Goal: Information Seeking & Learning: Learn about a topic

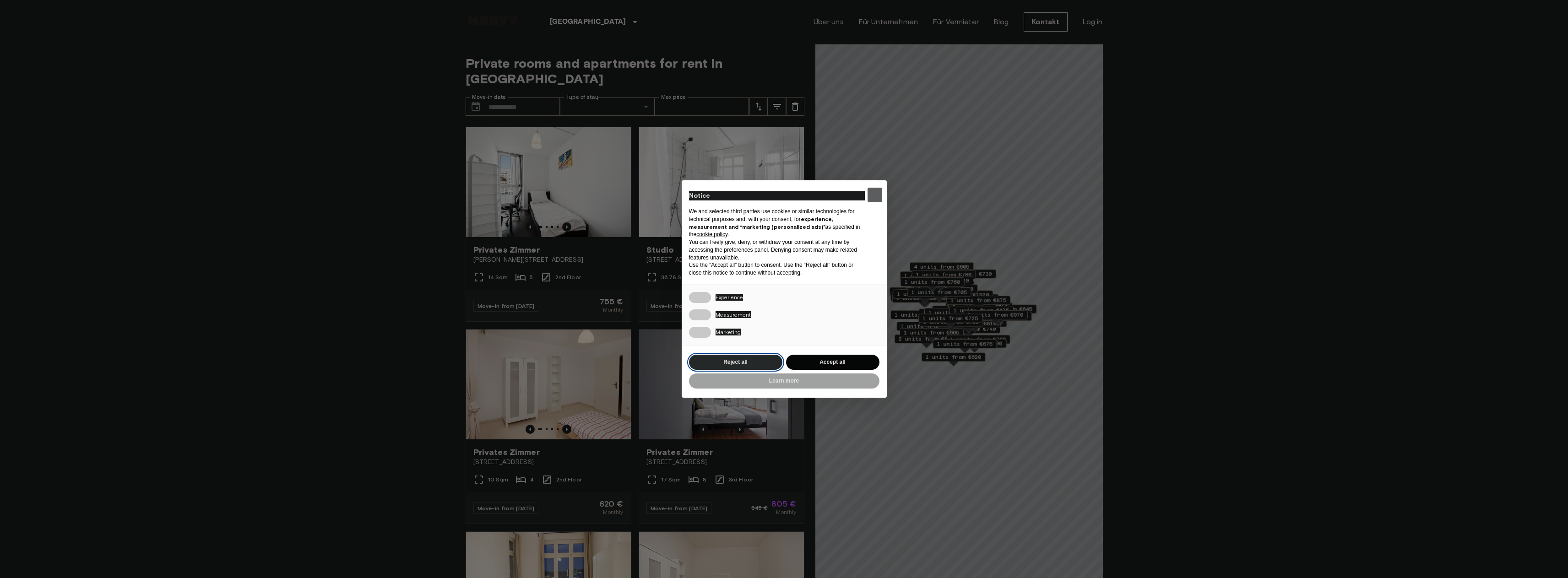
click at [766, 355] on button "Reject all" at bounding box center [735, 362] width 93 height 15
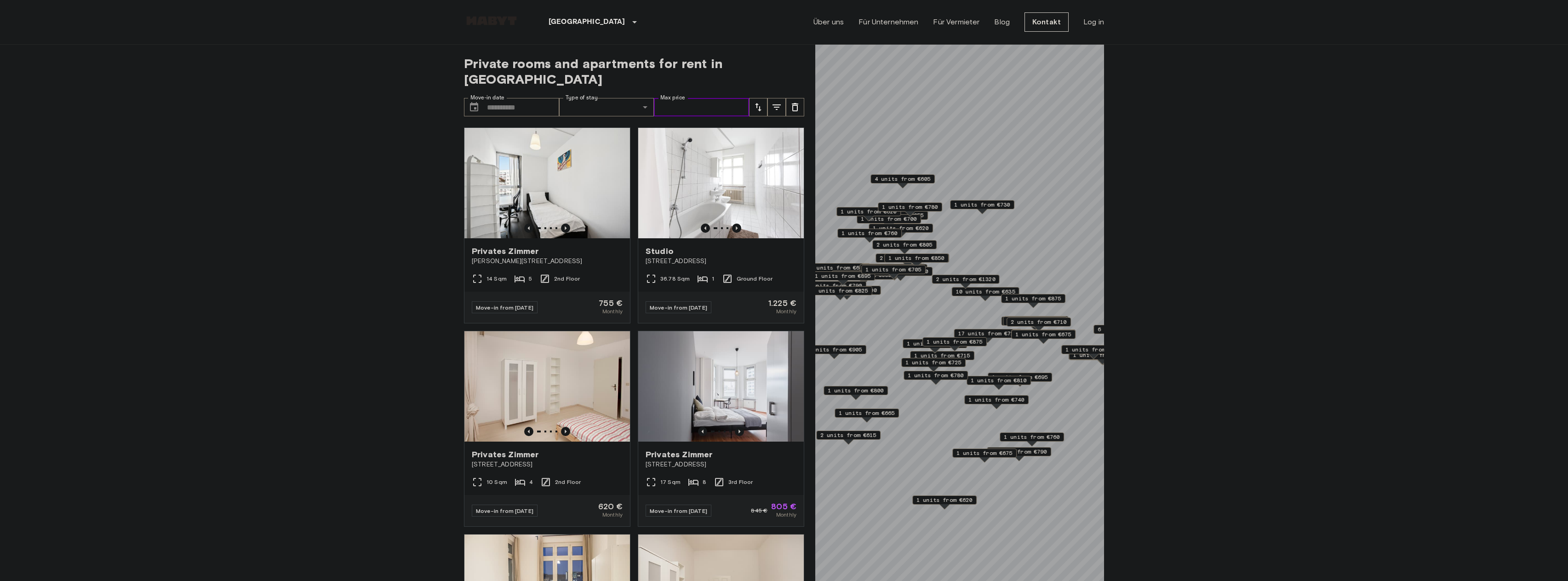
click at [685, 98] on input "Max price" at bounding box center [701, 107] width 95 height 19
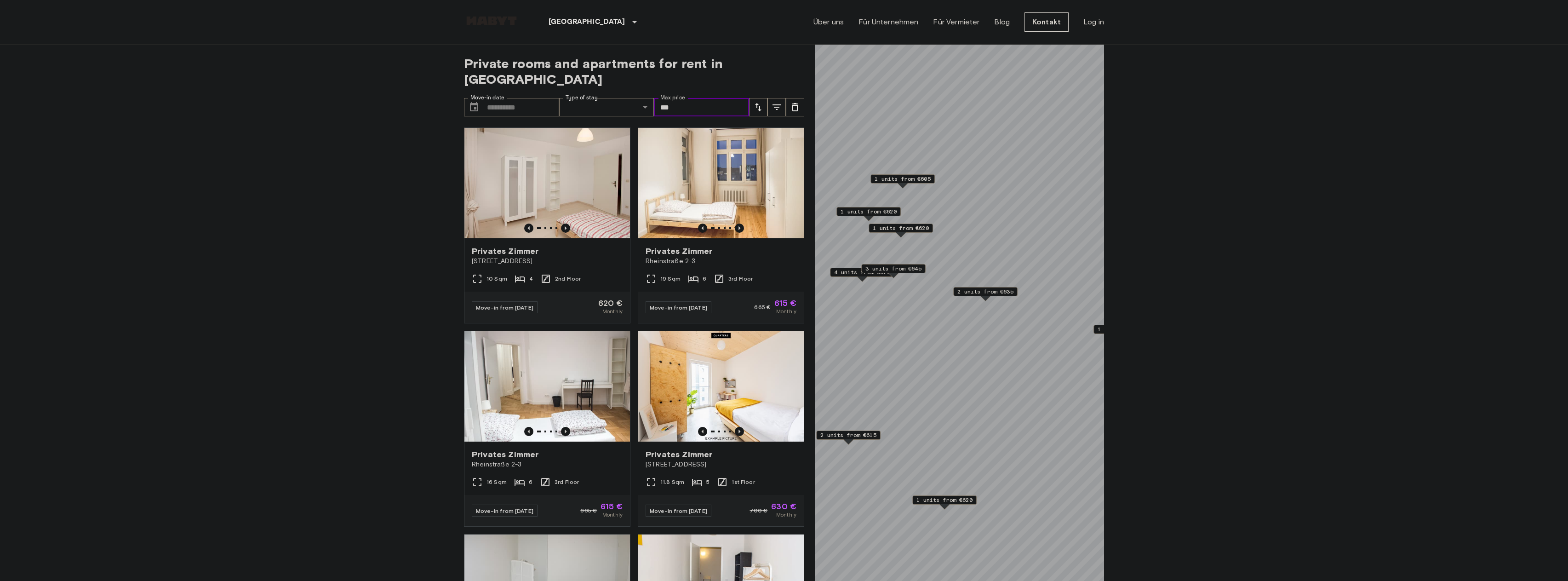
type input "***"
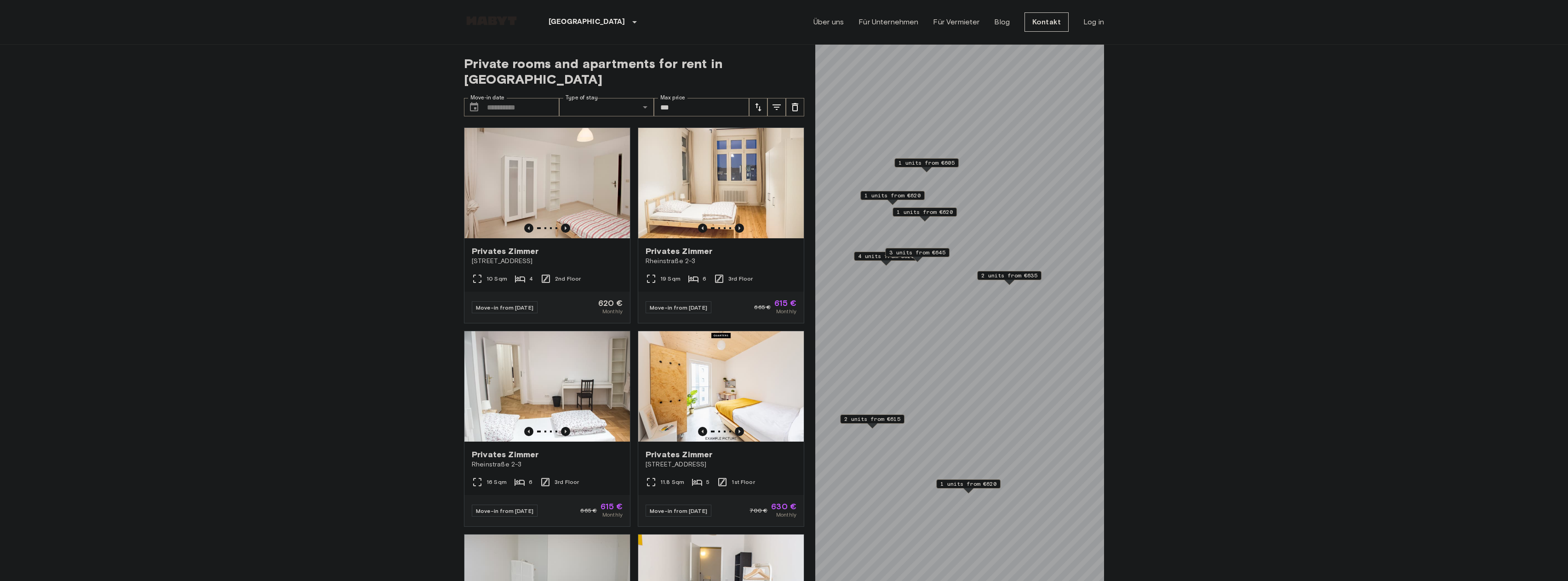
click at [925, 164] on span "1 units from €605" at bounding box center [927, 163] width 56 height 8
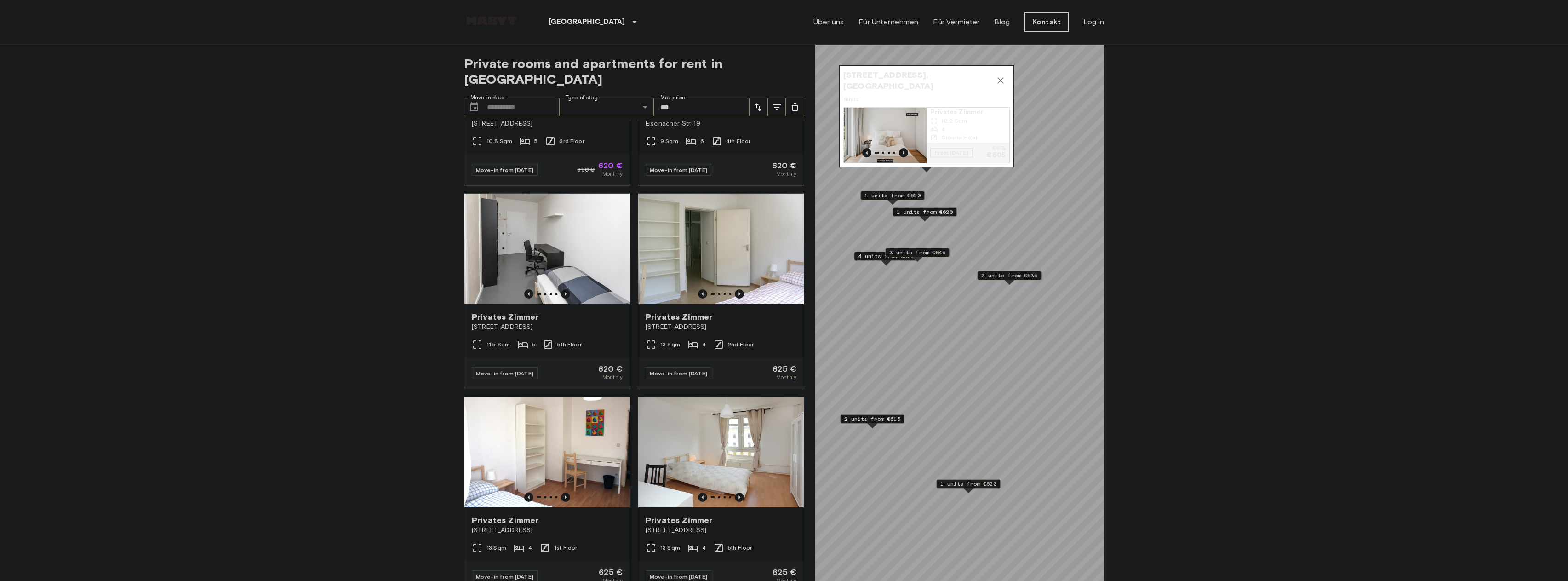
scroll to position [1143, 0]
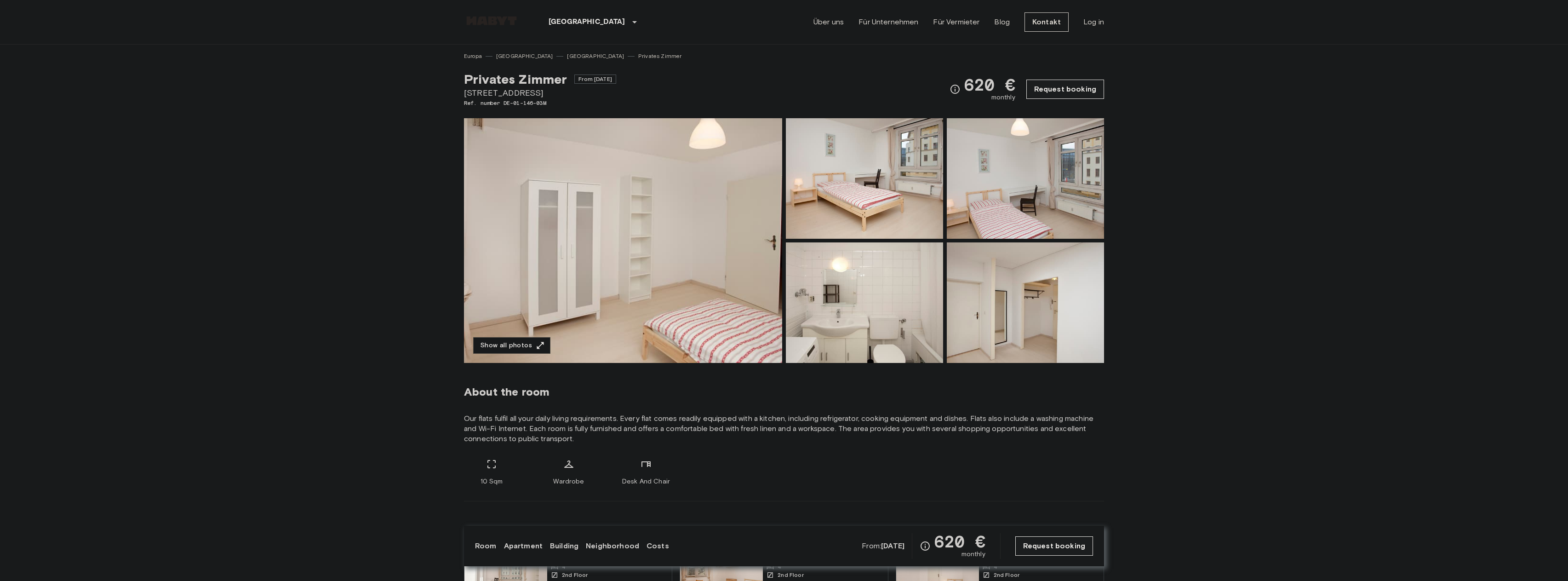
click at [677, 265] on img at bounding box center [623, 240] width 318 height 245
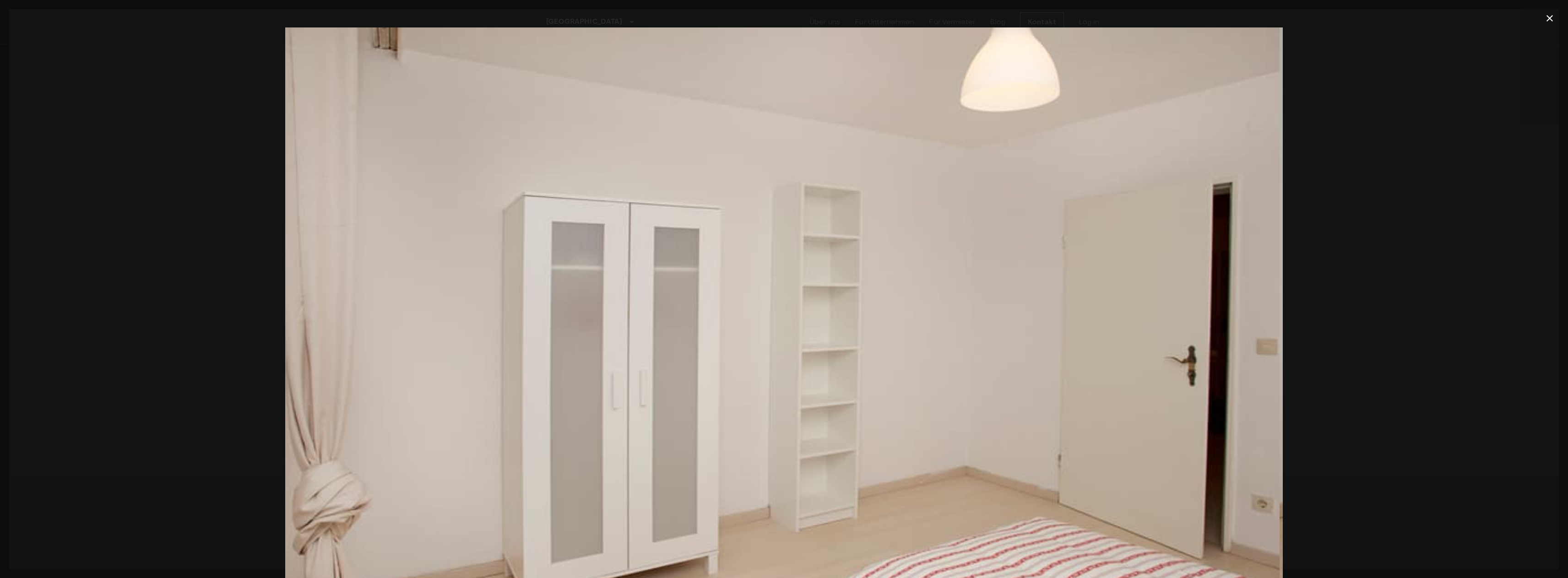
drag, startPoint x: 1055, startPoint y: 279, endPoint x: 1052, endPoint y: 178, distance: 101.0
click at [1052, 178] on img at bounding box center [780, 359] width 997 height 665
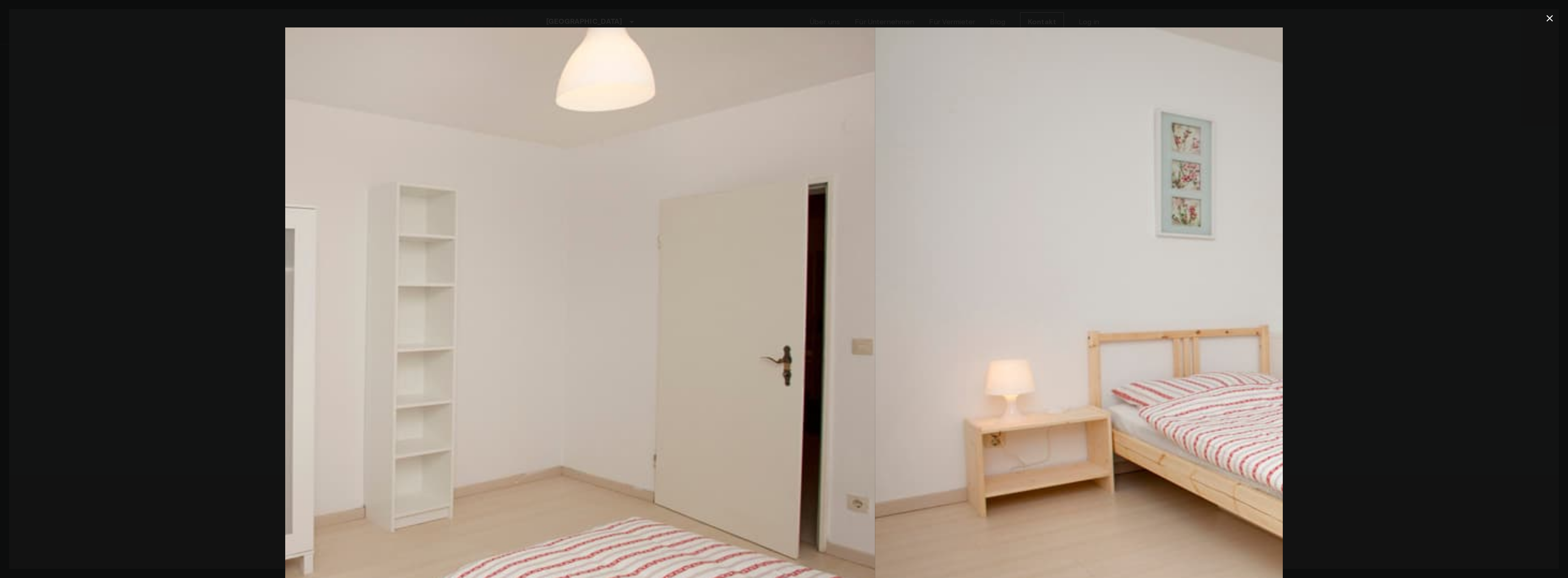
drag, startPoint x: 1058, startPoint y: 178, endPoint x: 650, endPoint y: 244, distance: 413.3
click at [650, 244] on img at bounding box center [376, 359] width 997 height 665
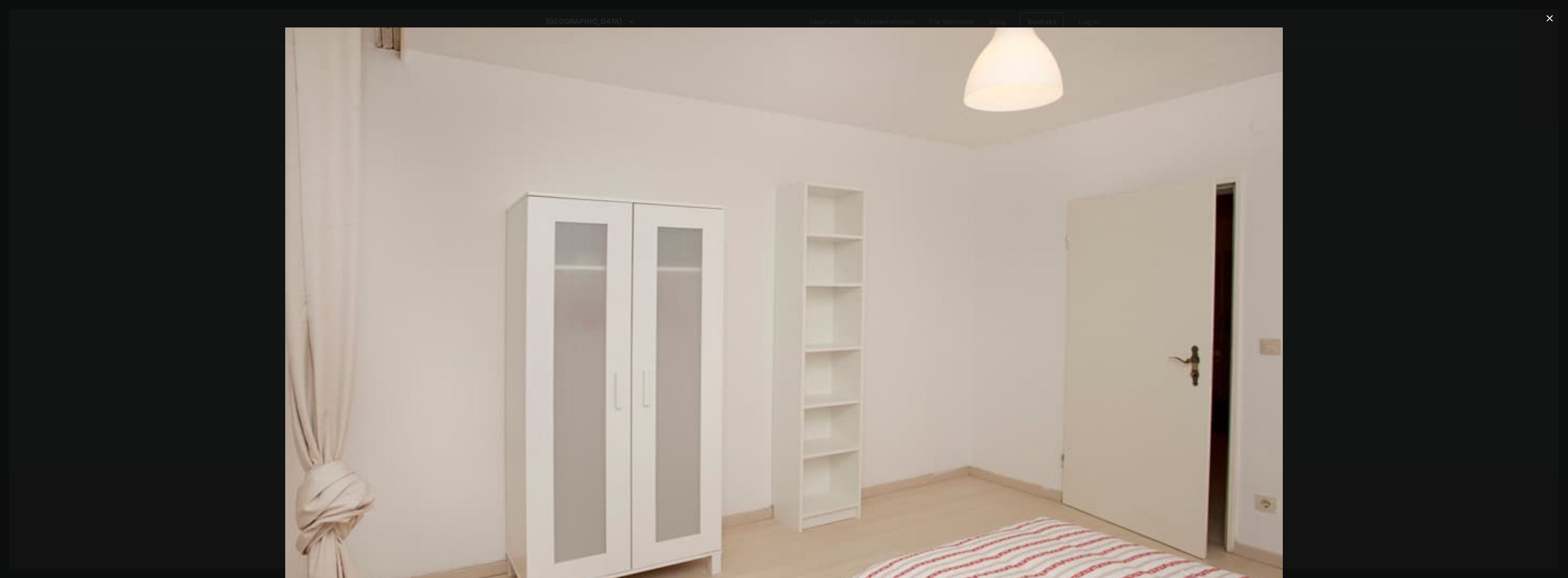
click at [1551, 14] on icon "button" at bounding box center [1549, 18] width 11 height 11
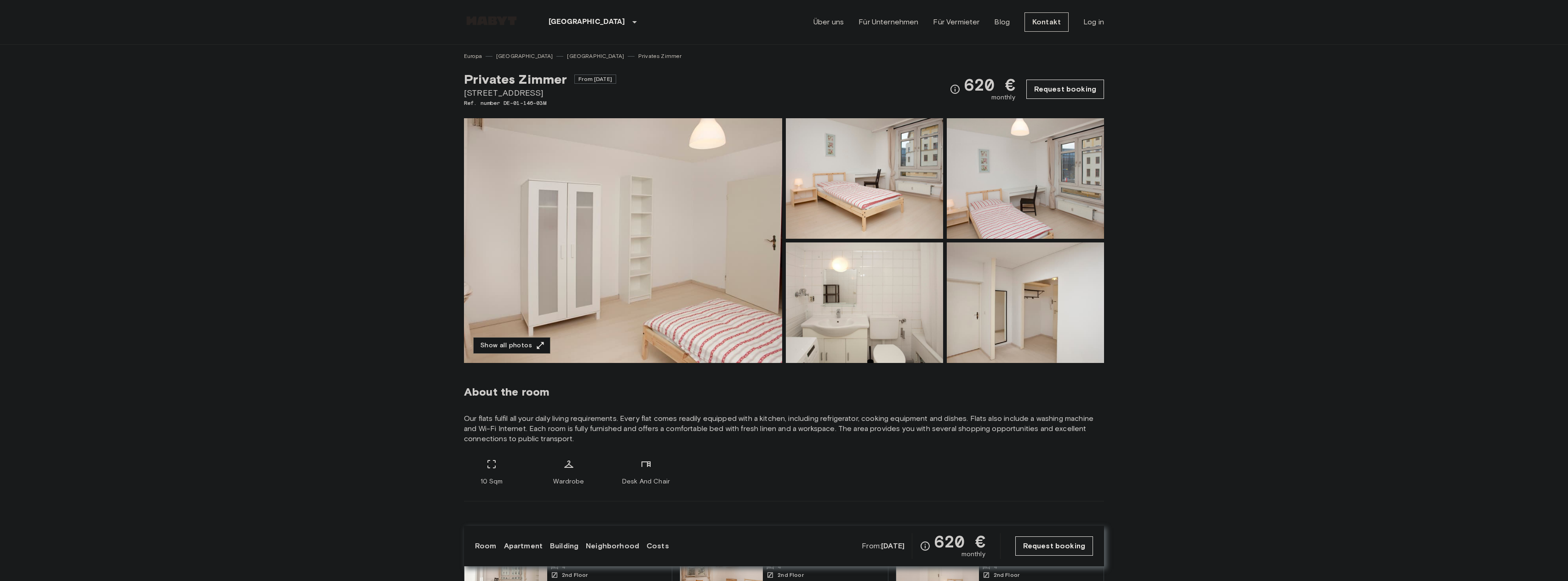
click at [518, 346] on button "Show all photos" at bounding box center [512, 346] width 77 height 17
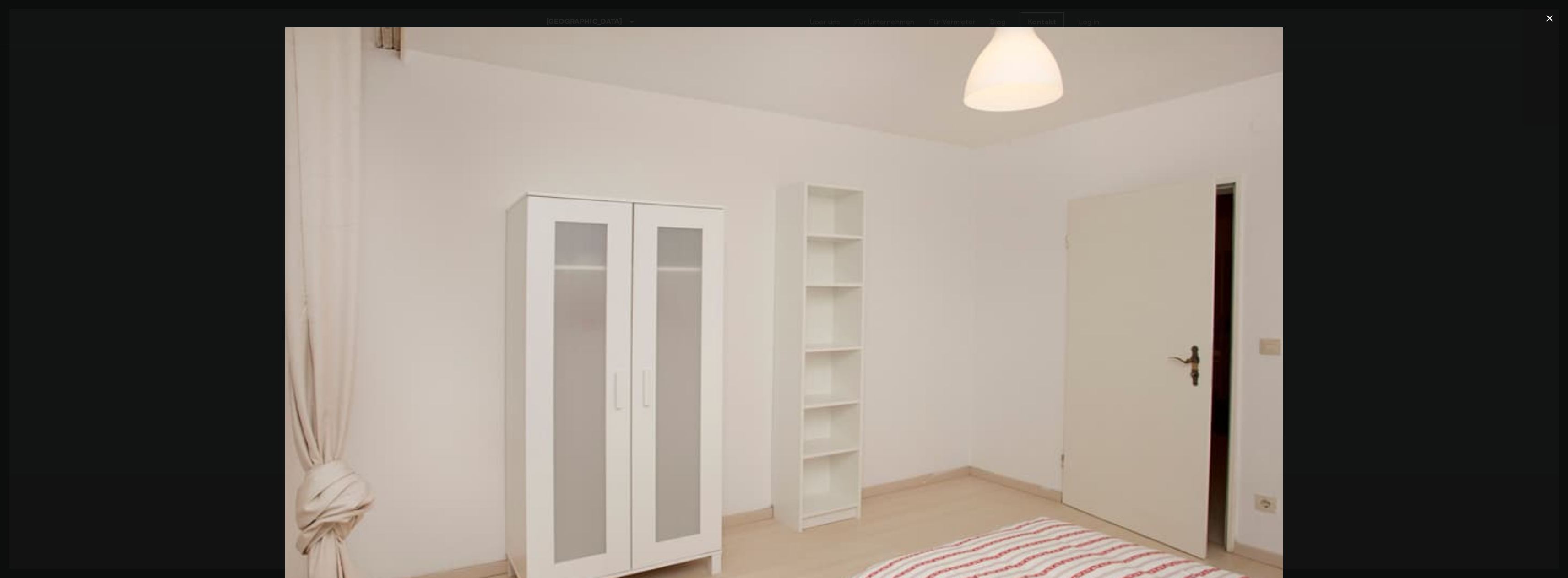
drag, startPoint x: 1182, startPoint y: 314, endPoint x: 280, endPoint y: 310, distance: 902.0
click at [330, 310] on img at bounding box center [784, 359] width 997 height 665
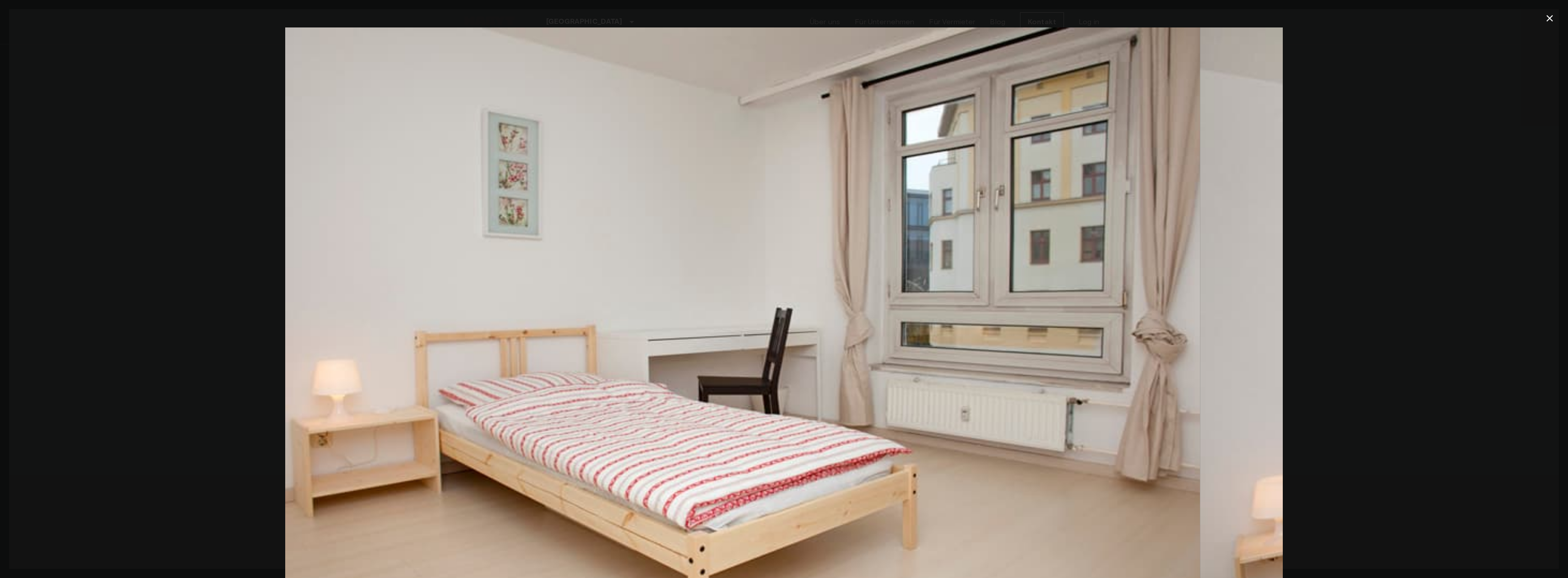
drag, startPoint x: 1200, startPoint y: 261, endPoint x: 282, endPoint y: 333, distance: 920.8
click at [306, 331] on img at bounding box center [700, 359] width 997 height 665
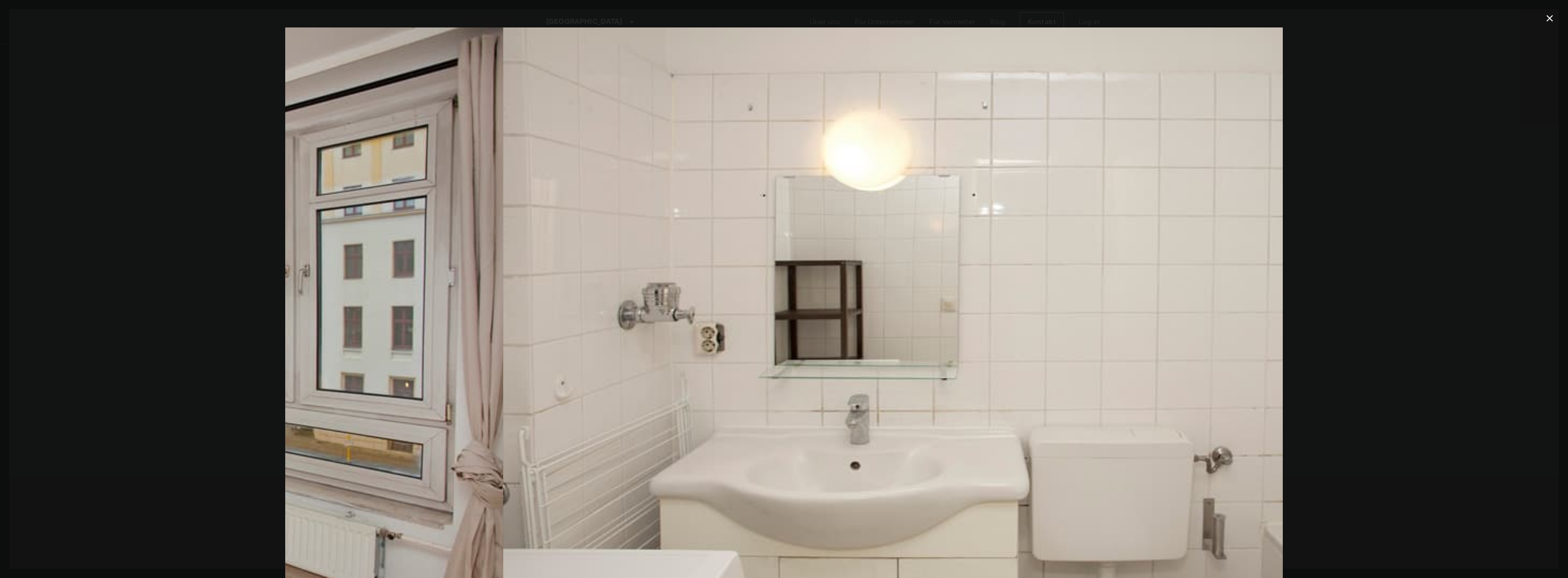
drag, startPoint x: 1154, startPoint y: 268, endPoint x: 202, endPoint y: 321, distance: 953.5
click at [308, 313] on img at bounding box center [4, 359] width 997 height 665
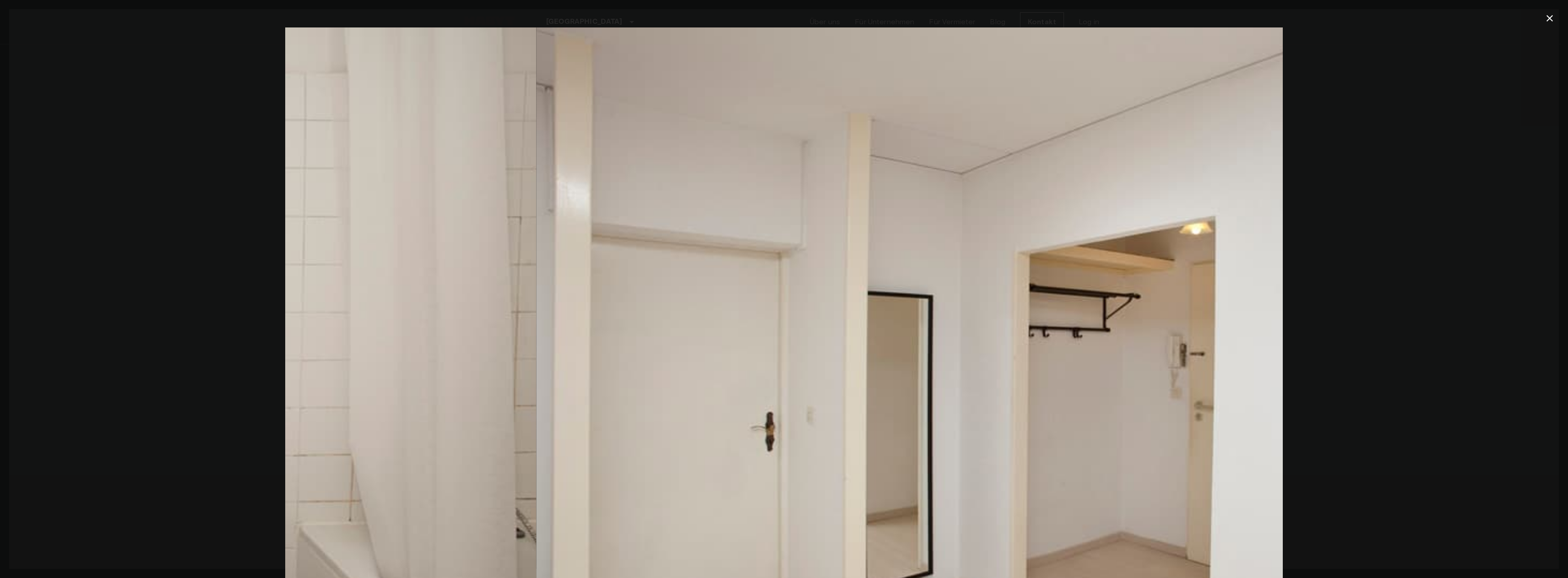
drag, startPoint x: 751, startPoint y: 260, endPoint x: 154, endPoint y: 319, distance: 599.9
click at [233, 312] on div at bounding box center [784, 359] width 1549 height 665
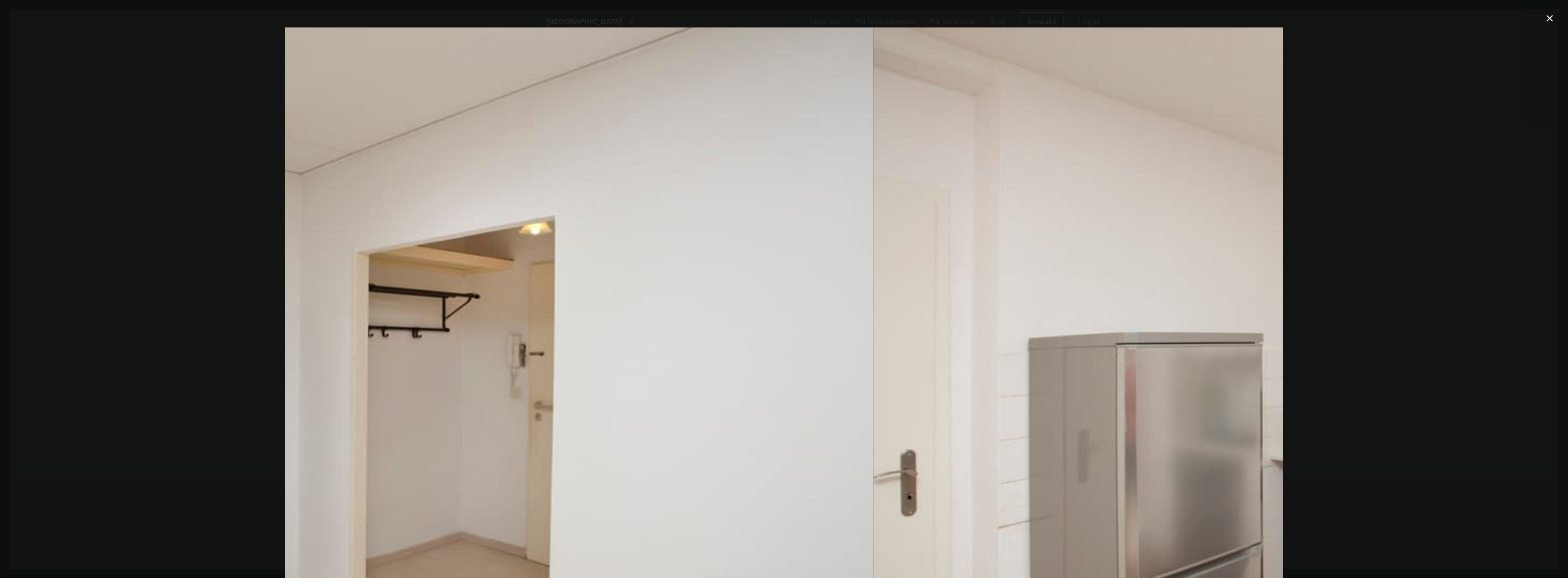
drag, startPoint x: 993, startPoint y: 260, endPoint x: 365, endPoint y: 286, distance: 628.5
click at [406, 284] on img at bounding box center [374, 359] width 997 height 665
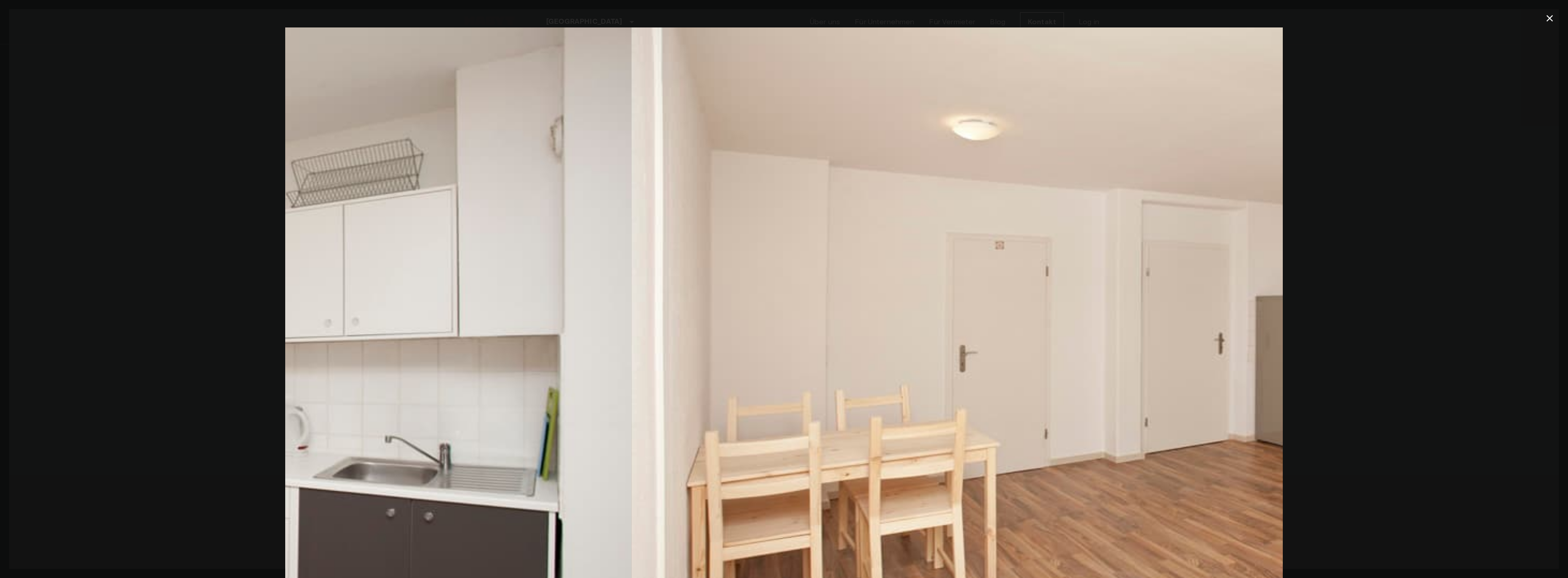
drag, startPoint x: 1209, startPoint y: 251, endPoint x: 530, endPoint y: 284, distance: 679.8
click at [546, 283] on img at bounding box center [133, 359] width 997 height 665
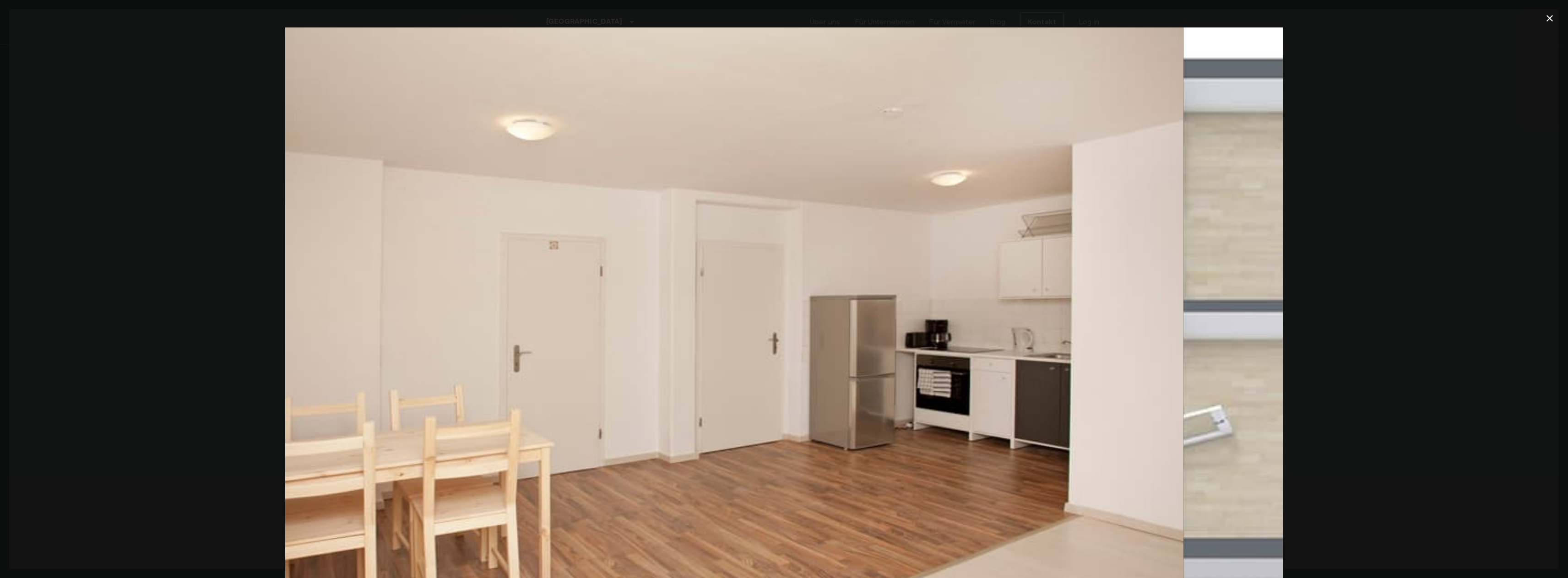
drag, startPoint x: 1164, startPoint y: 241, endPoint x: 263, endPoint y: 287, distance: 902.2
click at [266, 287] on div at bounding box center [784, 359] width 1549 height 665
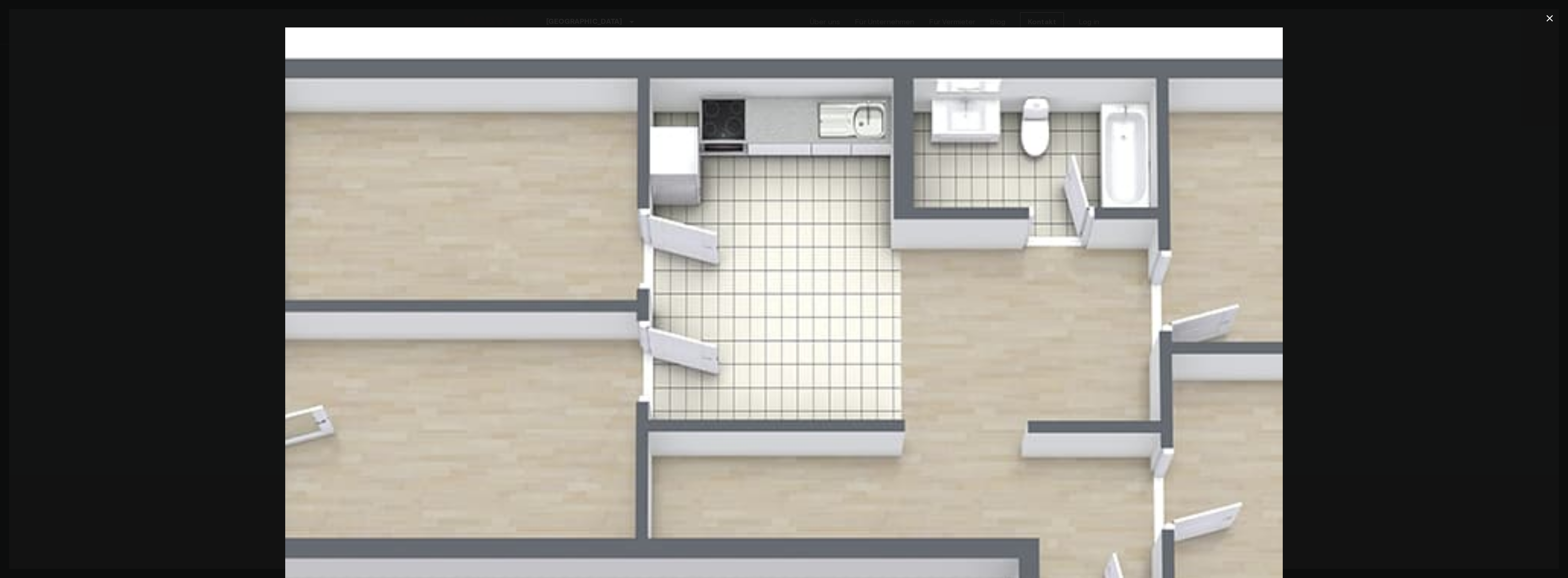
click at [1118, 131] on img at bounding box center [784, 359] width 997 height 665
click at [1119, 131] on img at bounding box center [784, 359] width 997 height 665
click at [884, 143] on img at bounding box center [784, 359] width 997 height 665
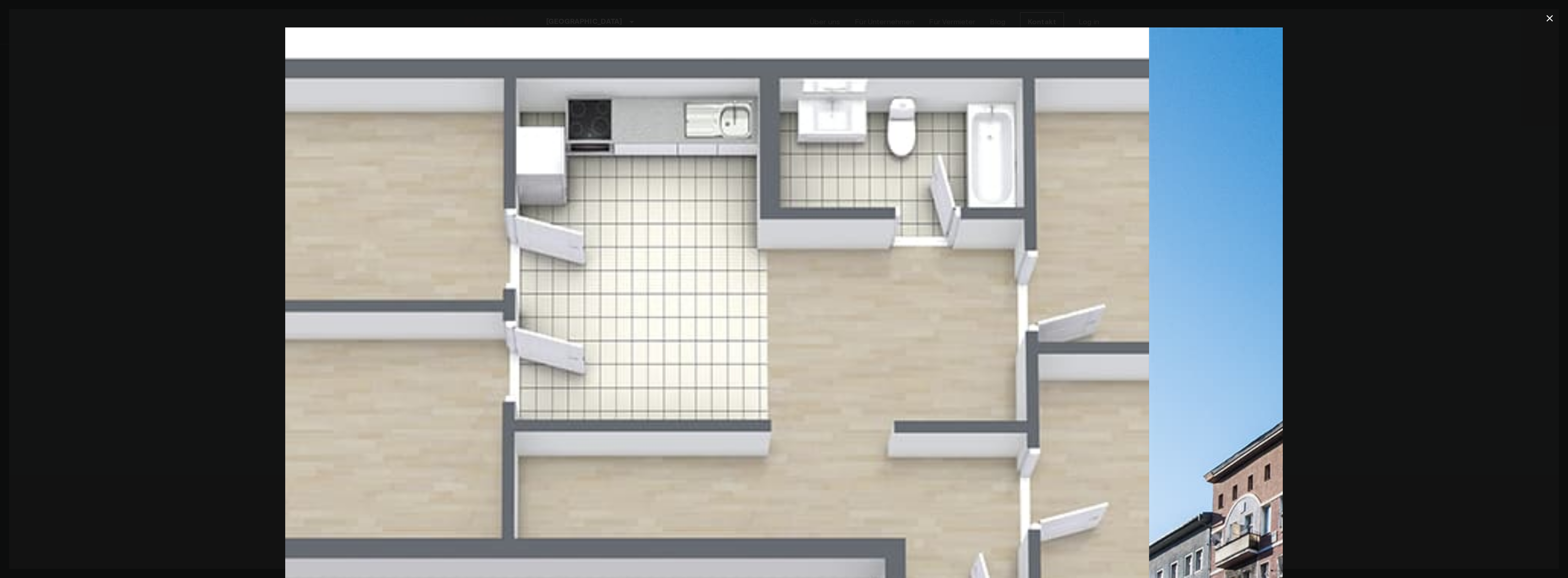
drag, startPoint x: 751, startPoint y: 170, endPoint x: 765, endPoint y: 168, distance: 14.1
click at [751, 170] on img at bounding box center [650, 359] width 997 height 665
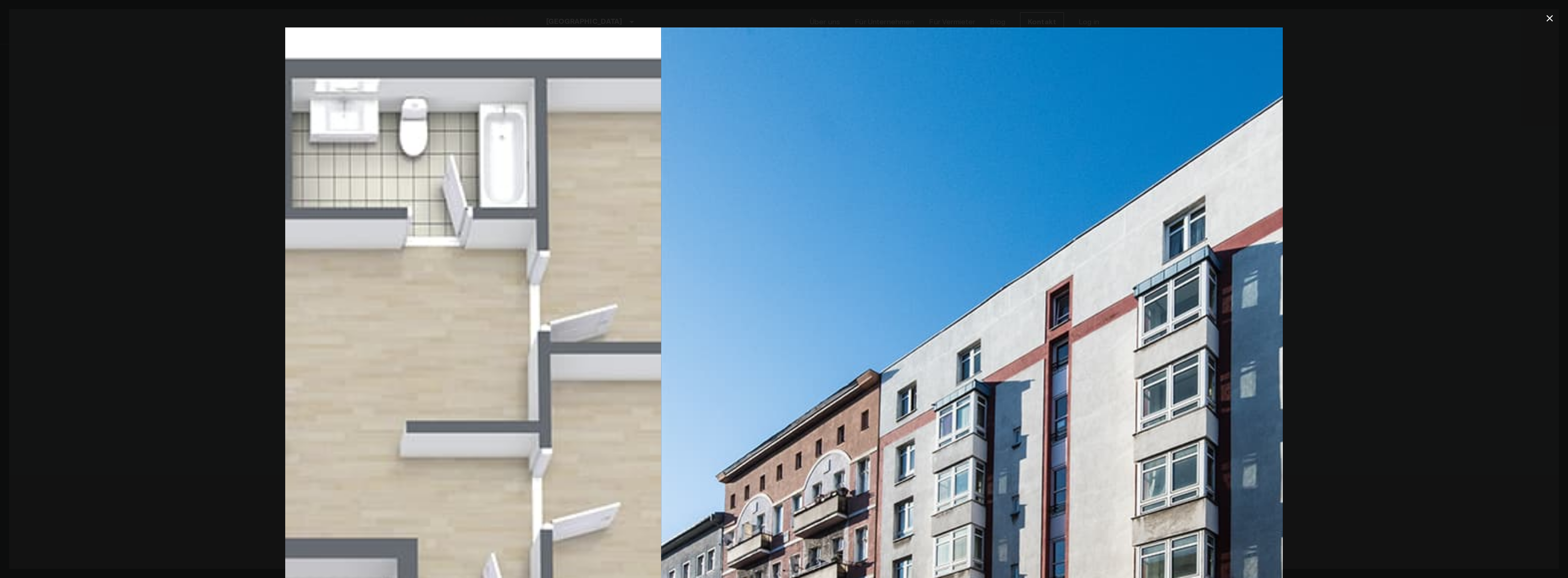
drag, startPoint x: 1098, startPoint y: 290, endPoint x: 307, endPoint y: 321, distance: 791.6
click at [340, 323] on img at bounding box center [162, 359] width 997 height 665
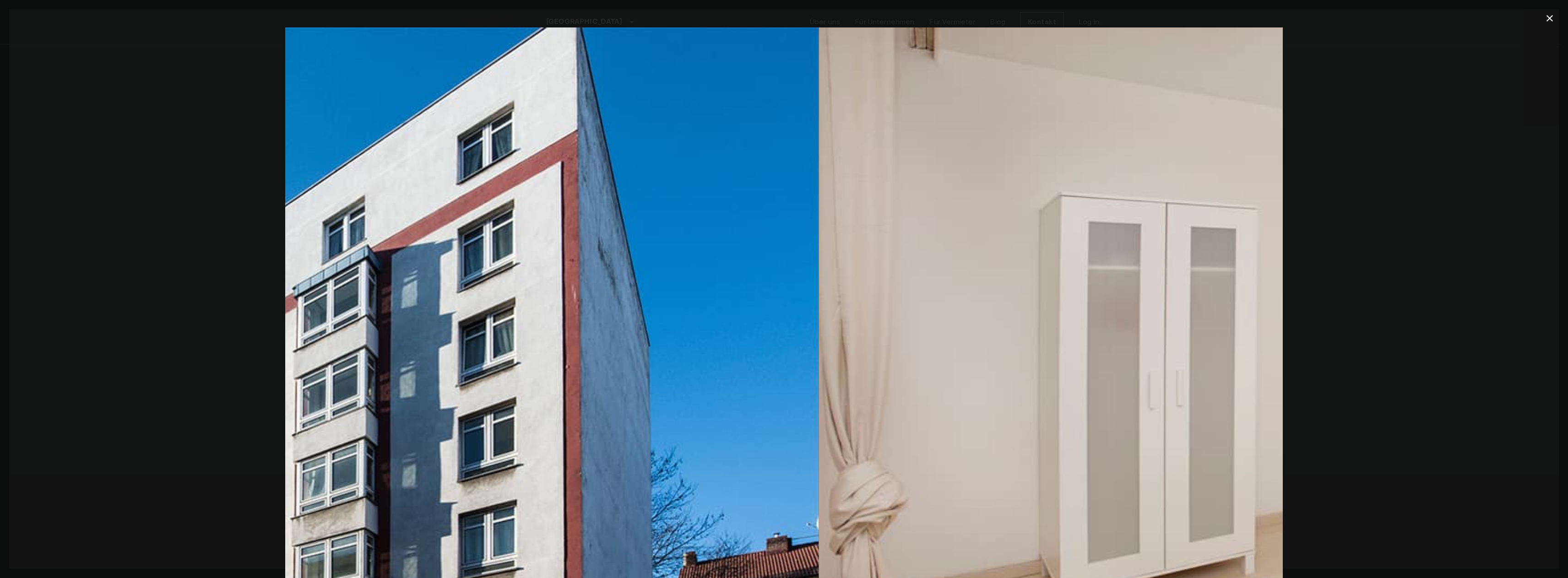
drag, startPoint x: 1107, startPoint y: 313, endPoint x: 455, endPoint y: 313, distance: 652.0
click at [474, 313] on img at bounding box center [320, 359] width 997 height 665
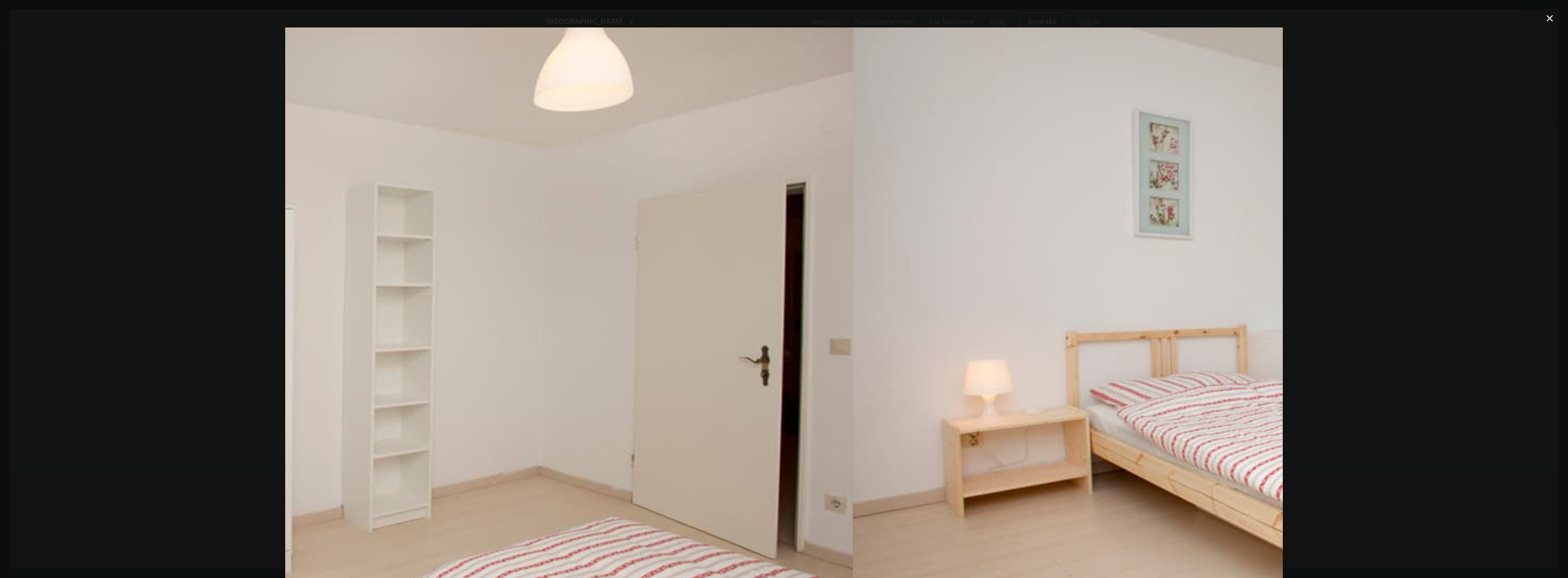
drag, startPoint x: 1022, startPoint y: 298, endPoint x: 494, endPoint y: 289, distance: 528.1
click at [418, 294] on img at bounding box center [354, 359] width 997 height 665
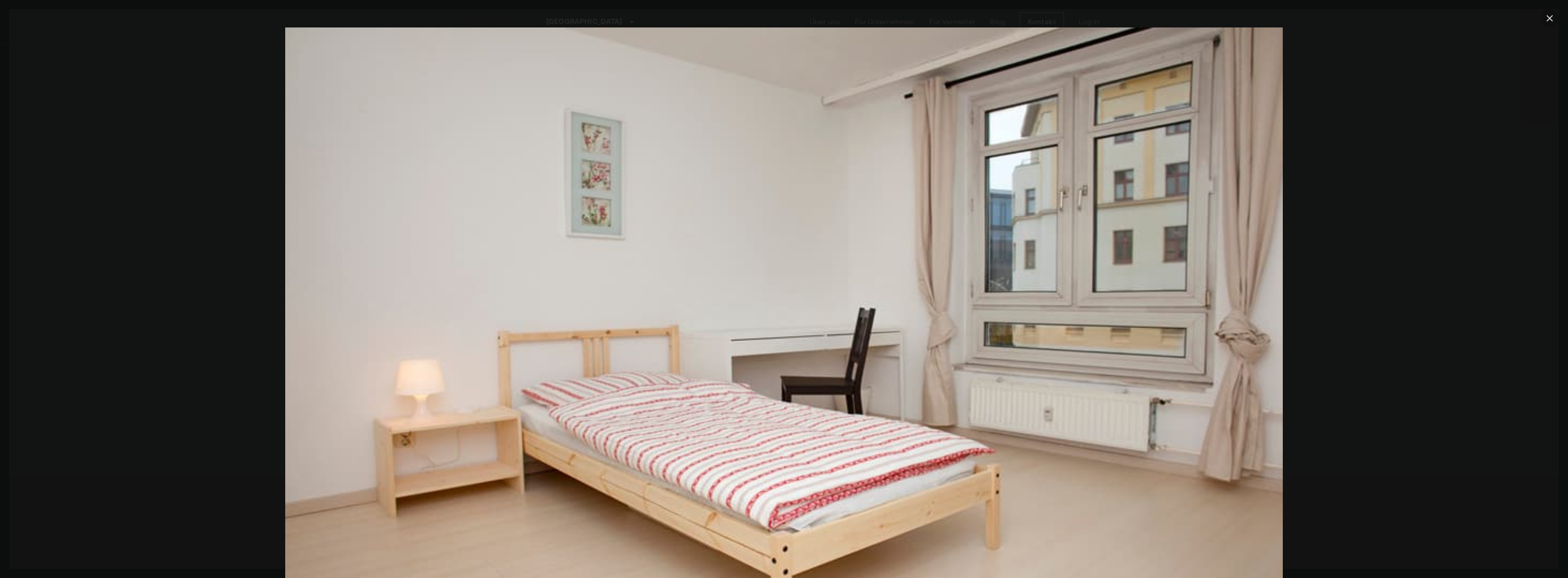
click at [1551, 18] on icon "button" at bounding box center [1549, 18] width 11 height 11
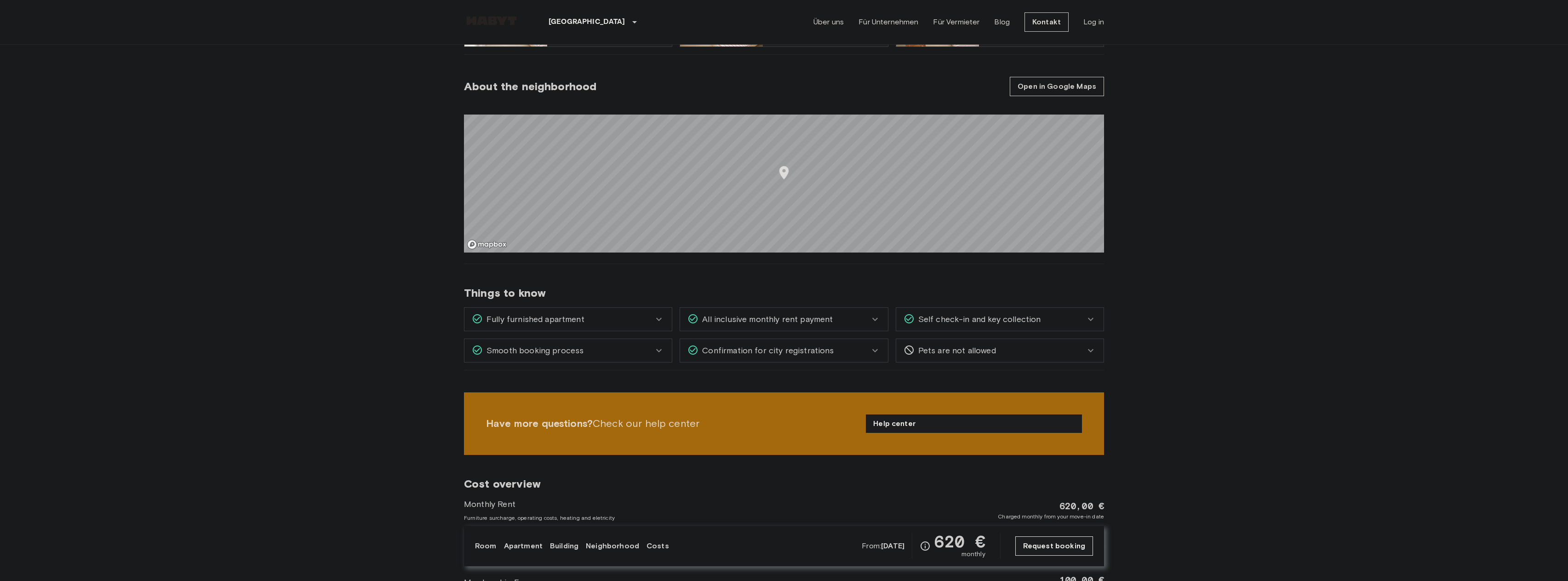
scroll to position [552, 0]
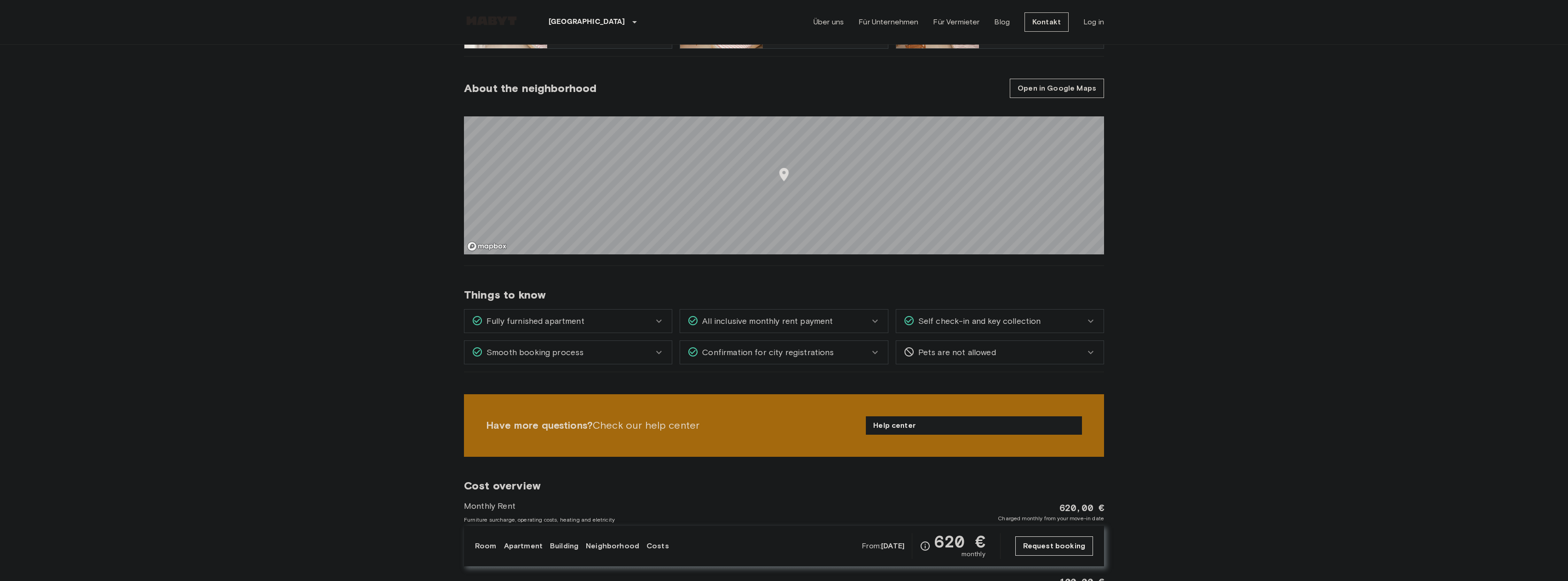
click at [791, 329] on div "All inclusive monthly rent payment" at bounding box center [783, 321] width 207 height 23
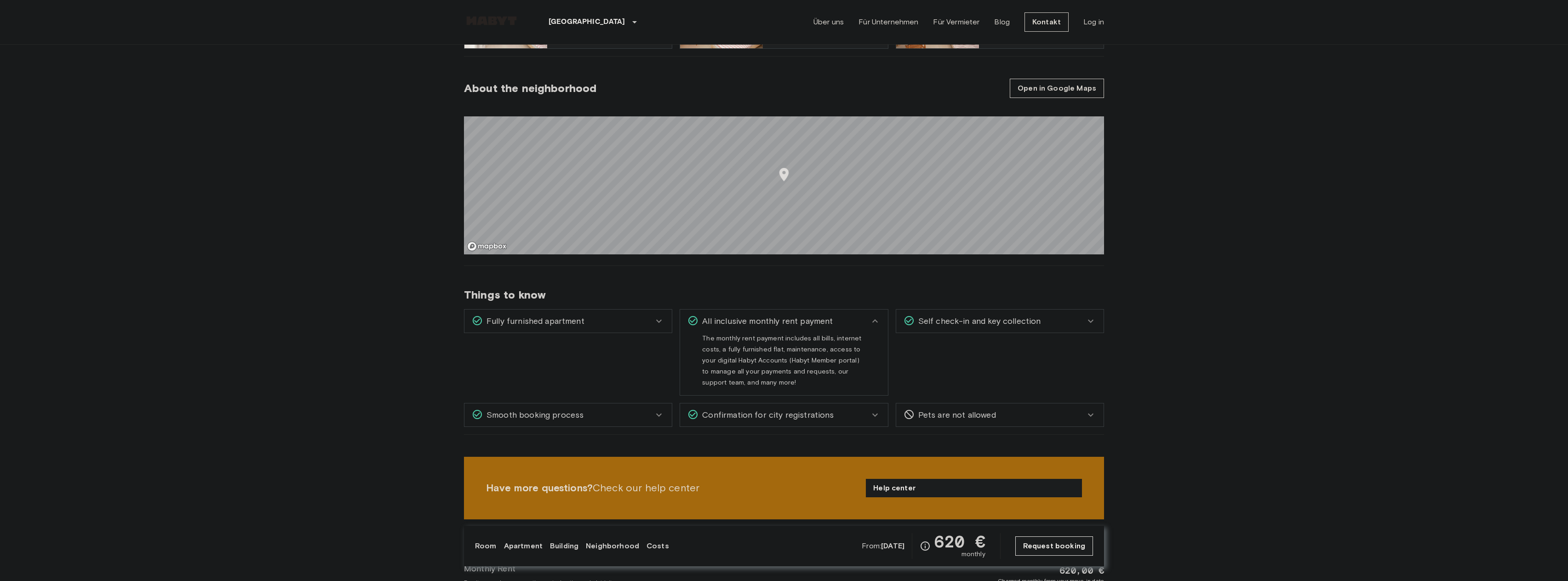
click at [828, 322] on span "All inclusive monthly rent payment" at bounding box center [766, 321] width 135 height 12
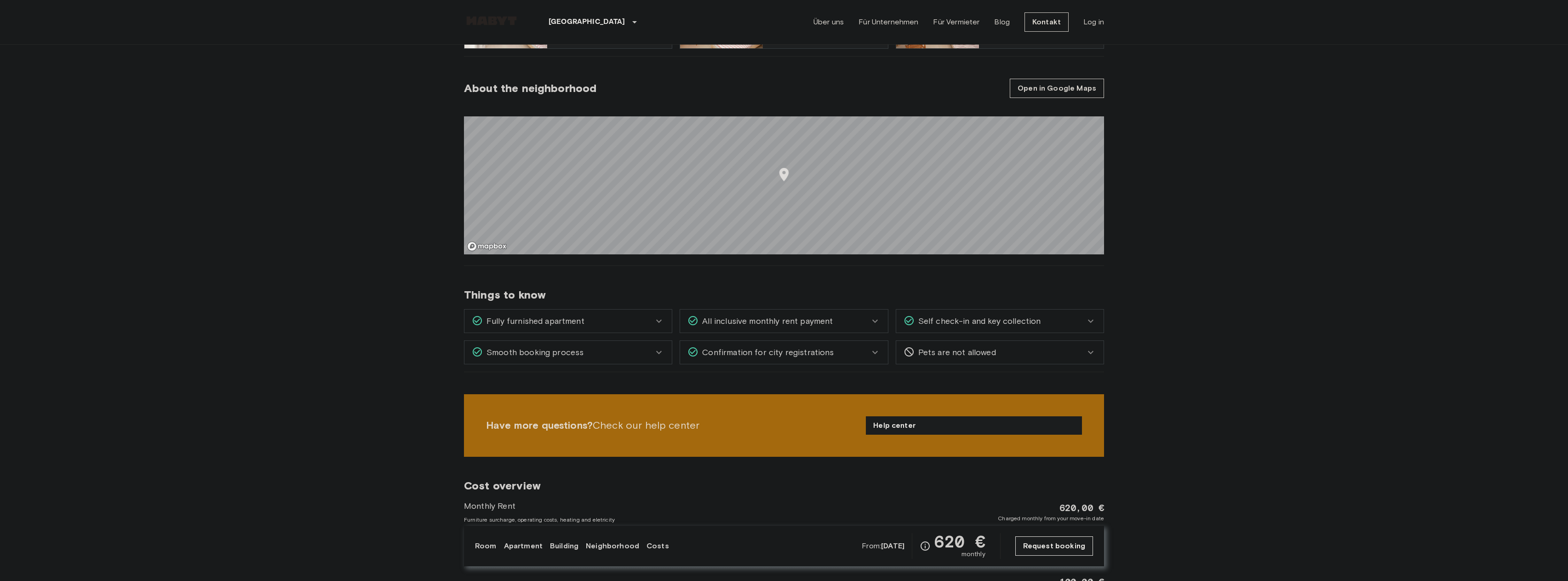
click at [828, 352] on span "Confirmation for city registrations" at bounding box center [766, 352] width 135 height 12
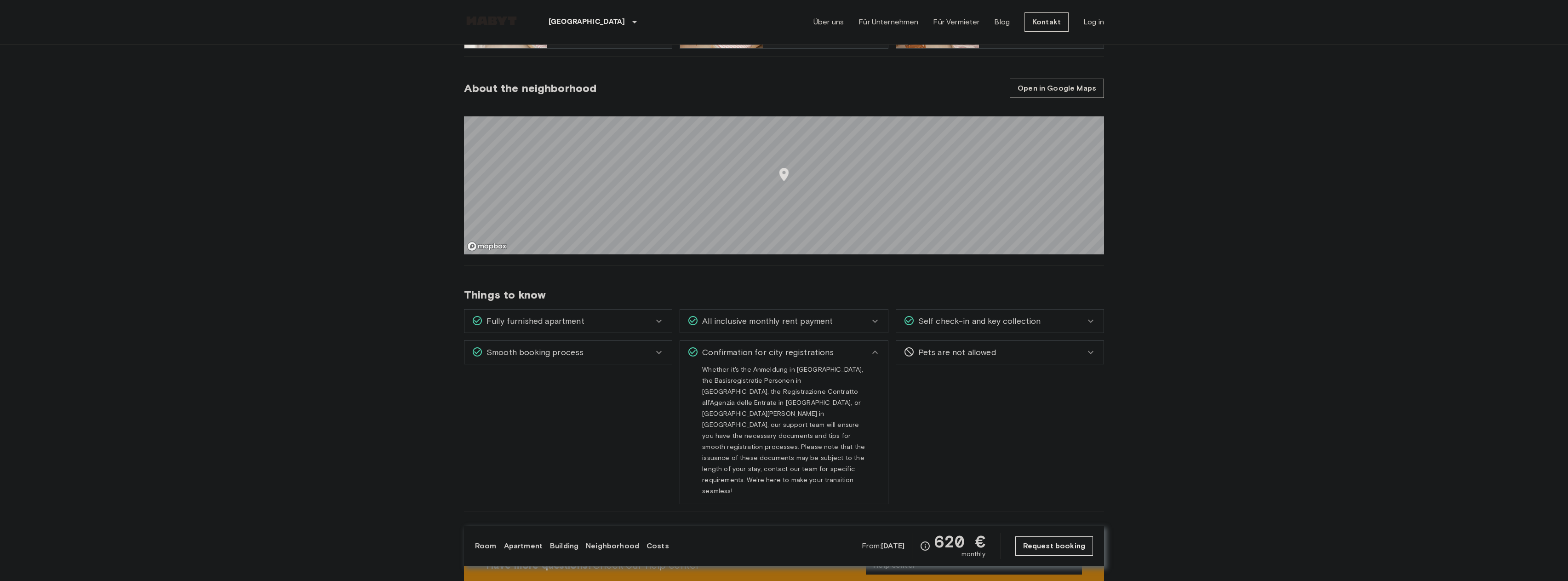
click at [841, 354] on div "Confirmation for city registrations" at bounding box center [778, 352] width 182 height 12
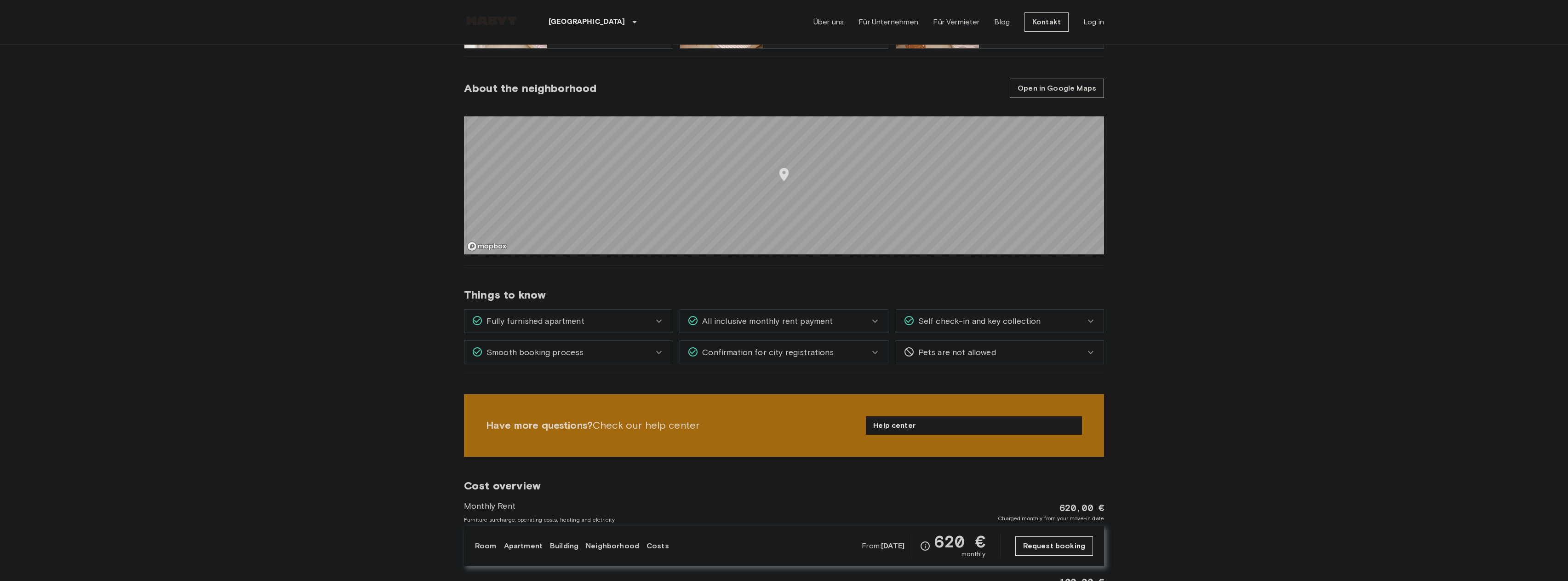
click at [966, 324] on span "Self check-in and key collection" at bounding box center [978, 321] width 127 height 12
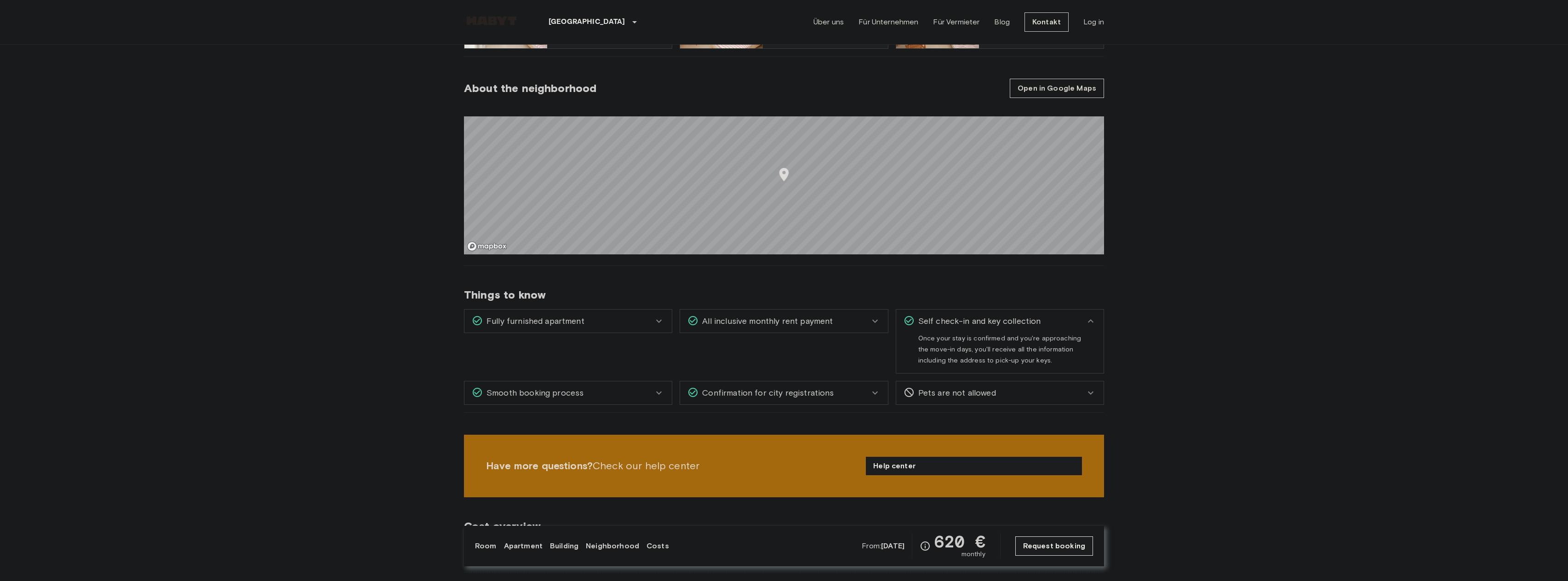
click at [938, 319] on span "Self check-in and key collection" at bounding box center [978, 321] width 127 height 12
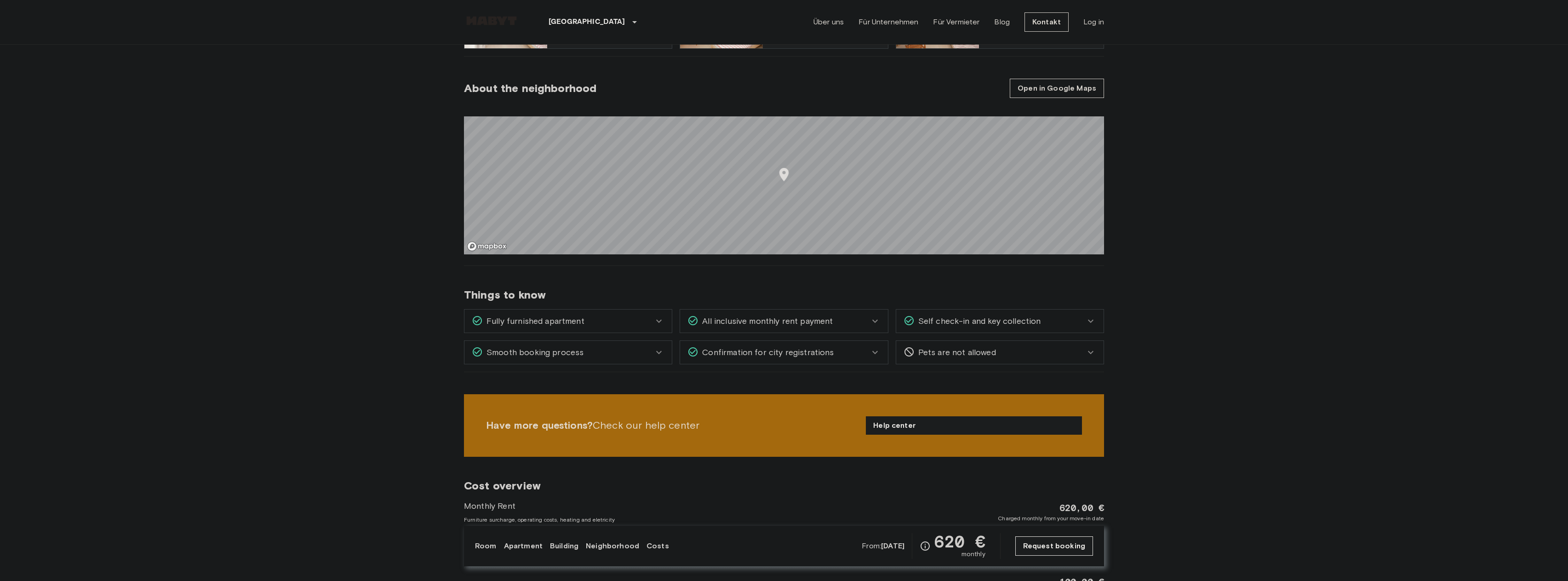
click at [623, 354] on div "Smooth booking process" at bounding box center [562, 352] width 182 height 12
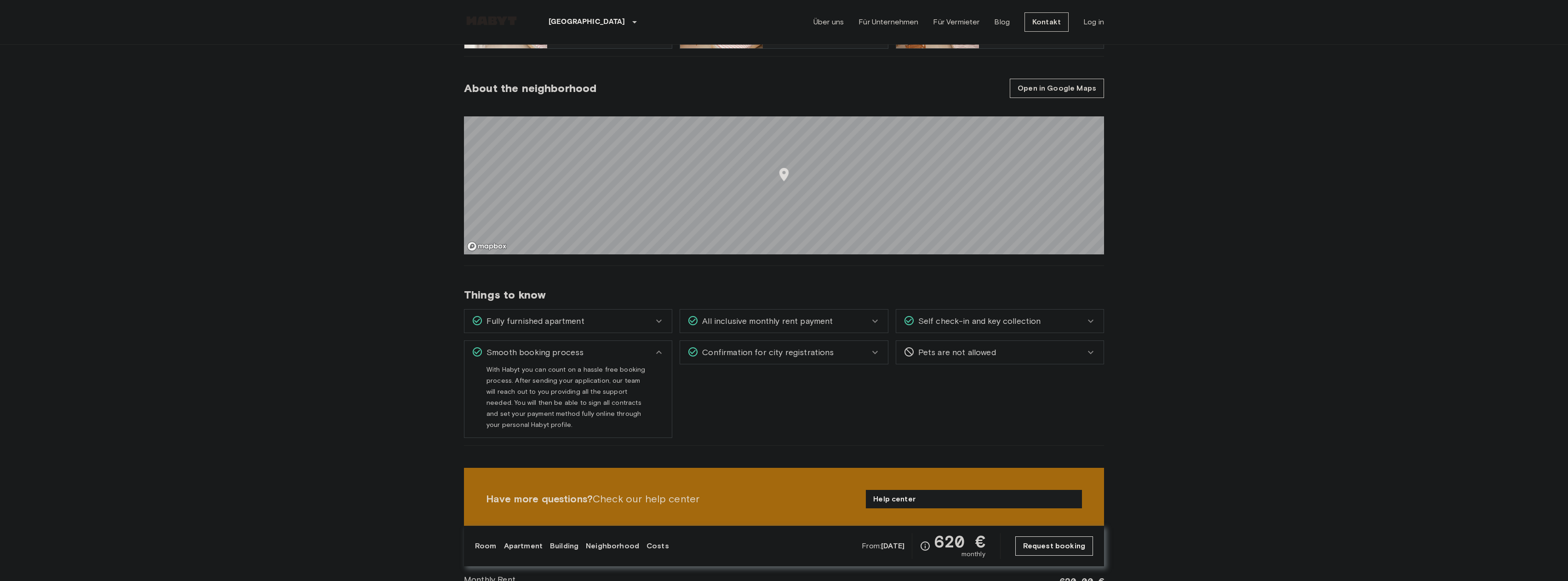
click at [623, 354] on div "Smooth booking process" at bounding box center [562, 352] width 182 height 12
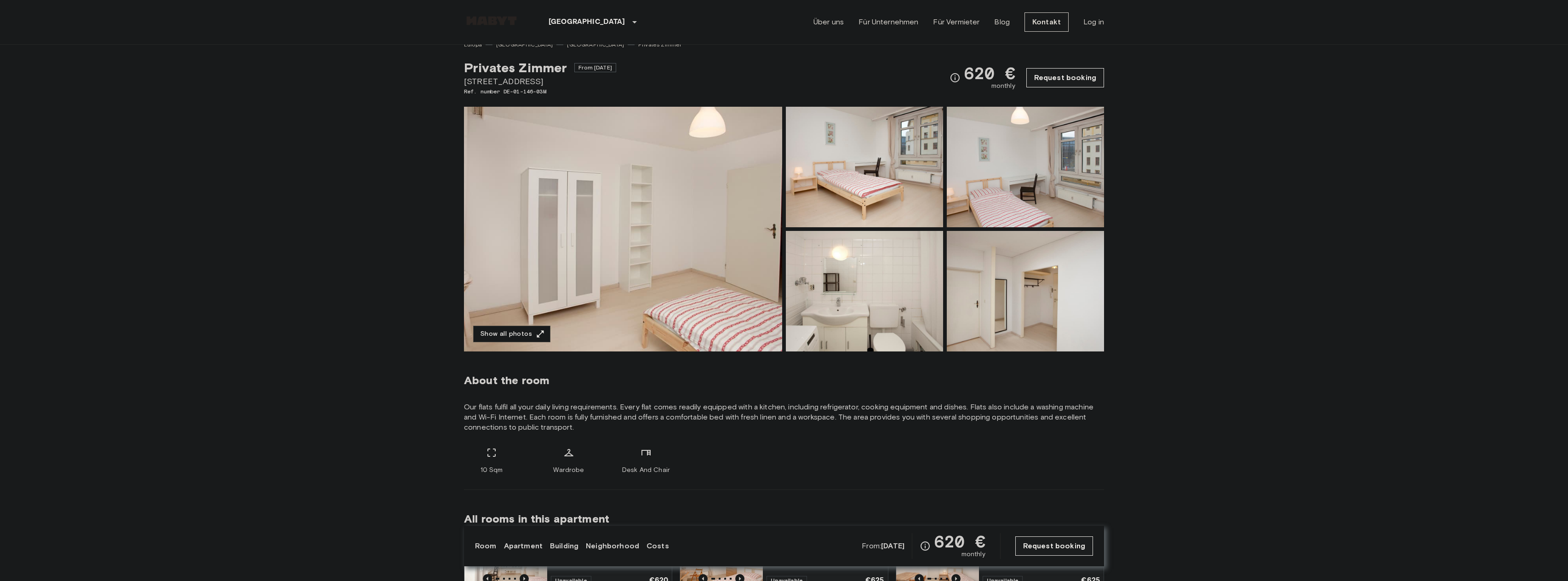
scroll to position [0, 0]
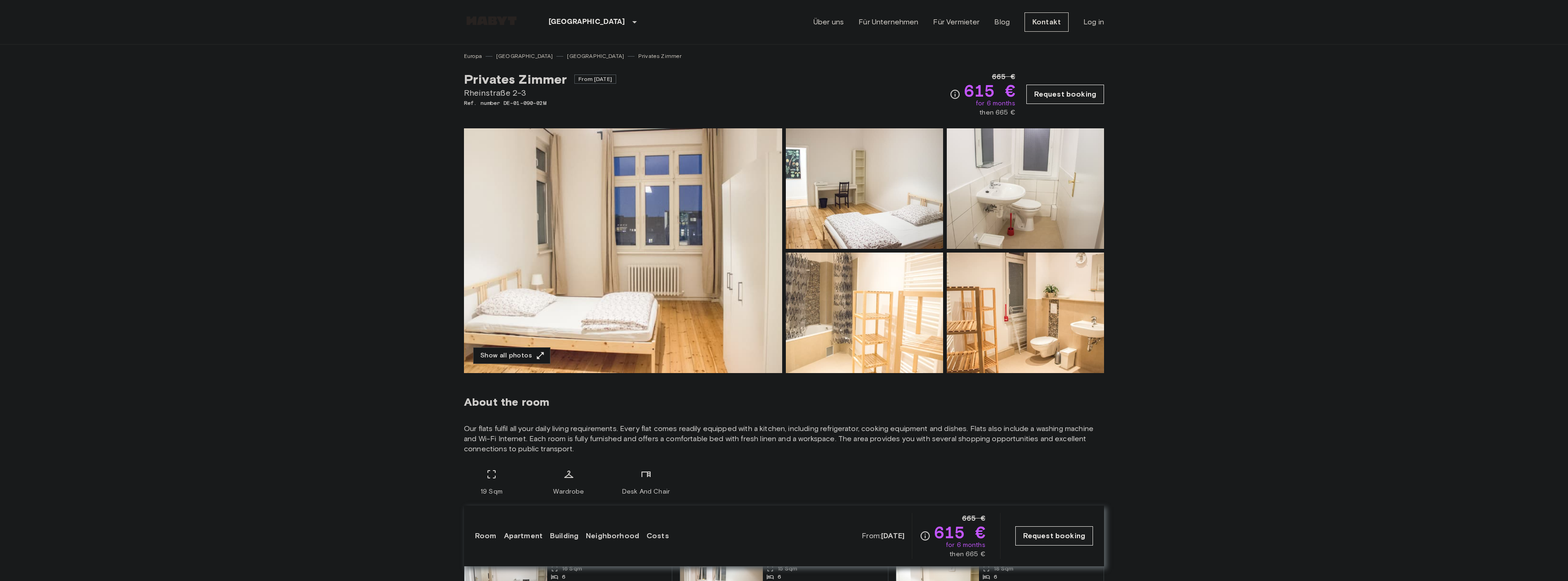
click at [703, 267] on img at bounding box center [623, 251] width 318 height 245
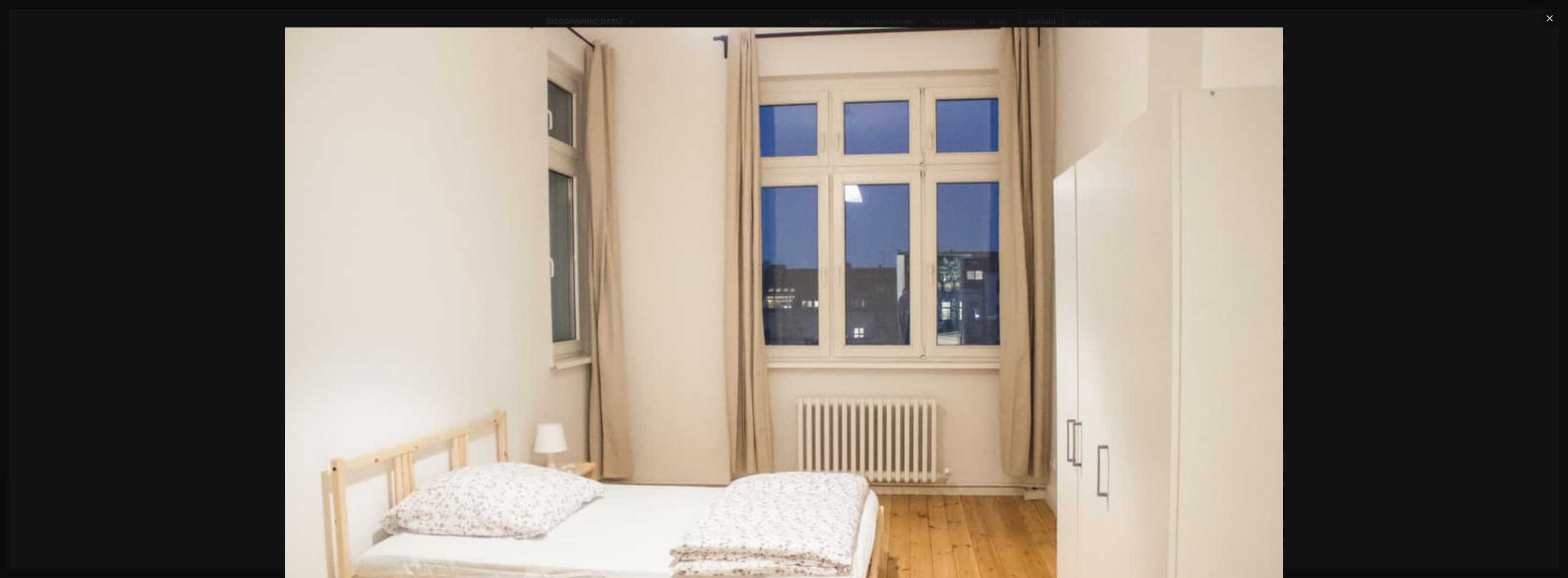
click at [1547, 15] on icon "button" at bounding box center [1549, 18] width 11 height 11
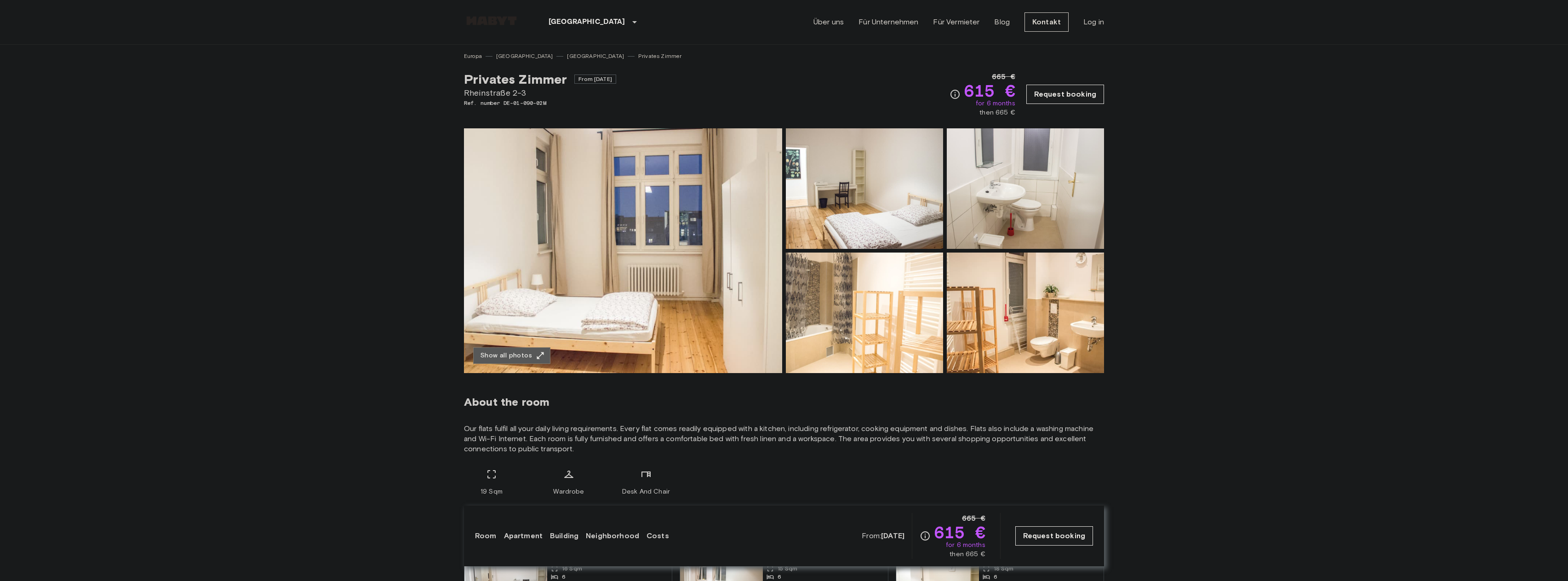
click at [518, 355] on button "Show all photos" at bounding box center [512, 356] width 77 height 17
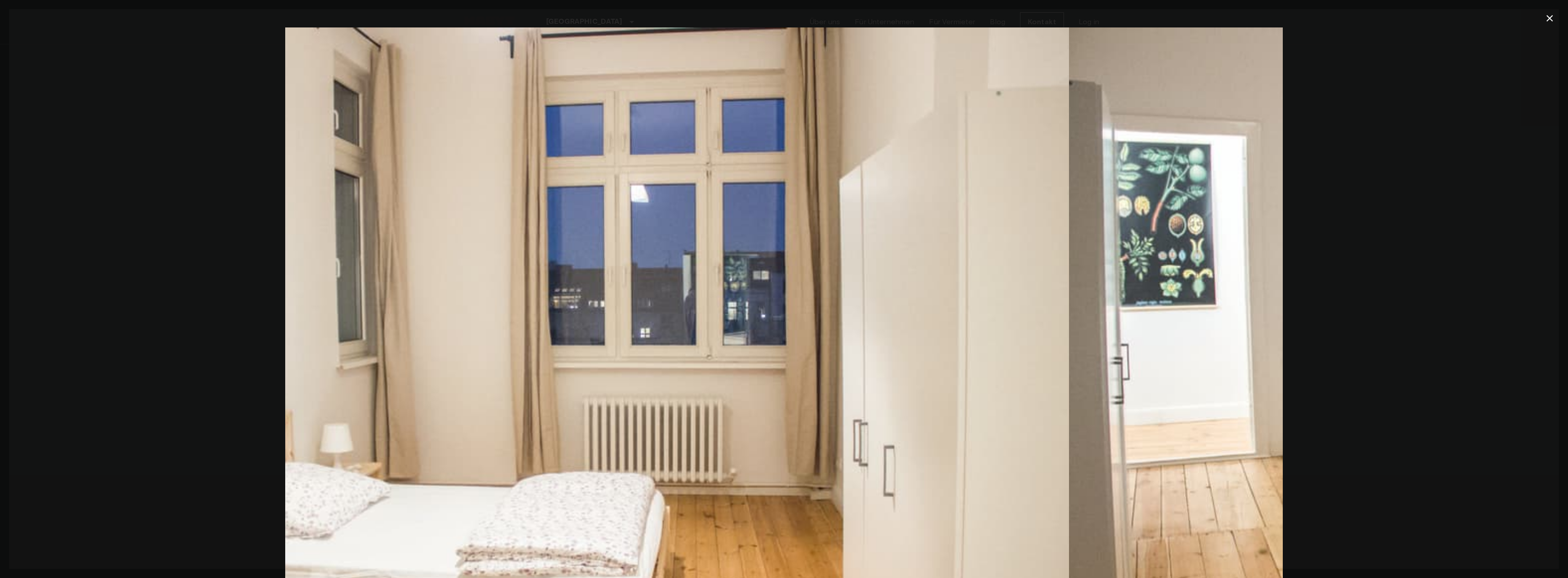
drag, startPoint x: 1137, startPoint y: 333, endPoint x: 1055, endPoint y: 249, distance: 117.4
click at [923, 356] on img at bounding box center [570, 359] width 997 height 665
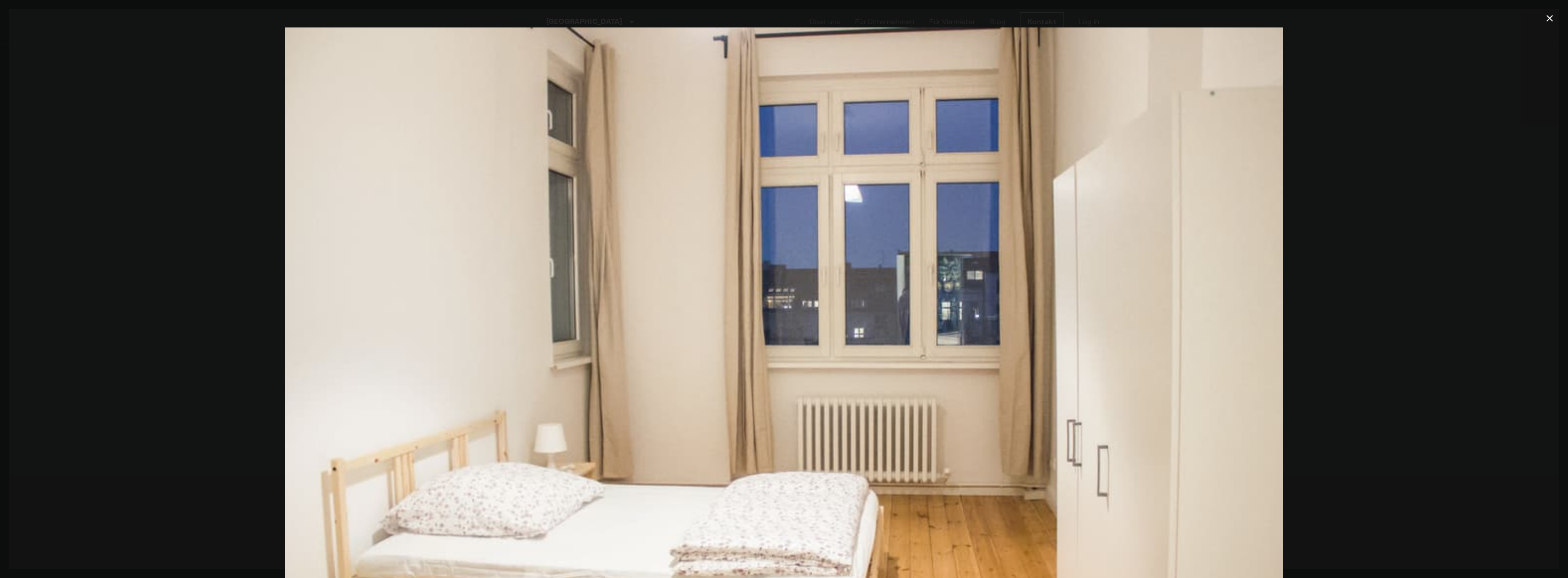
drag, startPoint x: 1550, startPoint y: 15, endPoint x: 1540, endPoint y: 25, distance: 14.1
click at [1550, 17] on icon "button" at bounding box center [1549, 18] width 11 height 11
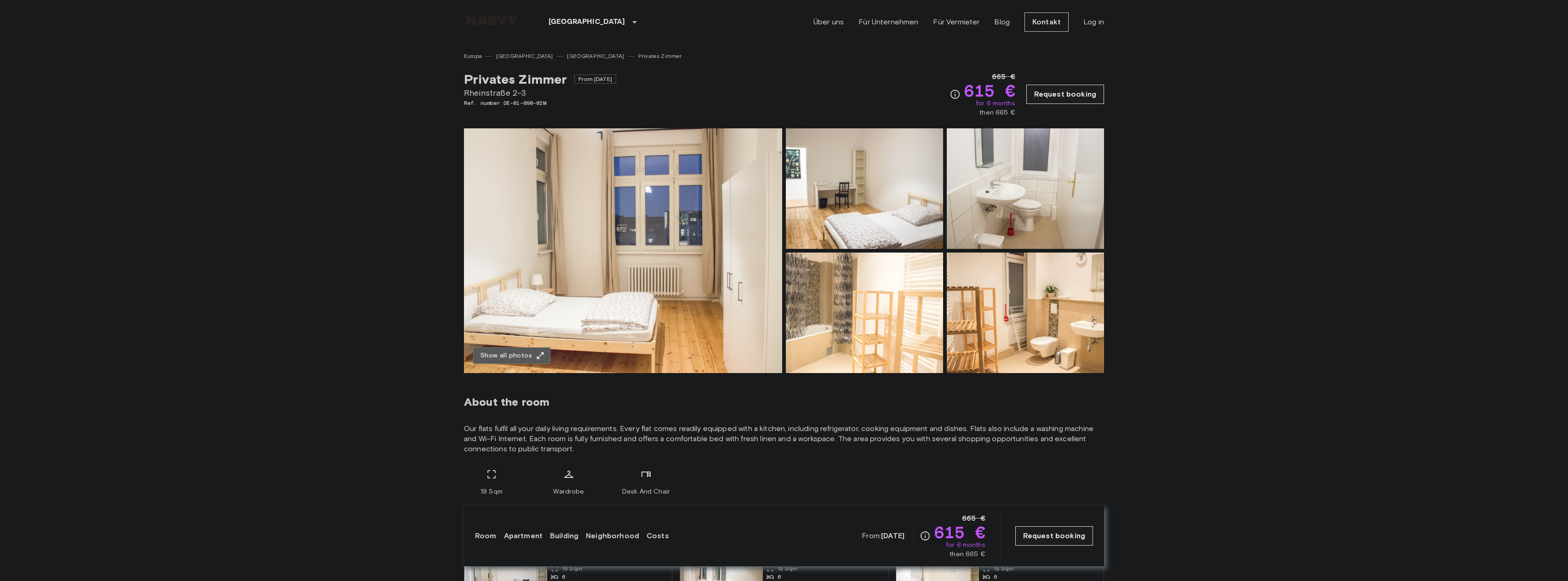
click at [532, 353] on button "Show all photos" at bounding box center [512, 356] width 77 height 17
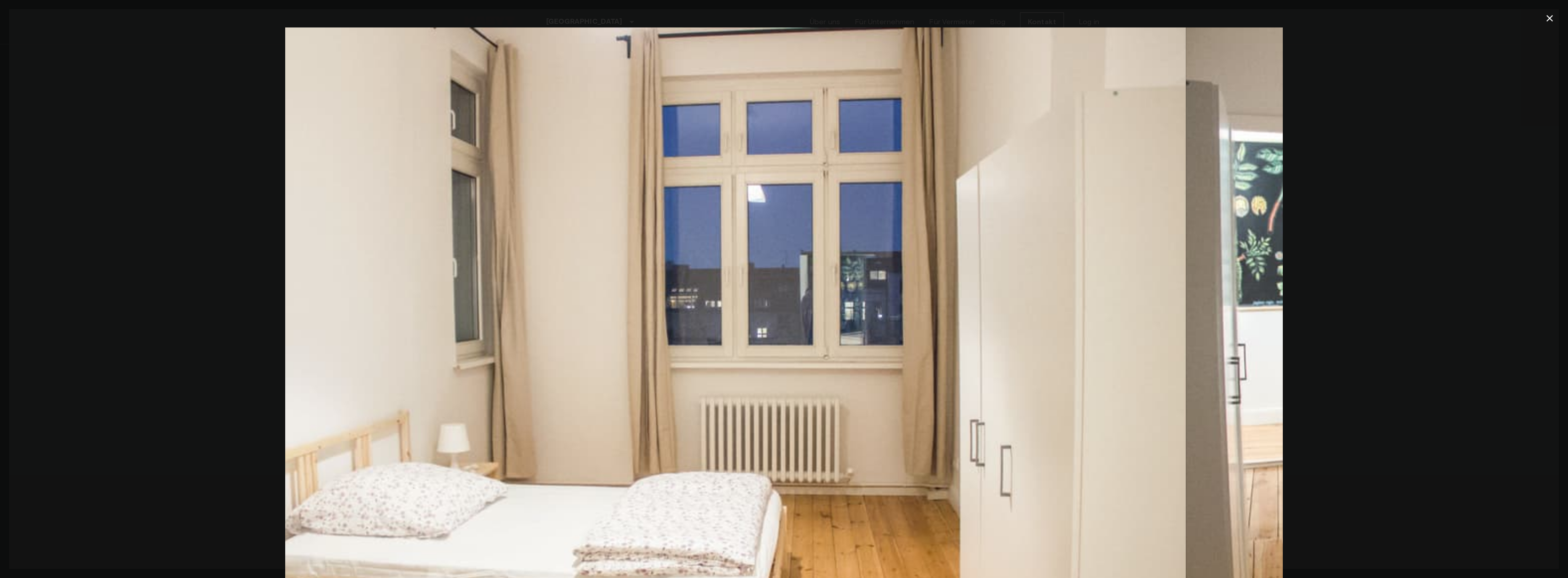
drag, startPoint x: 1205, startPoint y: 302, endPoint x: 560, endPoint y: 300, distance: 645.0
click at [598, 299] on img at bounding box center [687, 359] width 997 height 665
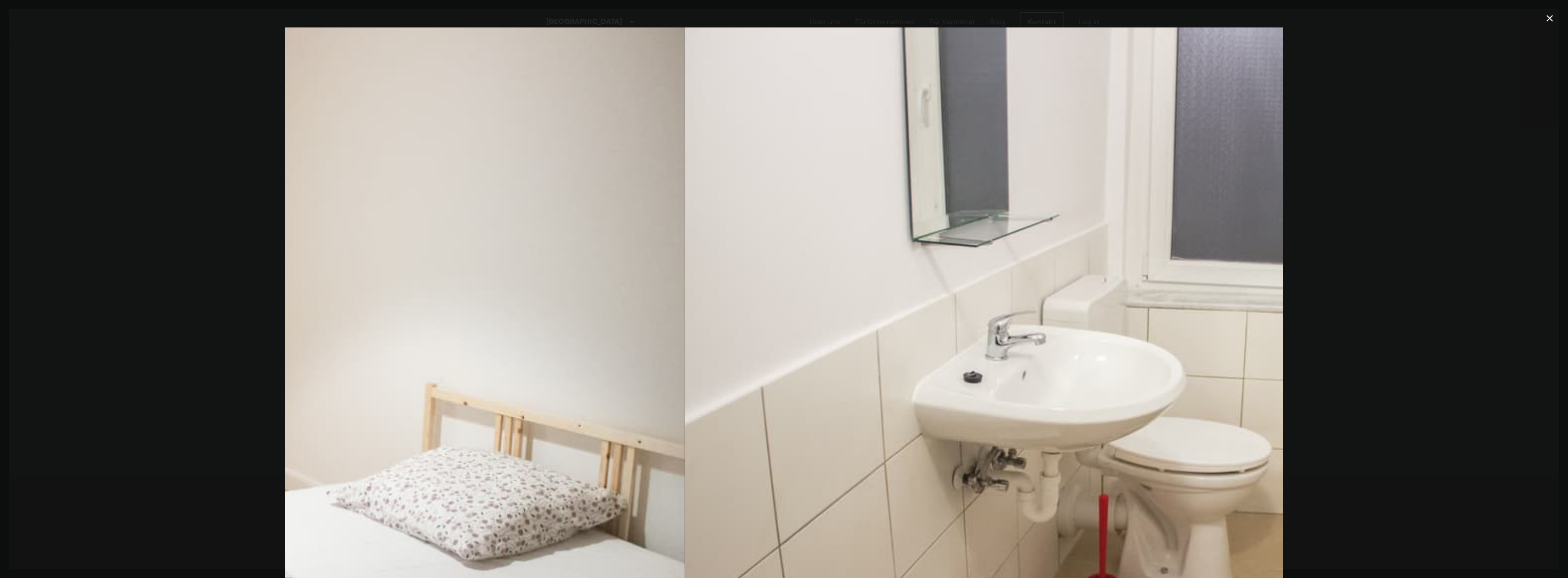
drag, startPoint x: 1092, startPoint y: 282, endPoint x: 389, endPoint y: 262, distance: 703.3
click at [432, 262] on img at bounding box center [186, 359] width 997 height 665
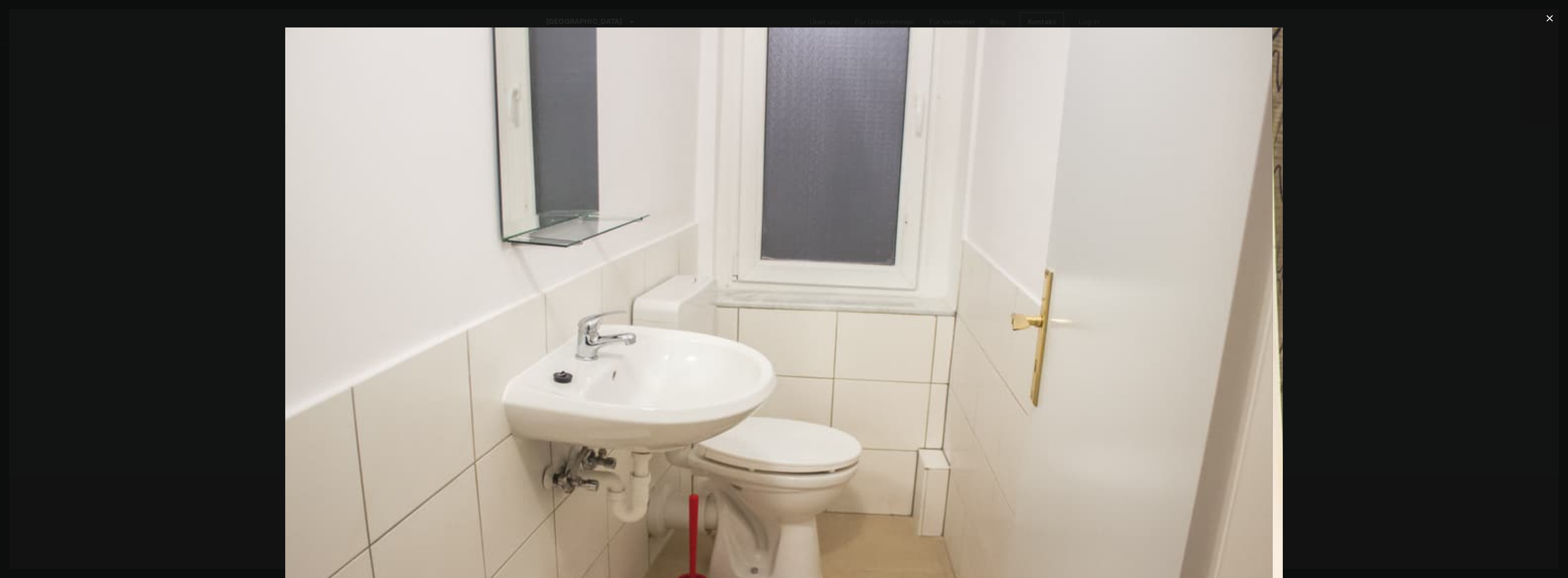
drag, startPoint x: 1097, startPoint y: 265, endPoint x: 328, endPoint y: 267, distance: 769.0
click at [342, 266] on img at bounding box center [773, 359] width 997 height 665
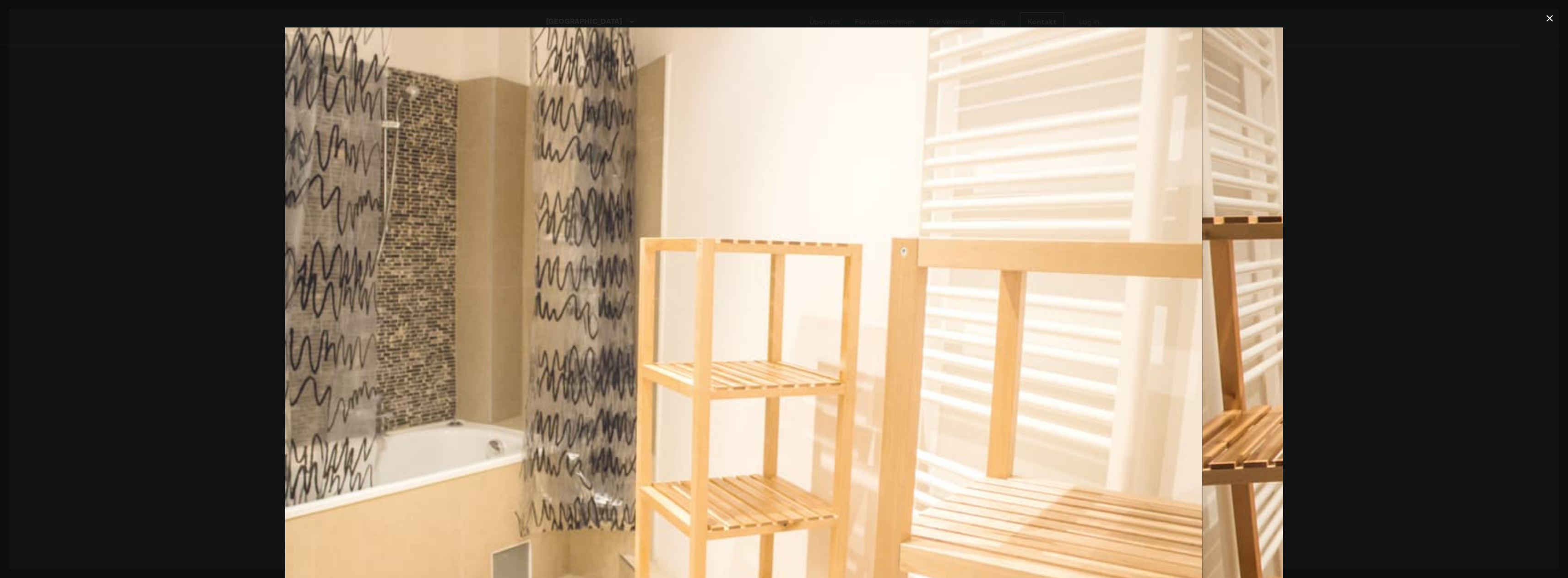
drag, startPoint x: 1014, startPoint y: 230, endPoint x: 312, endPoint y: 265, distance: 702.9
click at [322, 265] on img at bounding box center [703, 359] width 997 height 665
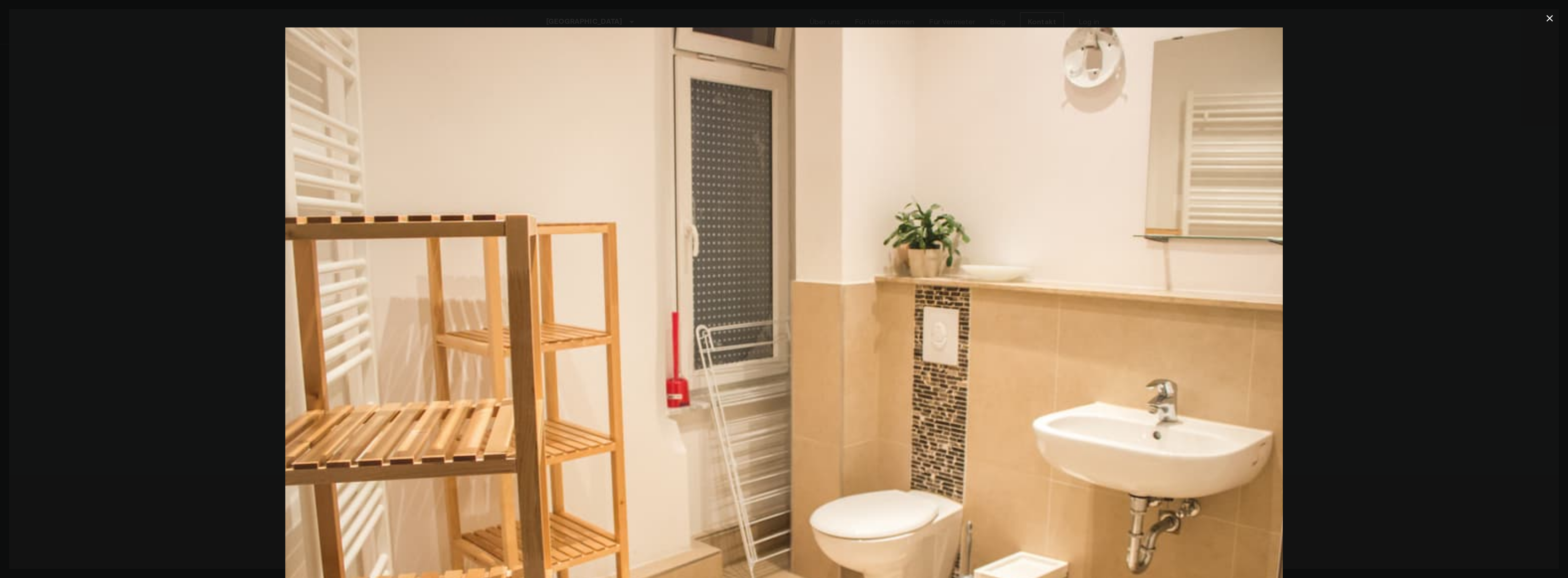
drag, startPoint x: 695, startPoint y: 234, endPoint x: 369, endPoint y: 239, distance: 326.0
click at [412, 239] on img at bounding box center [784, 359] width 997 height 665
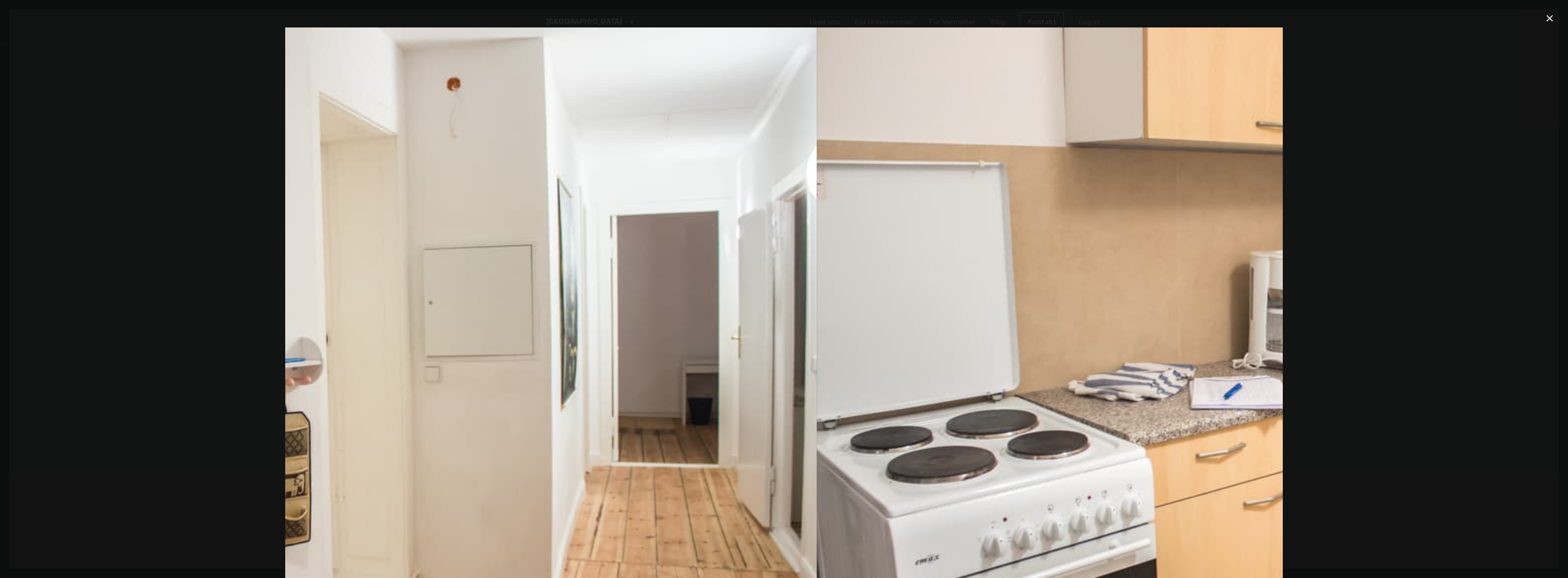
drag, startPoint x: 1160, startPoint y: 191, endPoint x: 443, endPoint y: 236, distance: 718.4
click at [455, 237] on img at bounding box center [318, 359] width 997 height 665
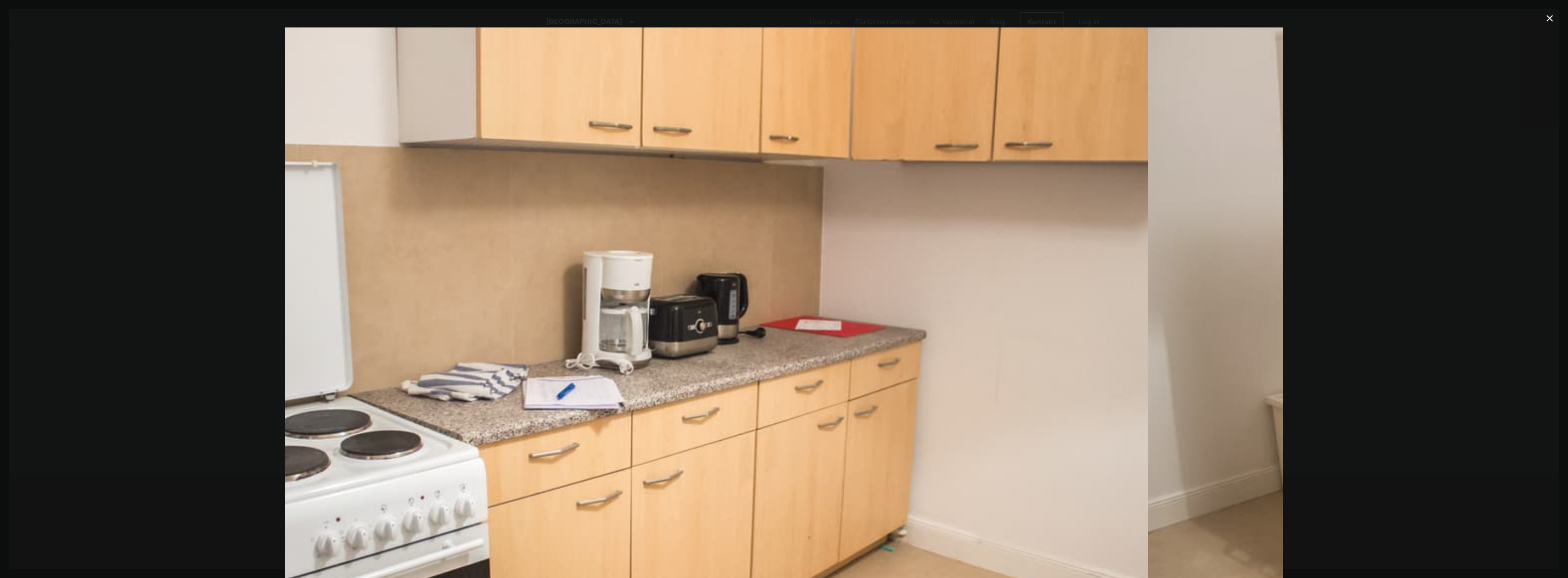
drag, startPoint x: 1125, startPoint y: 264, endPoint x: 406, endPoint y: 281, distance: 719.2
click at [406, 281] on img at bounding box center [648, 359] width 997 height 665
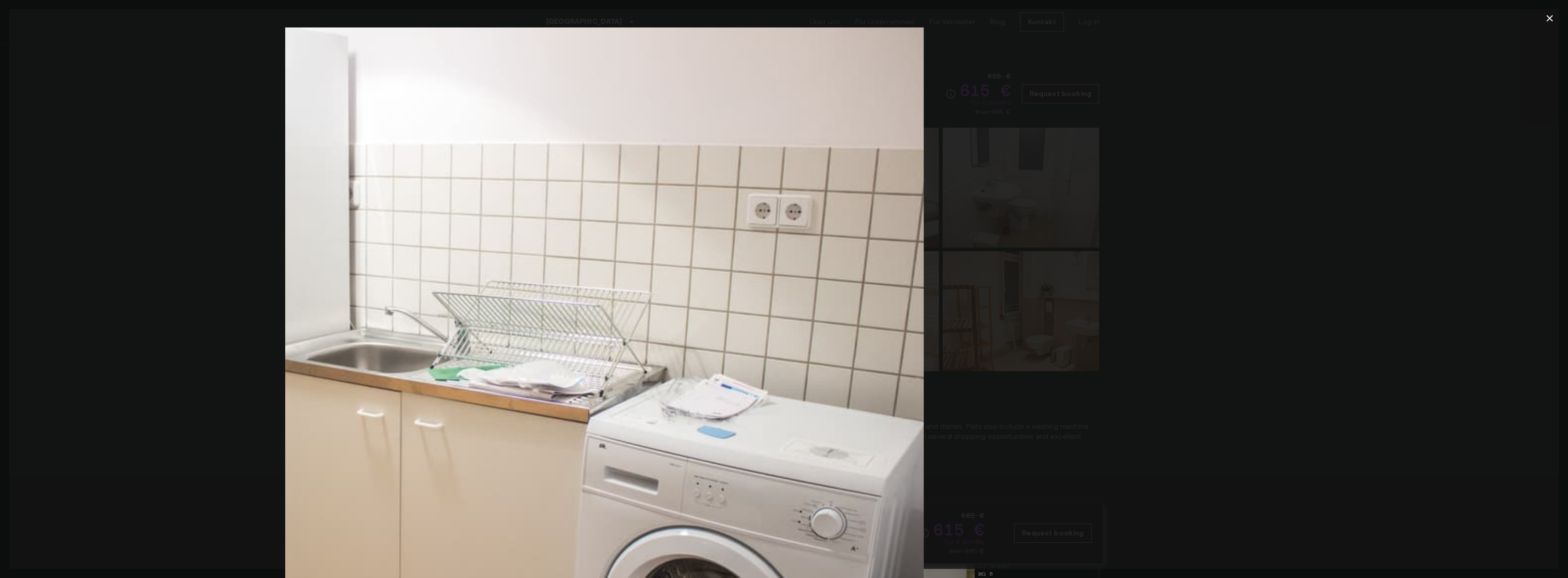
drag, startPoint x: 930, startPoint y: 235, endPoint x: 418, endPoint y: 274, distance: 513.5
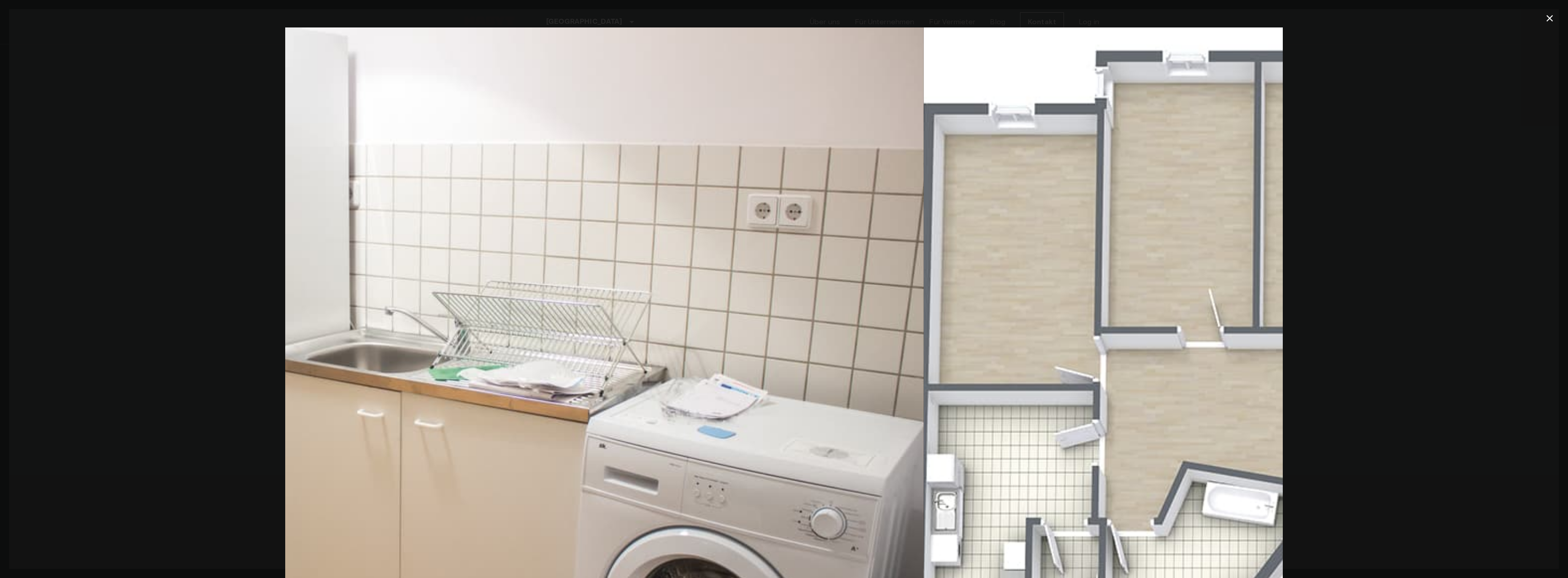
click at [435, 273] on img at bounding box center [425, 359] width 997 height 665
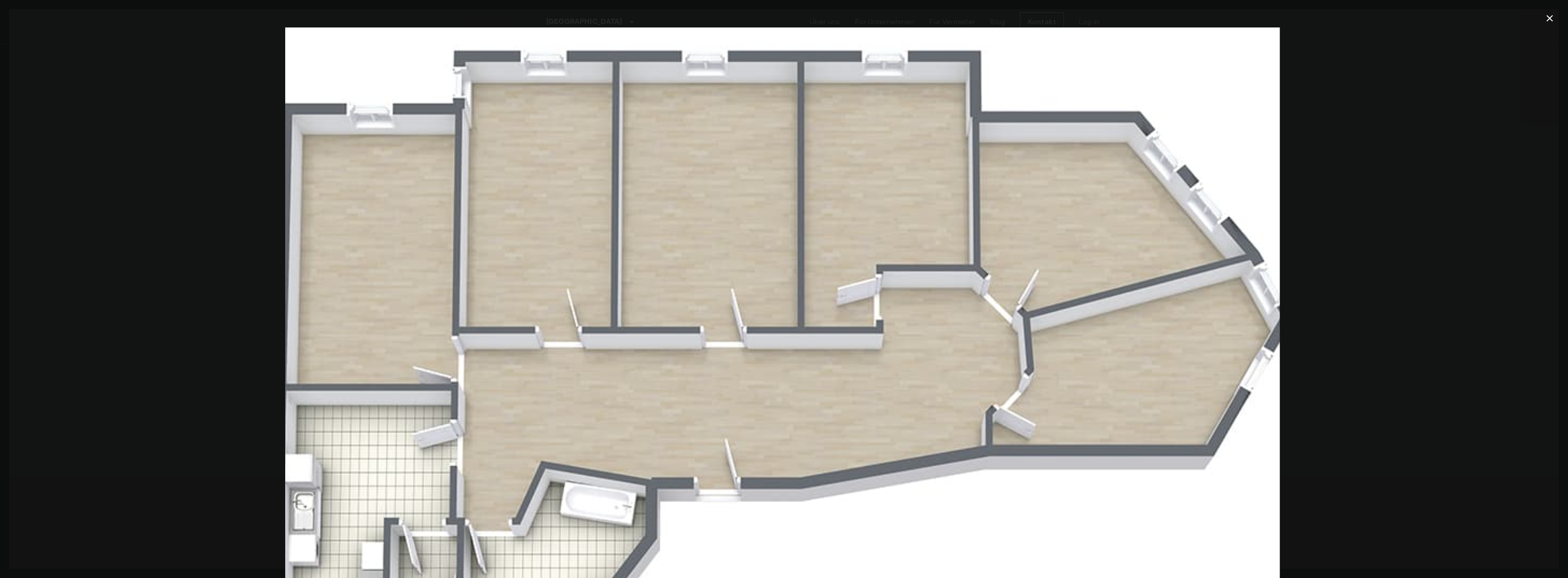
drag, startPoint x: 444, startPoint y: 482, endPoint x: 441, endPoint y: 431, distance: 51.1
click at [441, 431] on img at bounding box center [780, 359] width 997 height 665
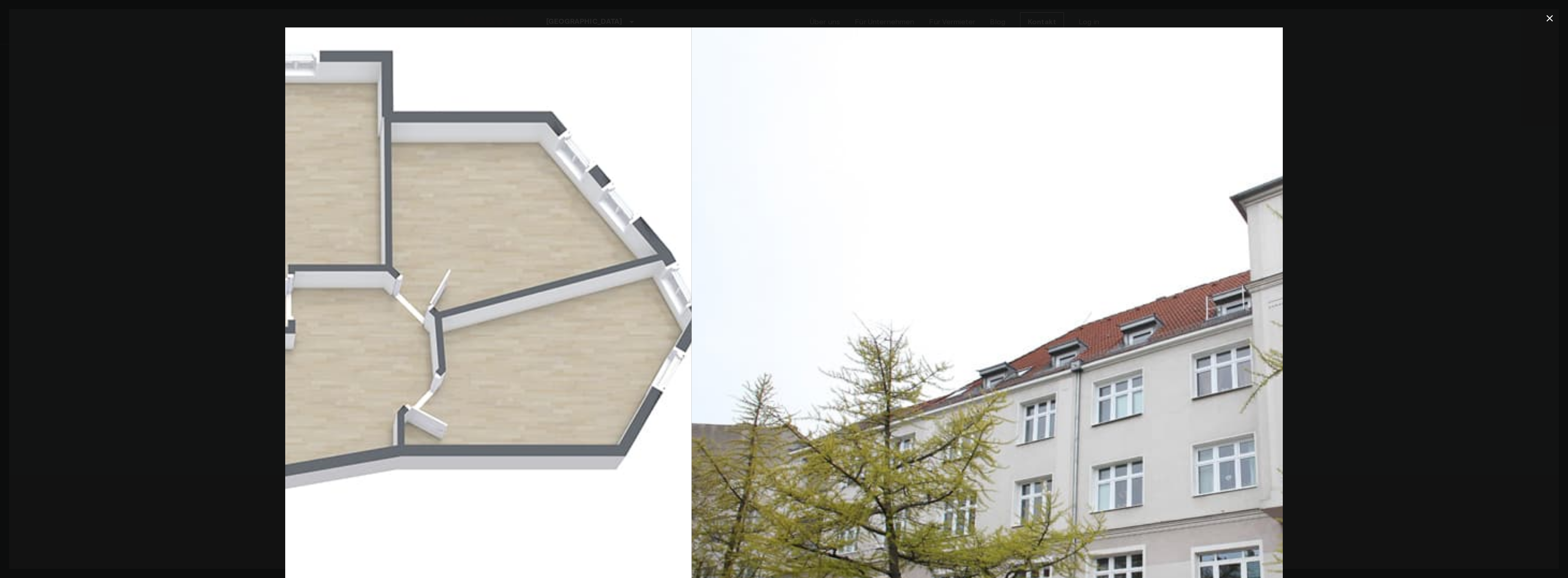
drag, startPoint x: 1115, startPoint y: 349, endPoint x: 361, endPoint y: 348, distance: 754.0
click at [362, 348] on img at bounding box center [192, 359] width 997 height 665
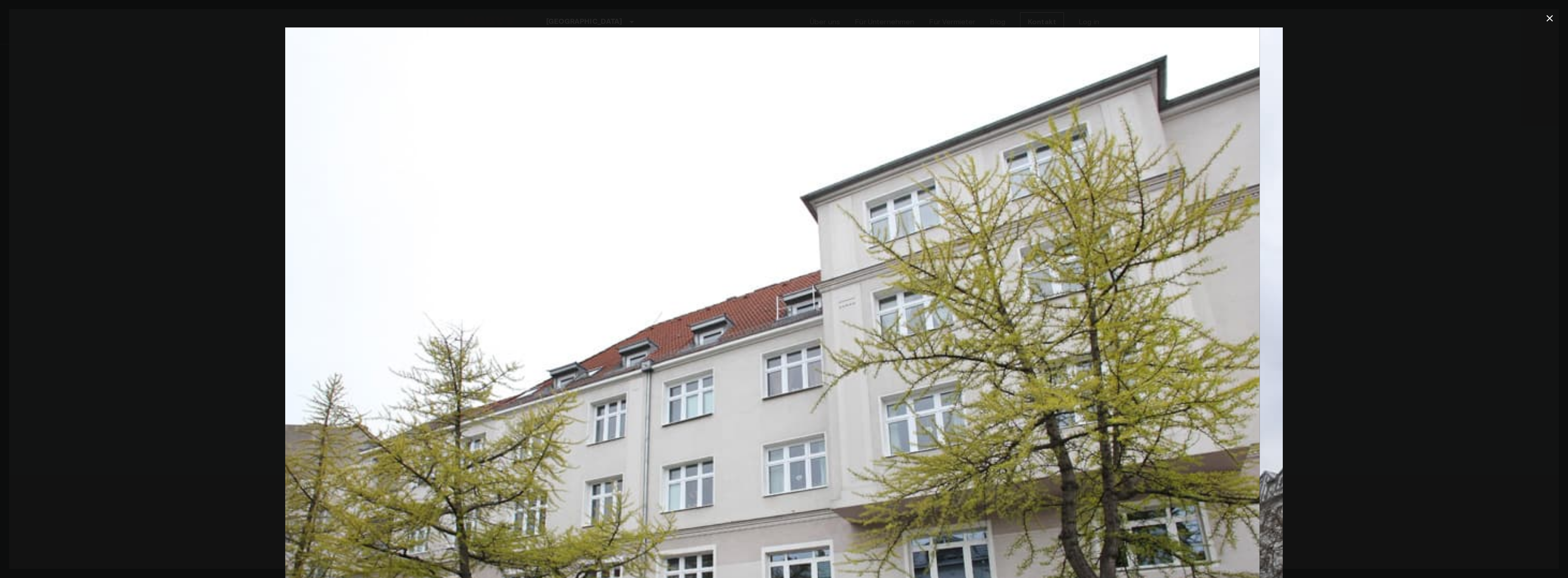
drag, startPoint x: 807, startPoint y: 335, endPoint x: 166, endPoint y: 302, distance: 641.8
click at [230, 299] on div at bounding box center [784, 359] width 1549 height 665
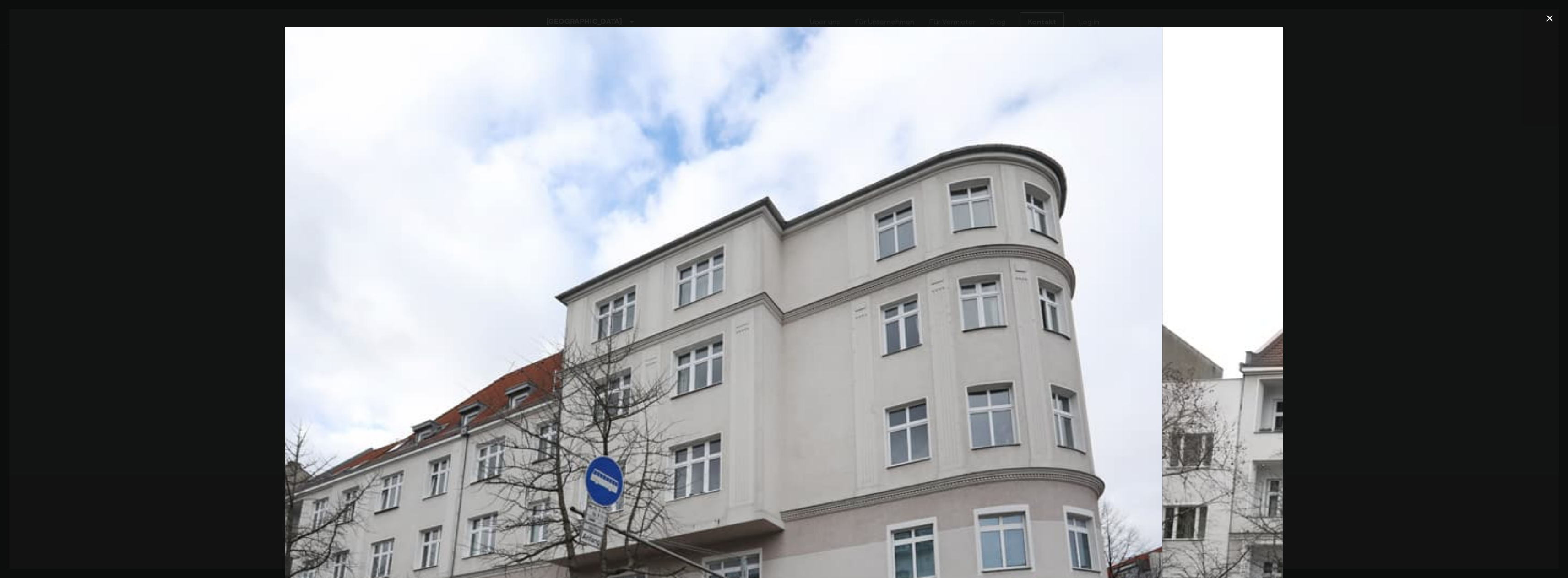
drag, startPoint x: 1068, startPoint y: 311, endPoint x: 399, endPoint y: 307, distance: 669.0
click at [422, 300] on img at bounding box center [663, 359] width 997 height 665
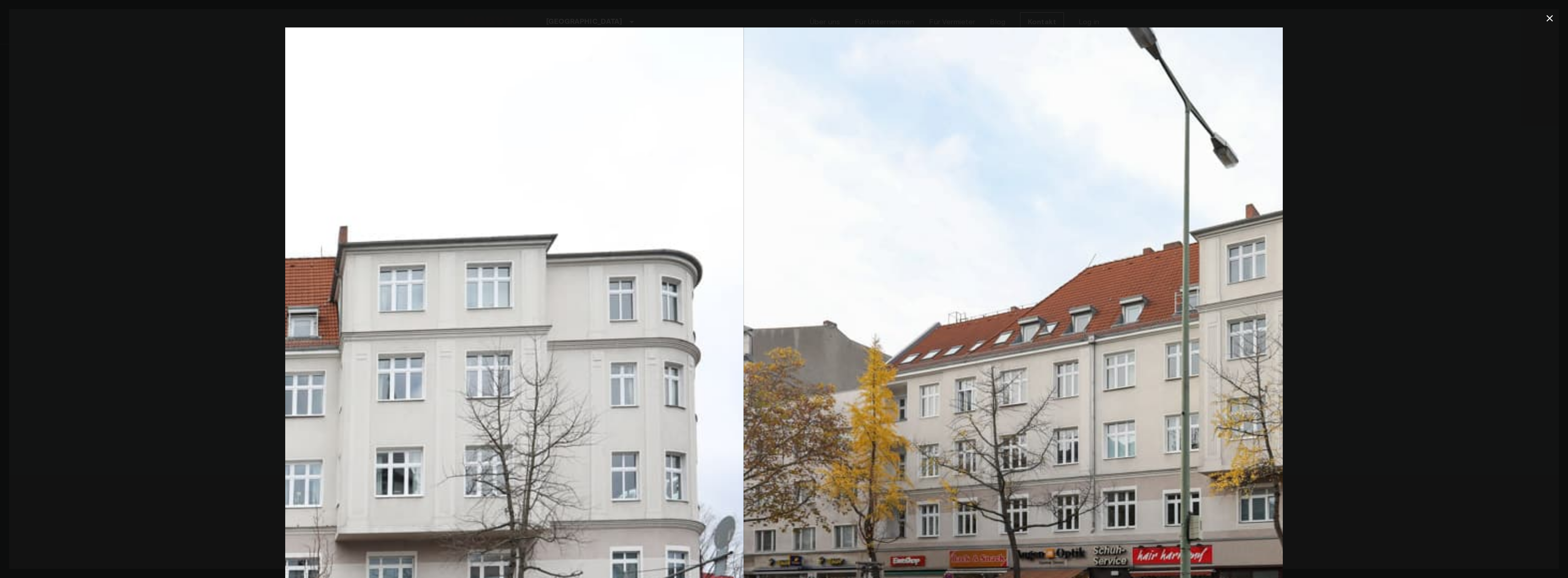
drag, startPoint x: 971, startPoint y: 308, endPoint x: 438, endPoint y: 319, distance: 533.1
click at [423, 325] on img at bounding box center [245, 359] width 997 height 665
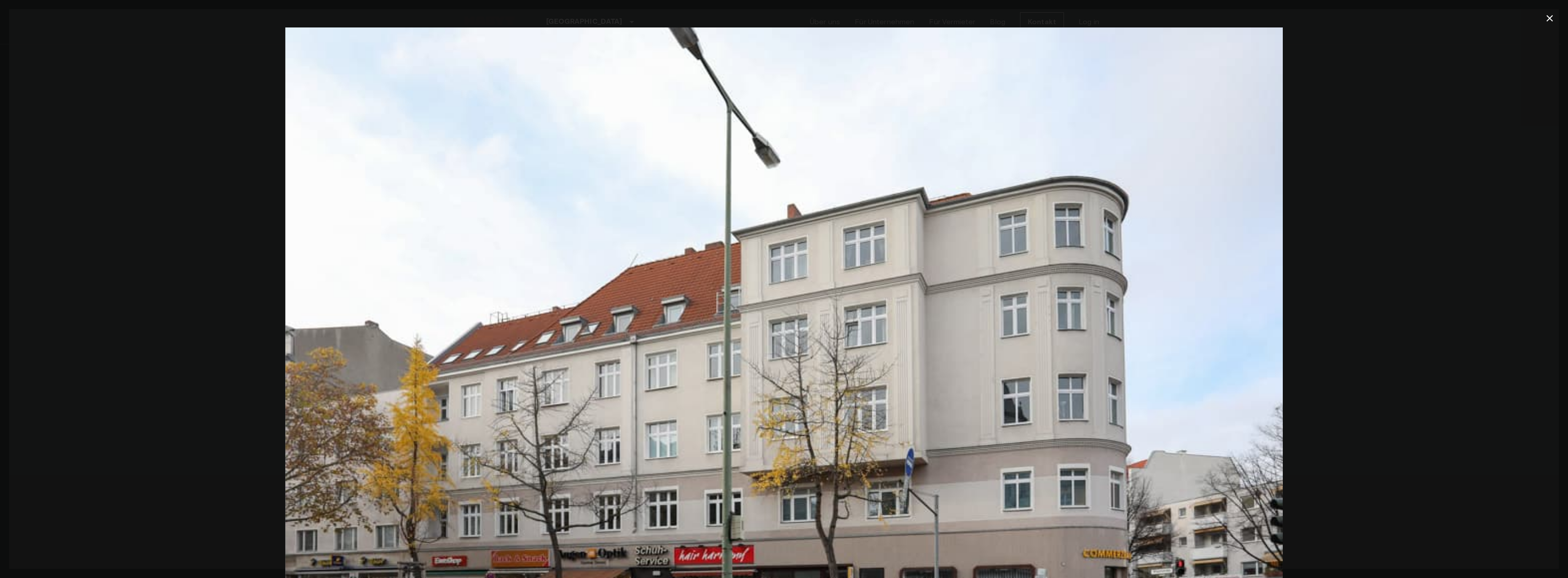
drag, startPoint x: 910, startPoint y: 282, endPoint x: 120, endPoint y: 267, distance: 790.1
click at [233, 264] on div at bounding box center [784, 359] width 1549 height 665
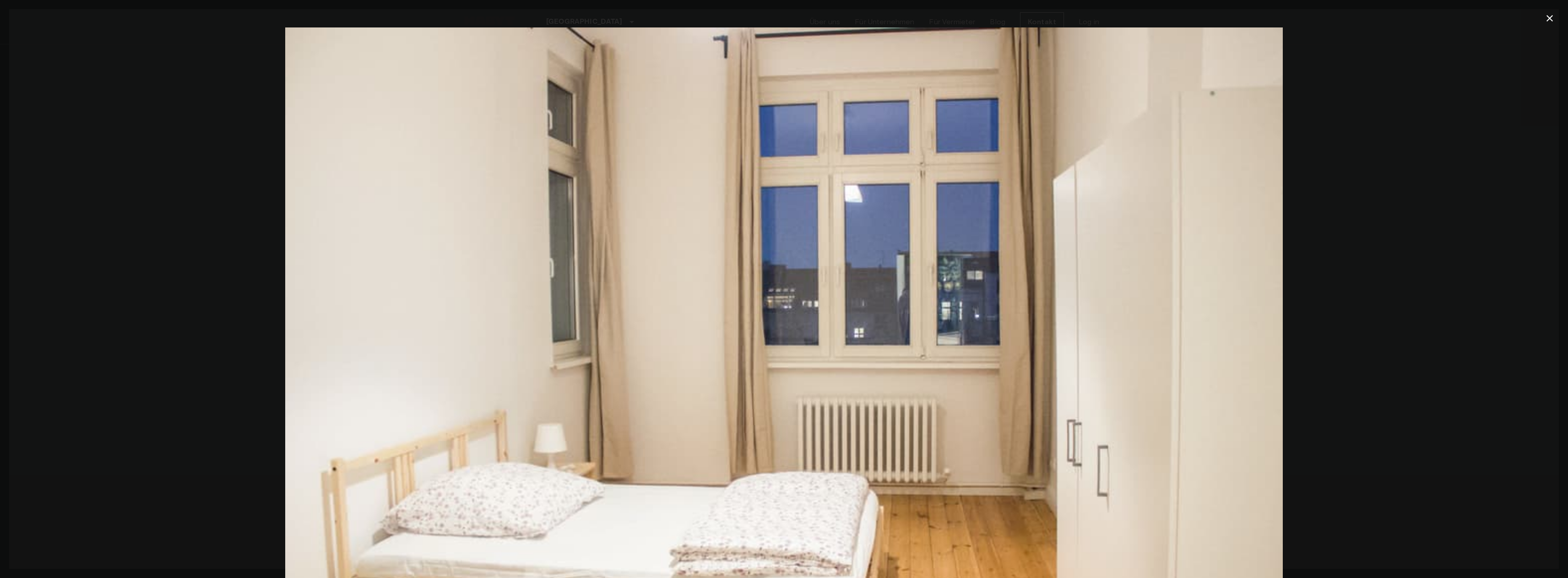
drag, startPoint x: 894, startPoint y: 203, endPoint x: 461, endPoint y: 200, distance: 433.0
click at [469, 196] on img at bounding box center [784, 359] width 997 height 665
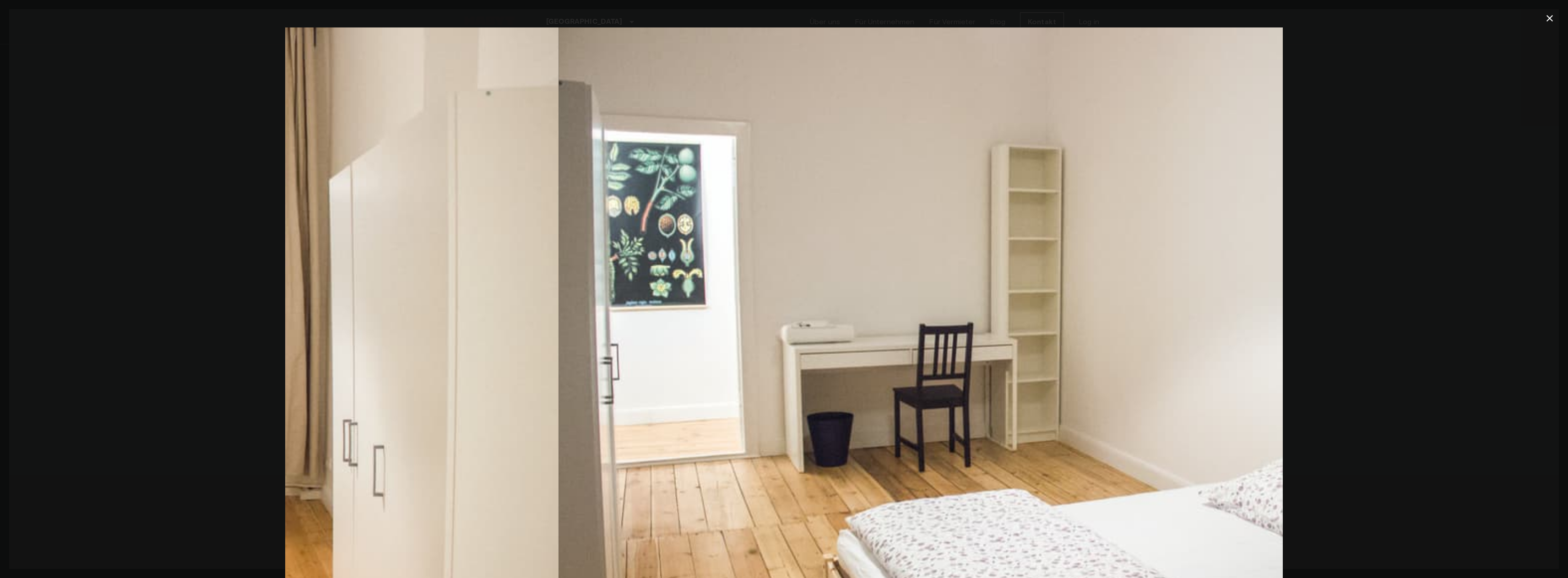
drag, startPoint x: 552, startPoint y: 252, endPoint x: 926, endPoint y: 202, distance: 377.3
click at [701, 252] on img at bounding box center [1057, 359] width 997 height 665
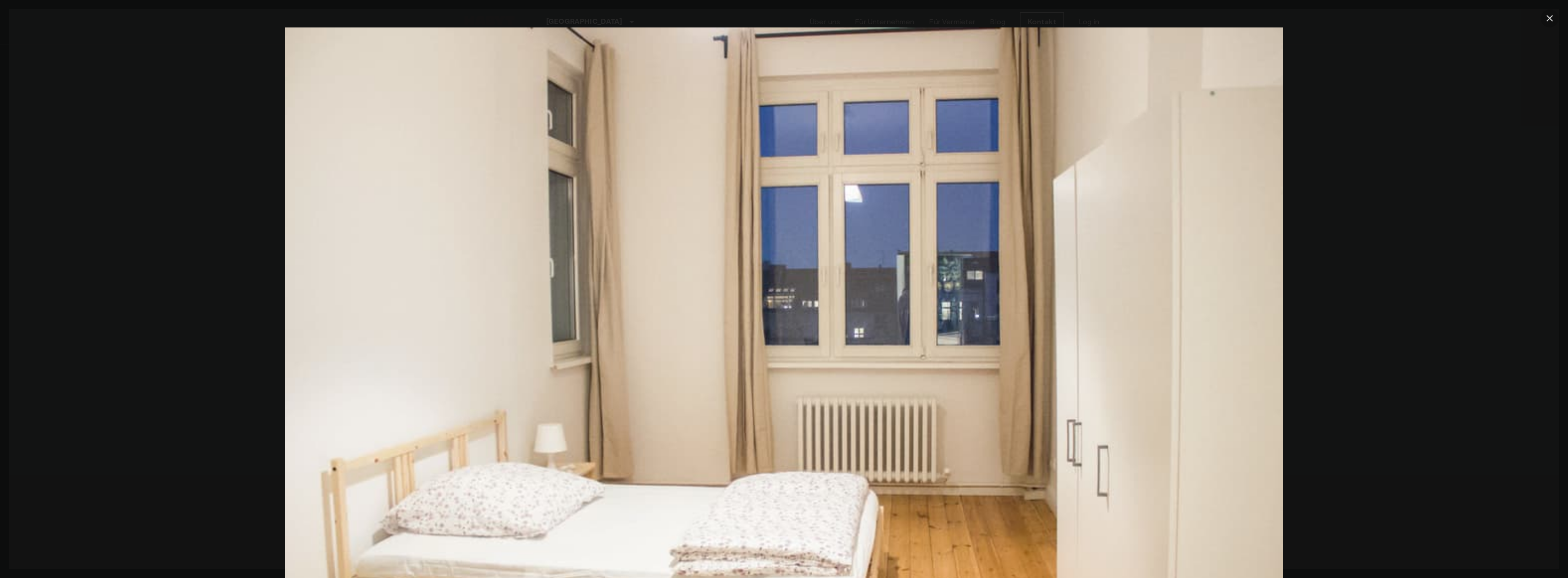
click at [1553, 20] on icon "button" at bounding box center [1549, 18] width 11 height 11
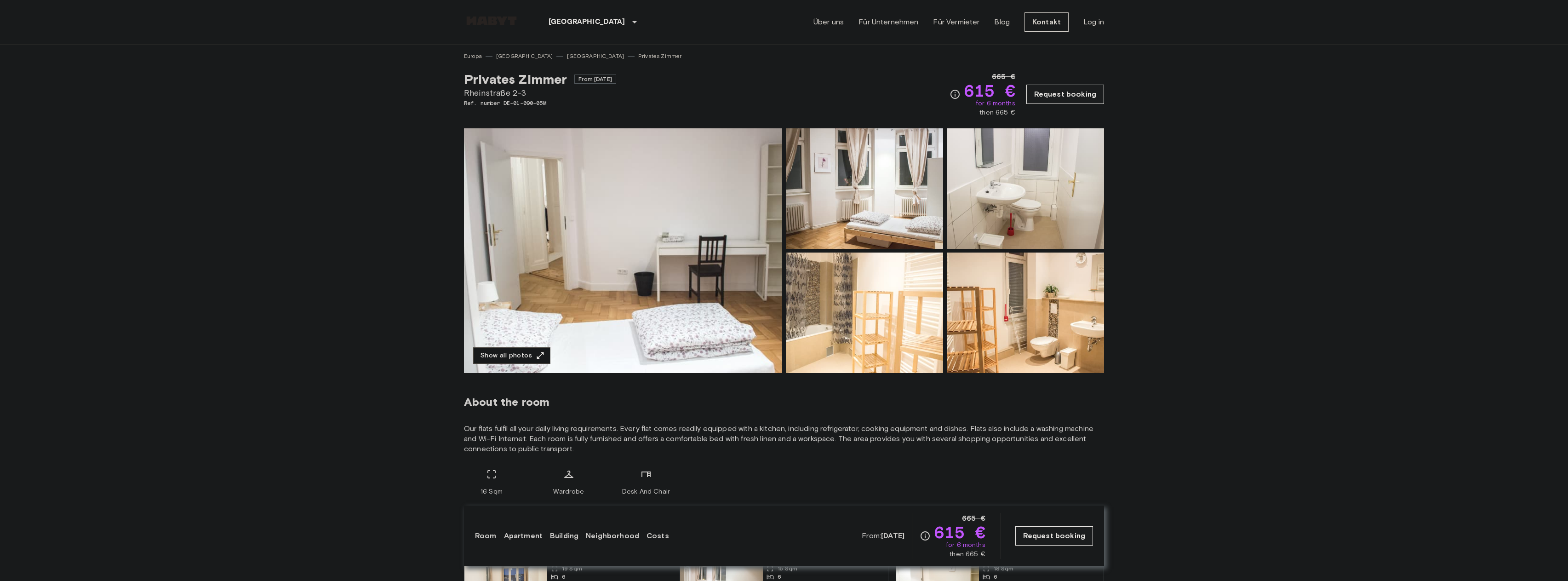
click at [702, 184] on img at bounding box center [623, 251] width 318 height 245
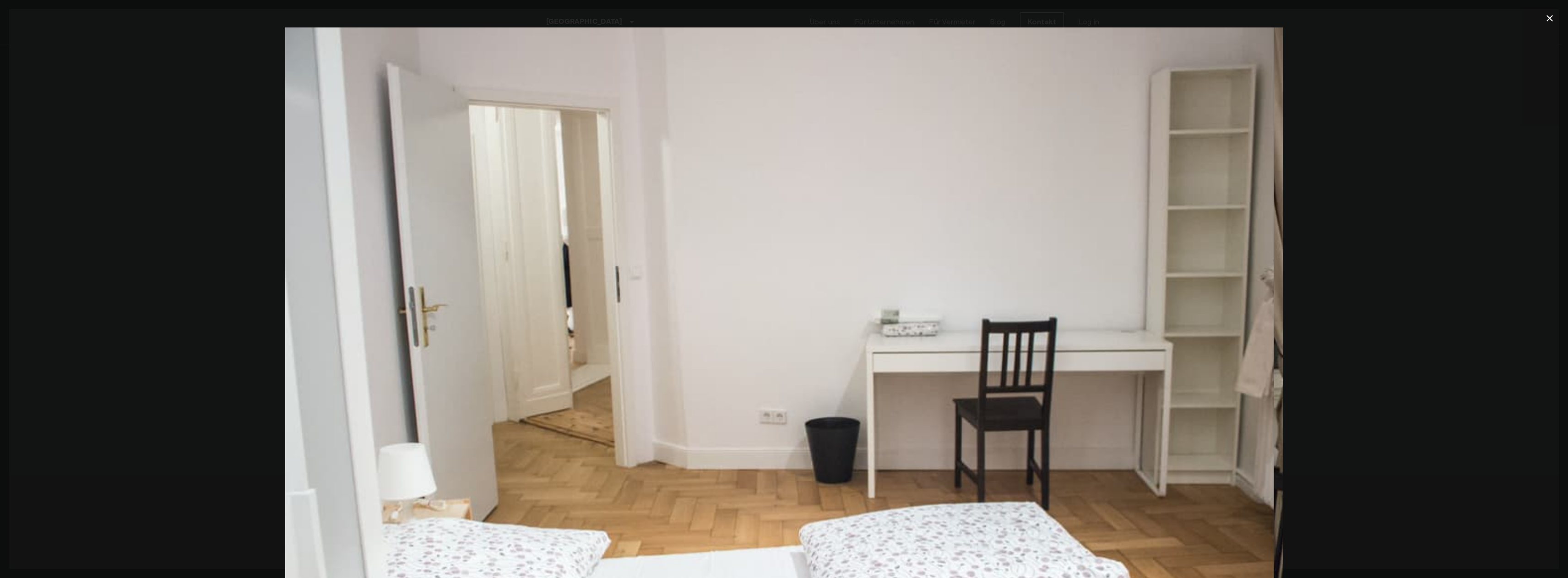
drag, startPoint x: 1156, startPoint y: 274, endPoint x: 656, endPoint y: 261, distance: 500.2
click at [684, 264] on img at bounding box center [774, 359] width 997 height 665
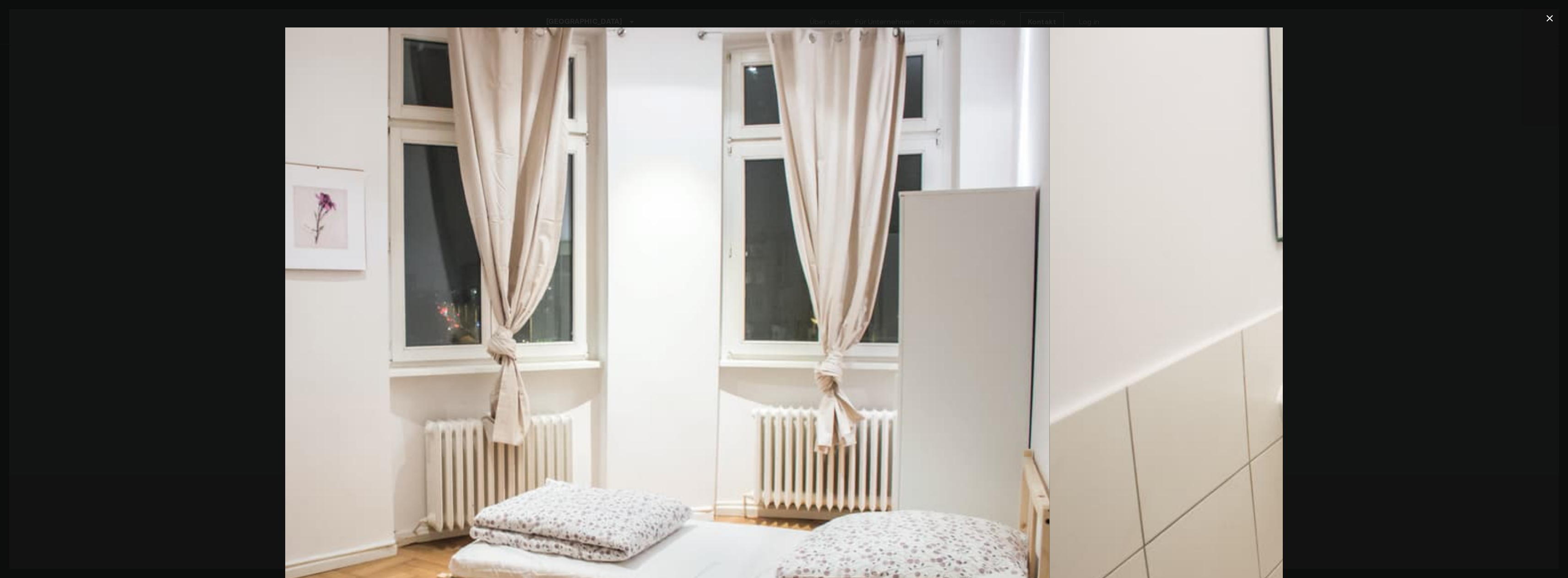
drag, startPoint x: 1132, startPoint y: 229, endPoint x: 561, endPoint y: 221, distance: 571.1
click at [561, 221] on img at bounding box center [550, 359] width 997 height 665
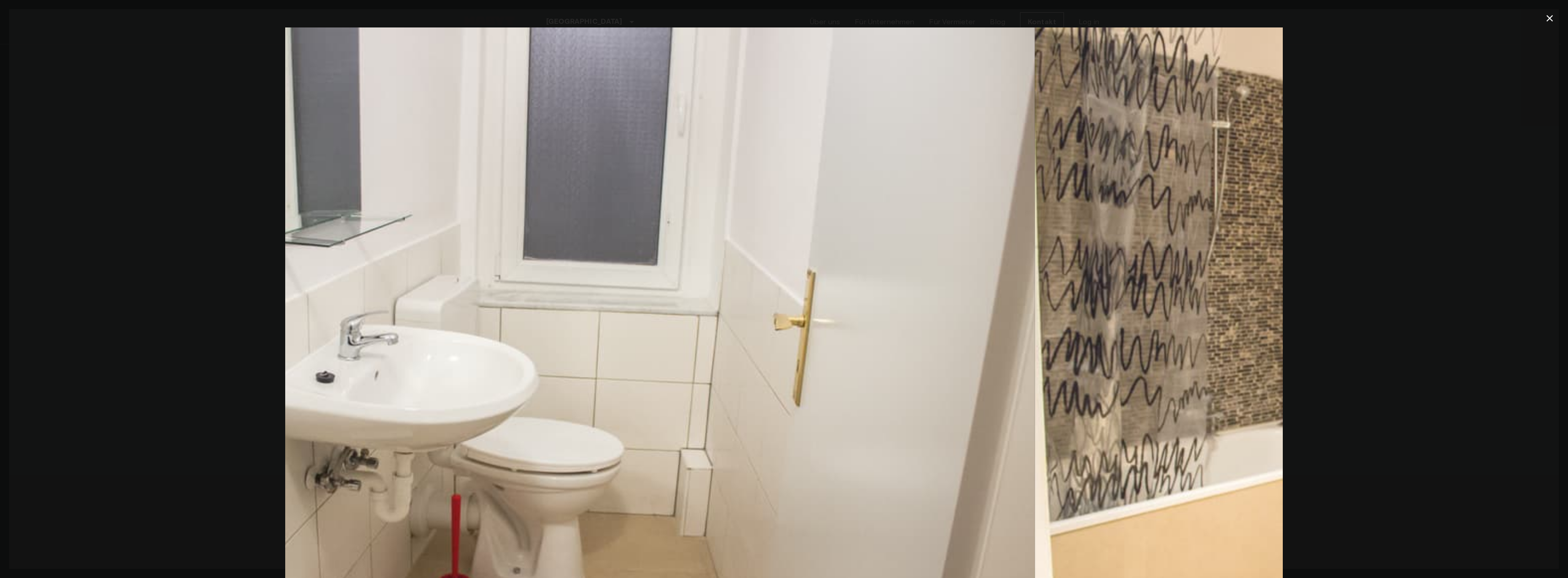
drag, startPoint x: 989, startPoint y: 239, endPoint x: 504, endPoint y: 211, distance: 485.8
click at [515, 211] on img at bounding box center [536, 359] width 997 height 665
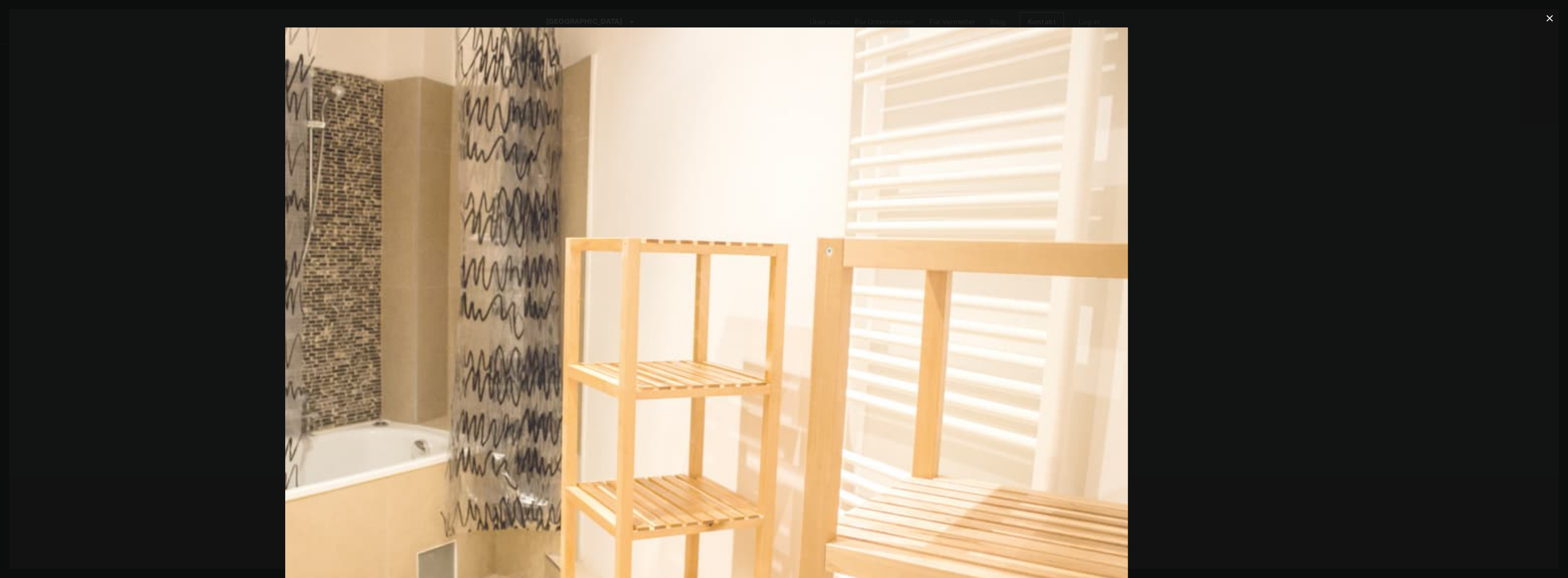
drag, startPoint x: 890, startPoint y: 209, endPoint x: 506, endPoint y: 184, distance: 384.8
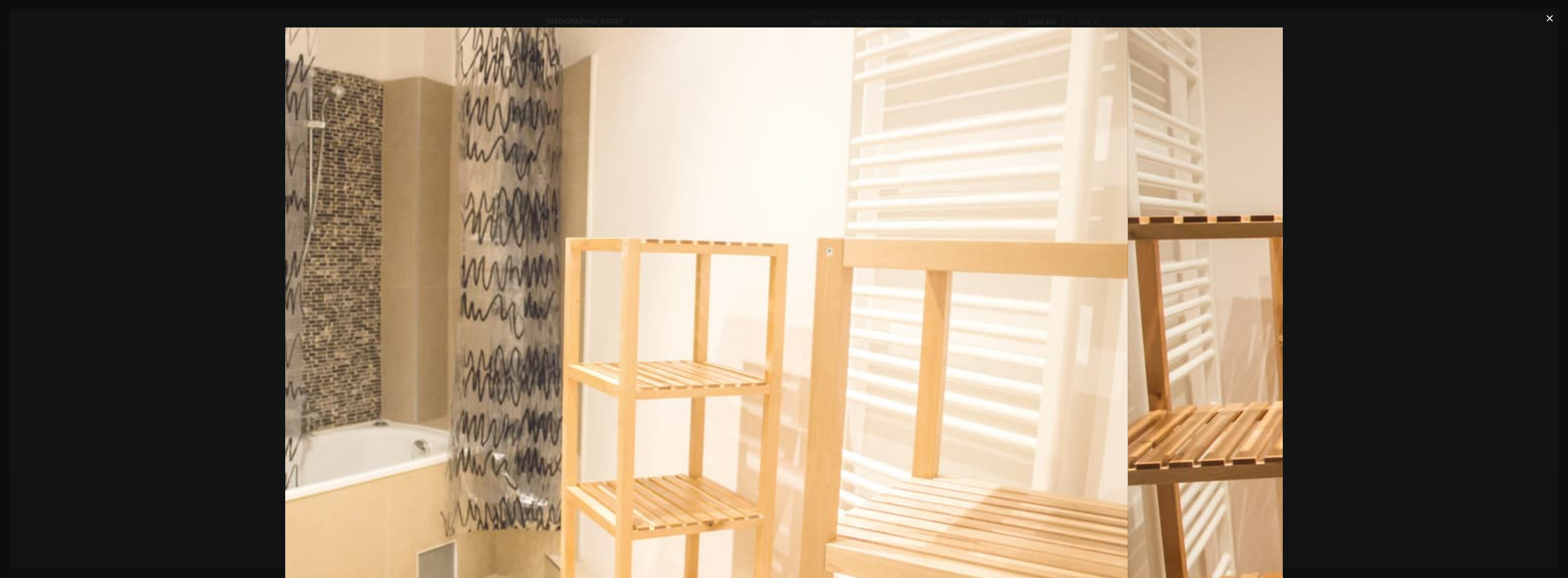
click at [608, 184] on img at bounding box center [629, 359] width 997 height 665
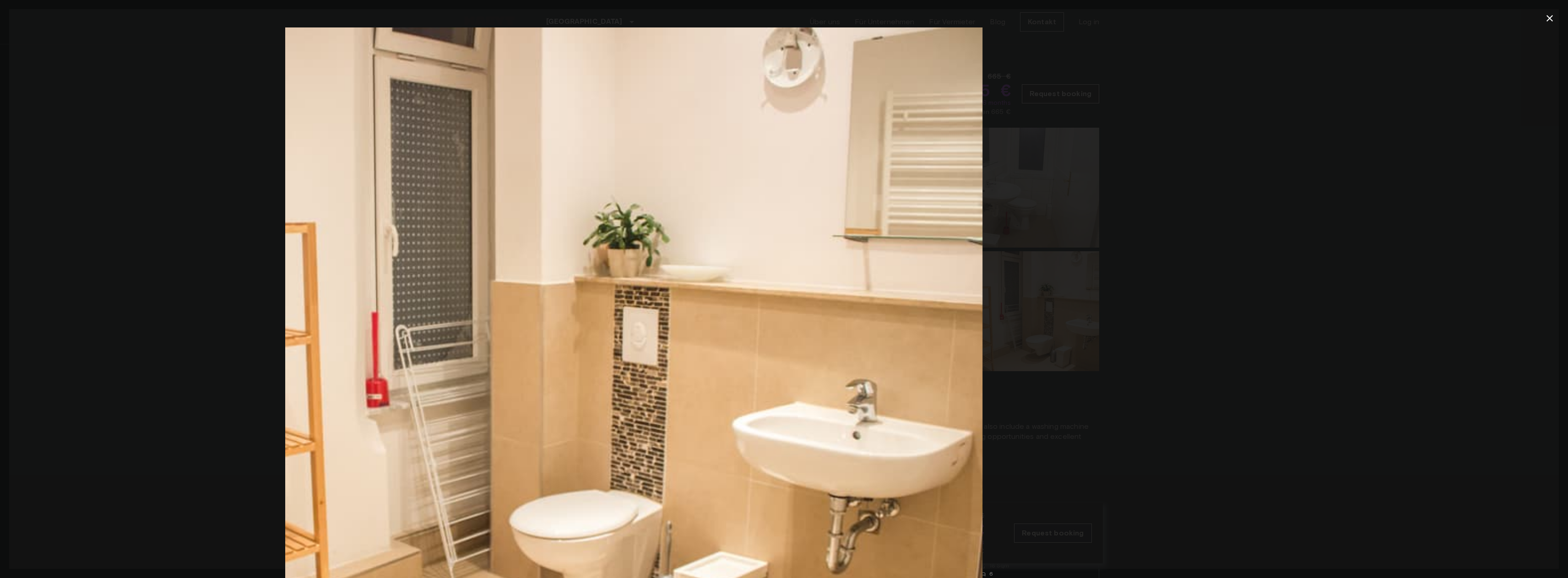
drag, startPoint x: 846, startPoint y: 198, endPoint x: 381, endPoint y: 193, distance: 465.0
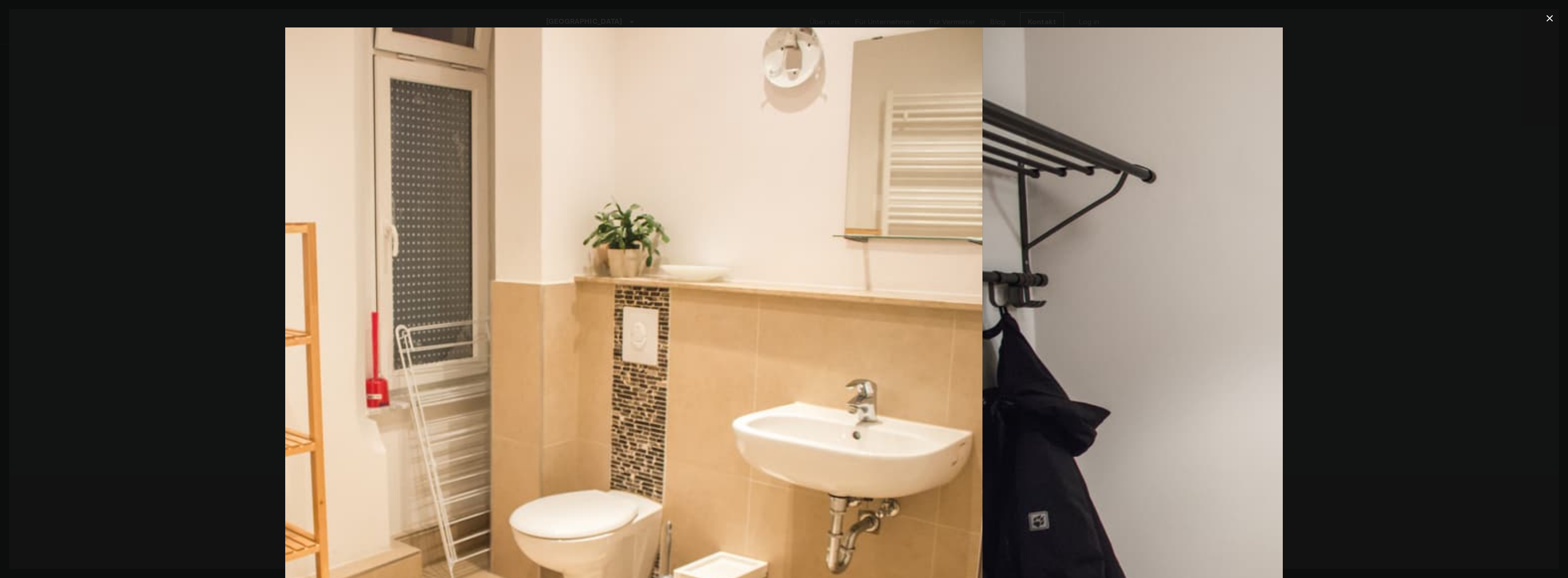
click at [426, 198] on img at bounding box center [483, 359] width 997 height 665
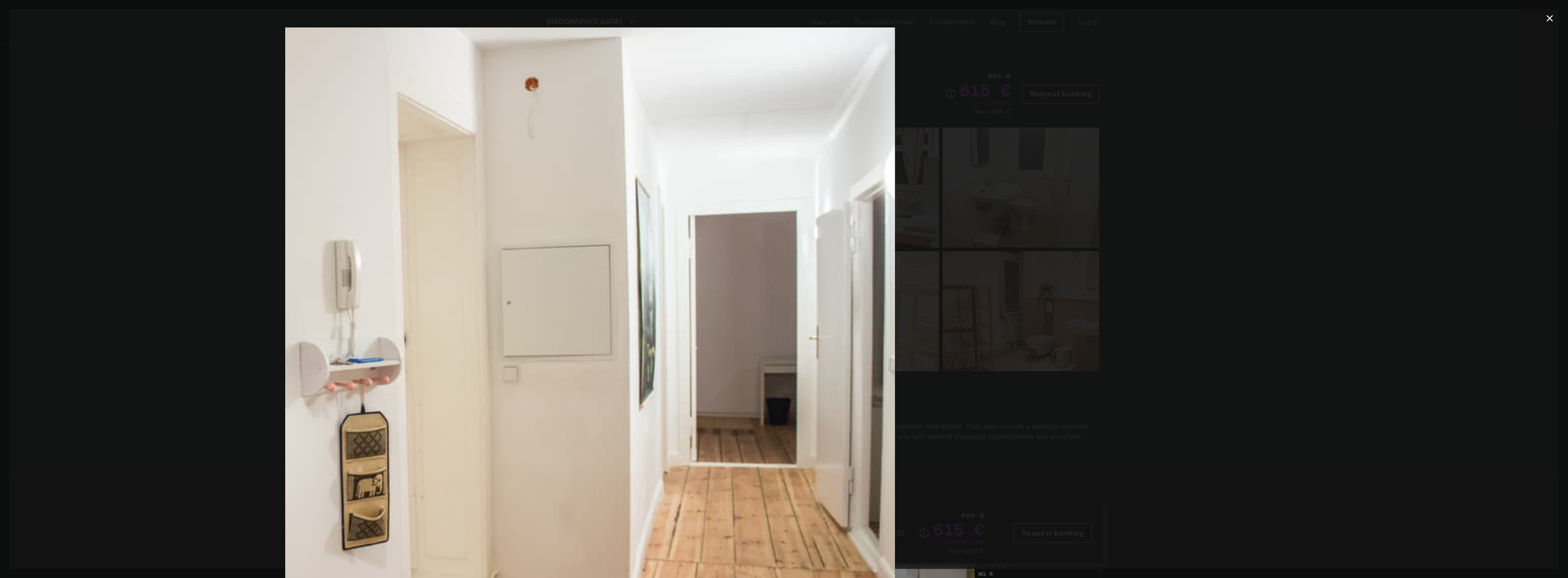
drag, startPoint x: 943, startPoint y: 191, endPoint x: 537, endPoint y: 181, distance: 406.1
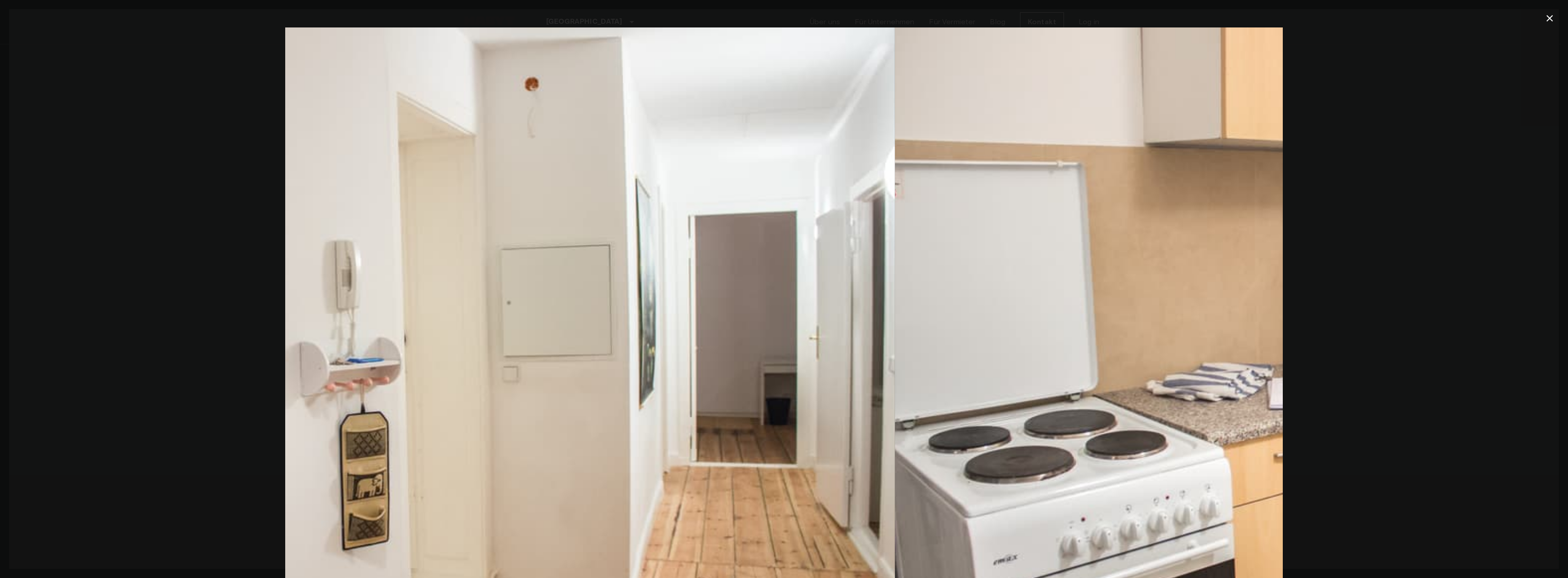
click at [631, 176] on img at bounding box center [396, 359] width 997 height 665
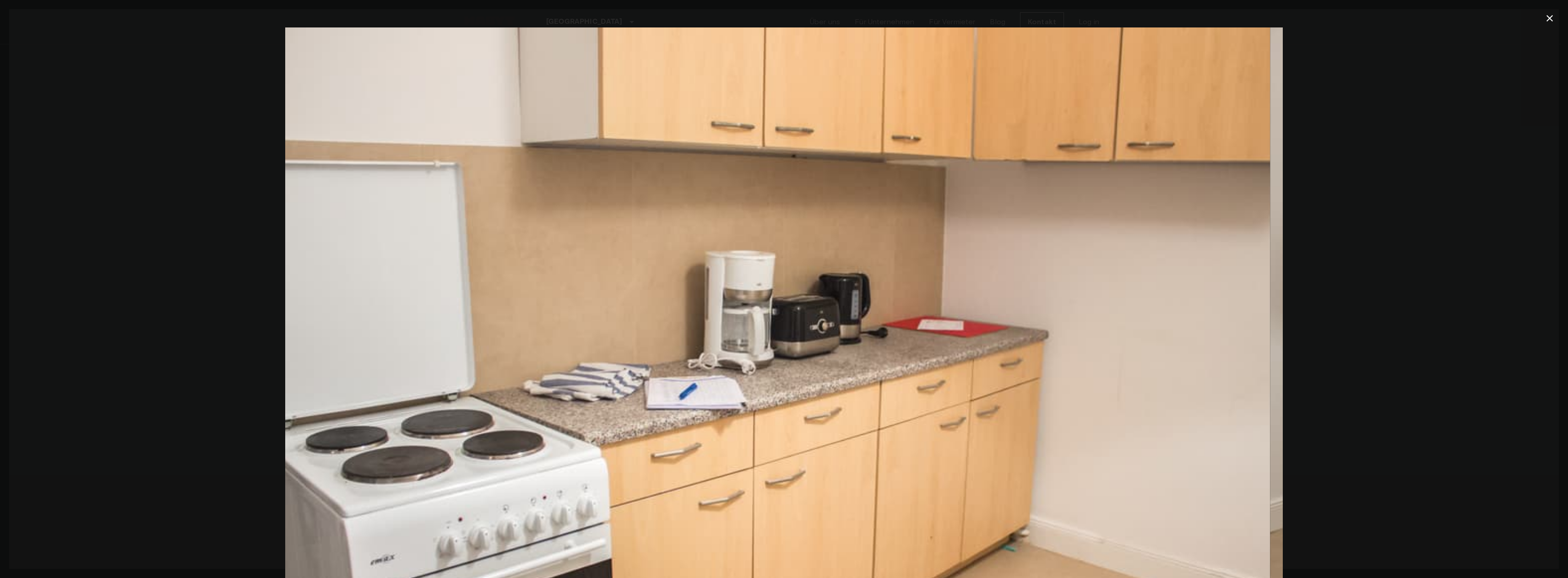
drag, startPoint x: 874, startPoint y: 178, endPoint x: 470, endPoint y: 150, distance: 405.0
click at [546, 150] on img at bounding box center [771, 359] width 997 height 665
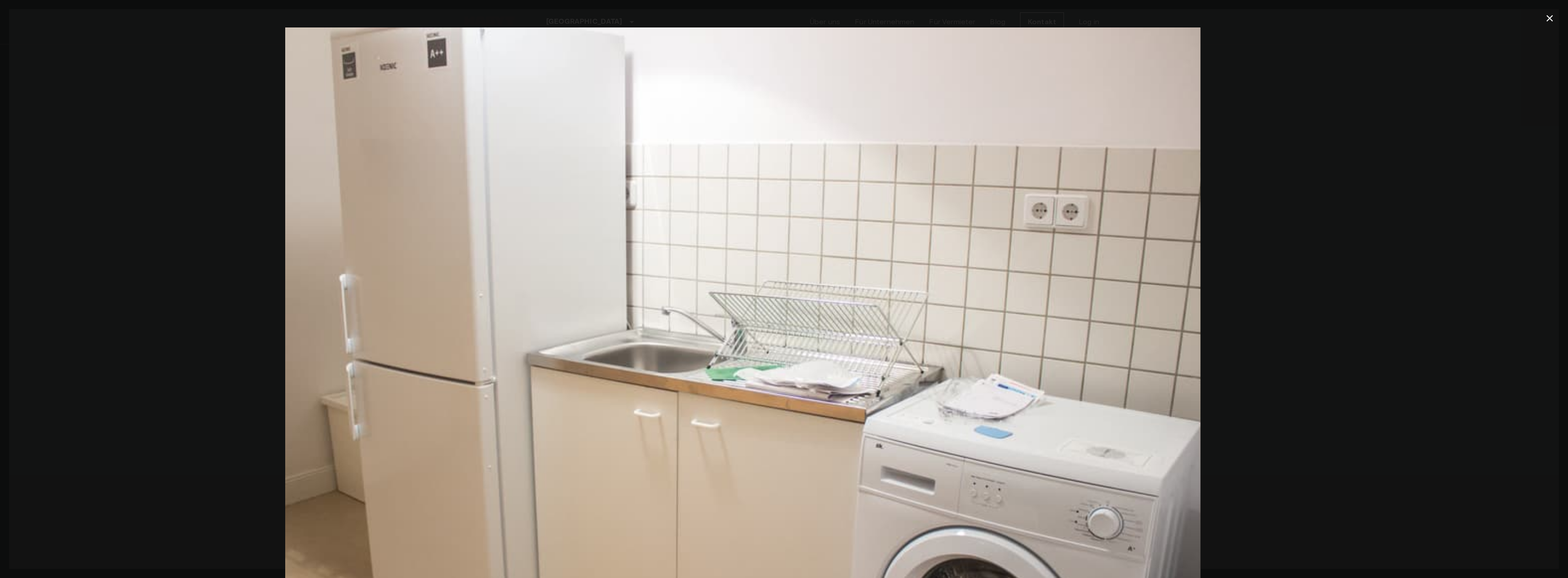
drag, startPoint x: 747, startPoint y: 156, endPoint x: 589, endPoint y: 154, distance: 158.0
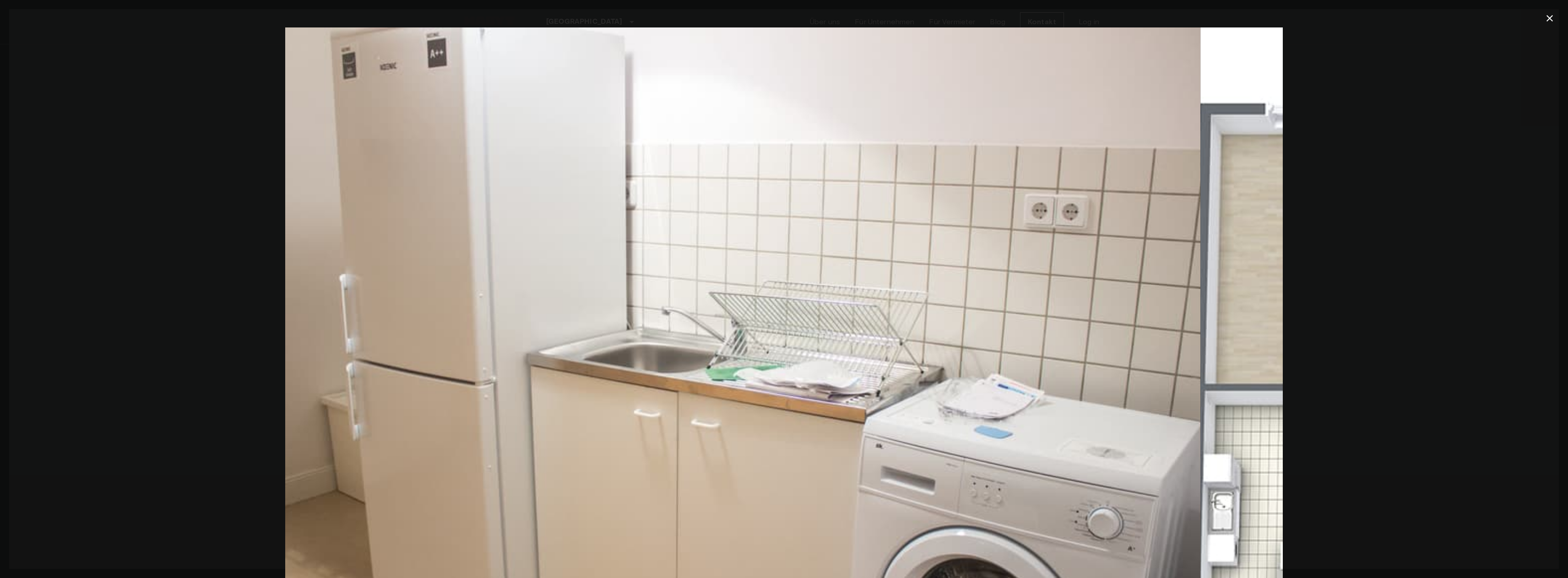
click at [581, 146] on img at bounding box center [701, 359] width 997 height 665
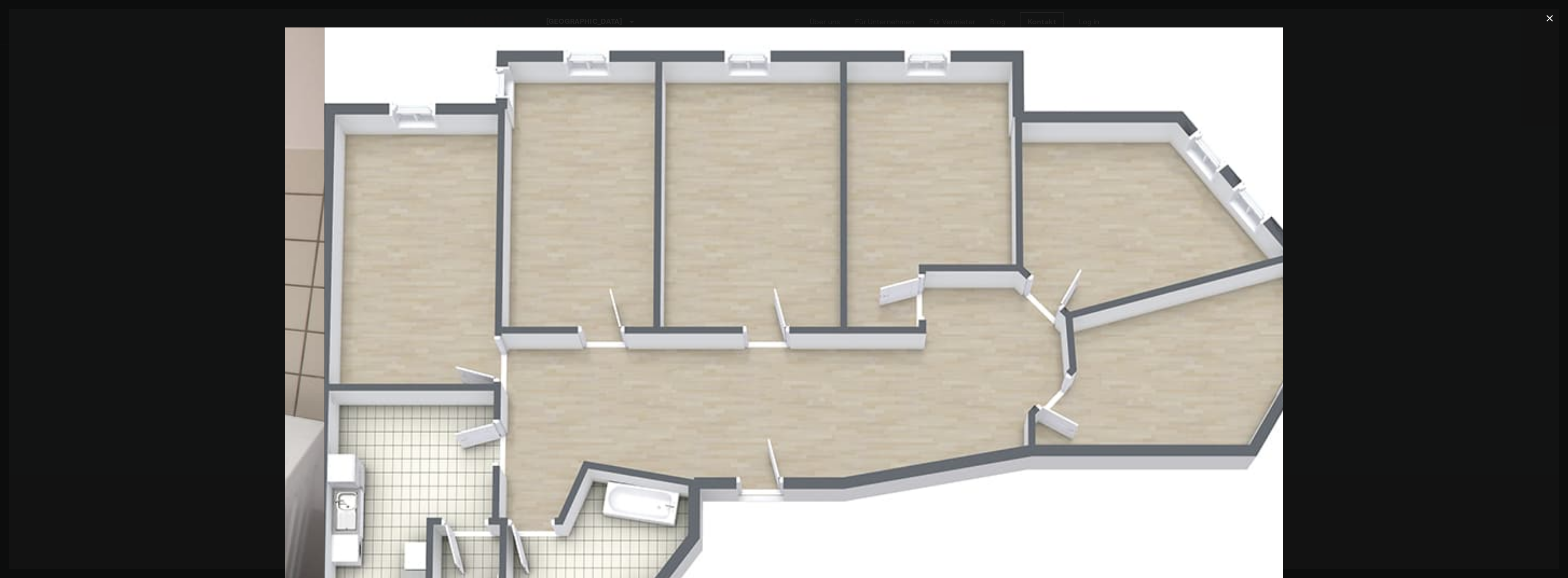
click at [560, 143] on img at bounding box center [823, 359] width 997 height 665
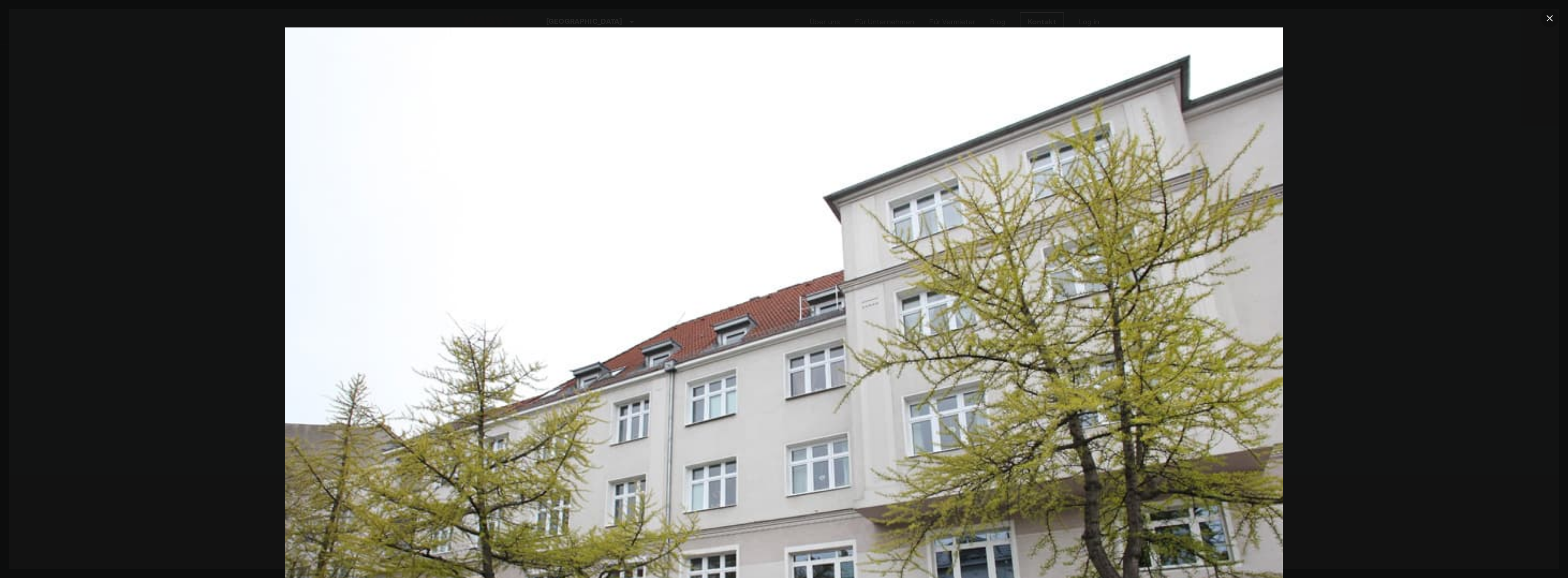
click at [1544, 13] on icon "button" at bounding box center [1549, 18] width 11 height 11
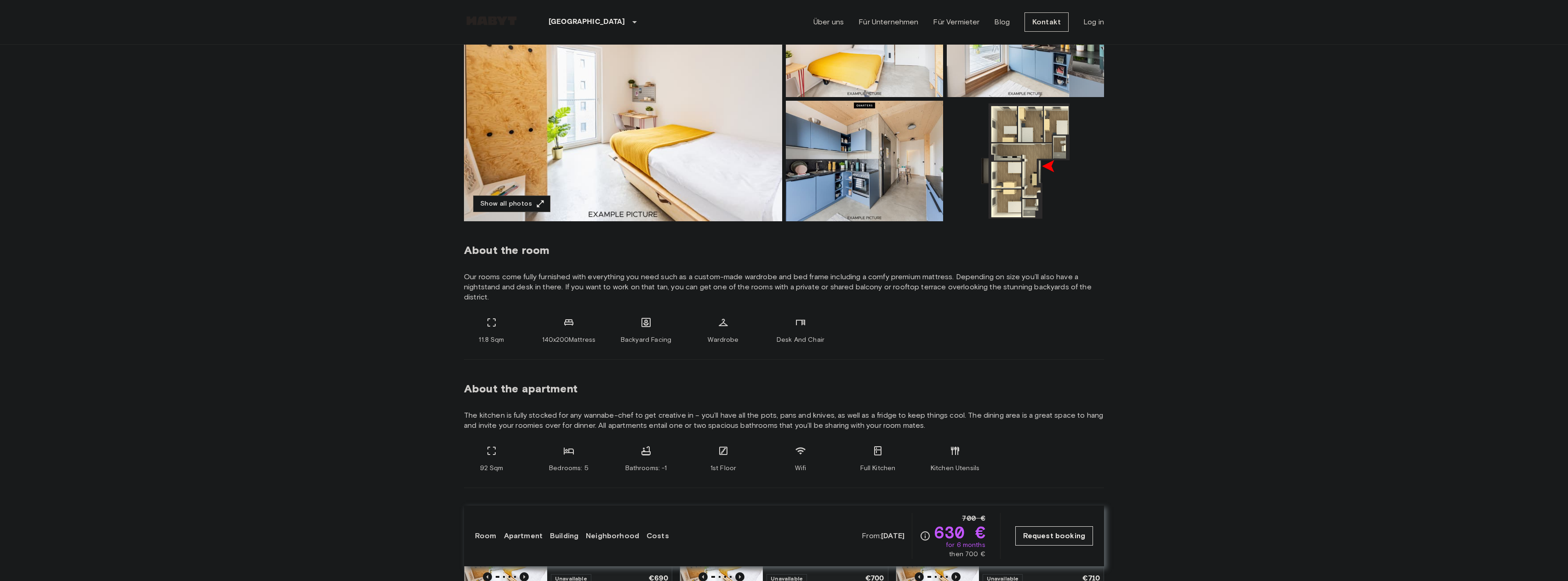
scroll to position [138, 0]
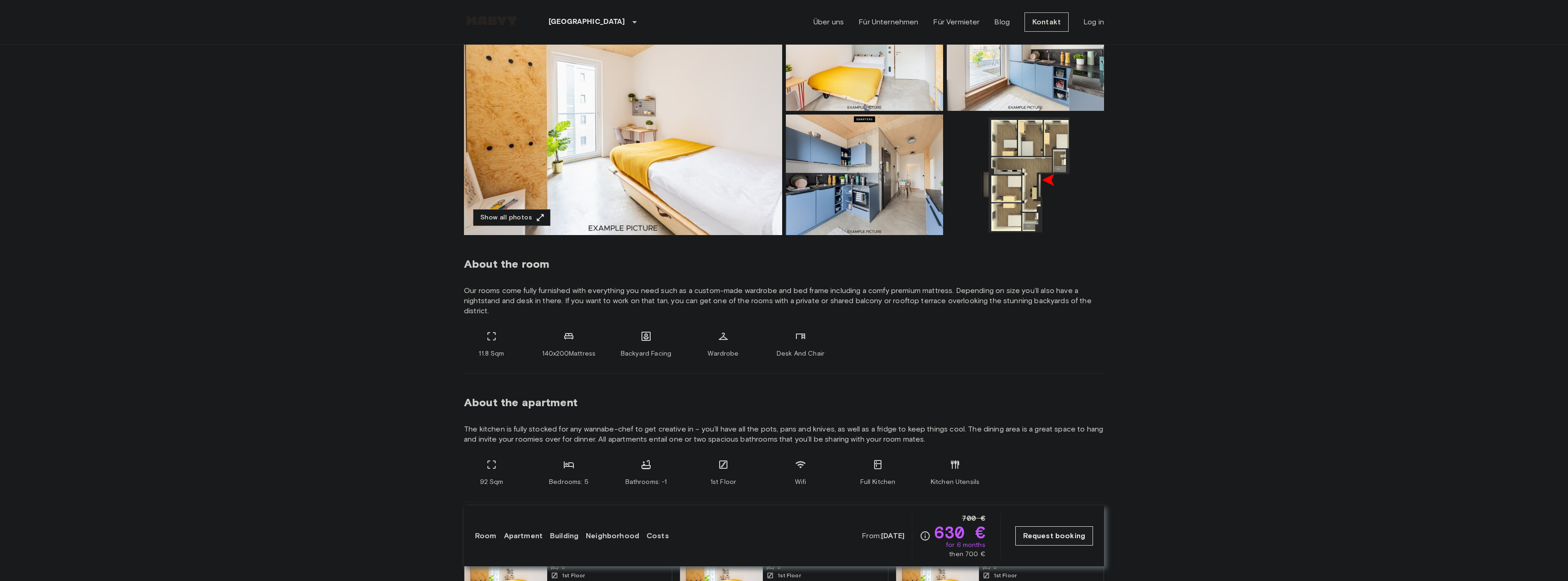
click at [720, 185] on img at bounding box center [623, 113] width 318 height 245
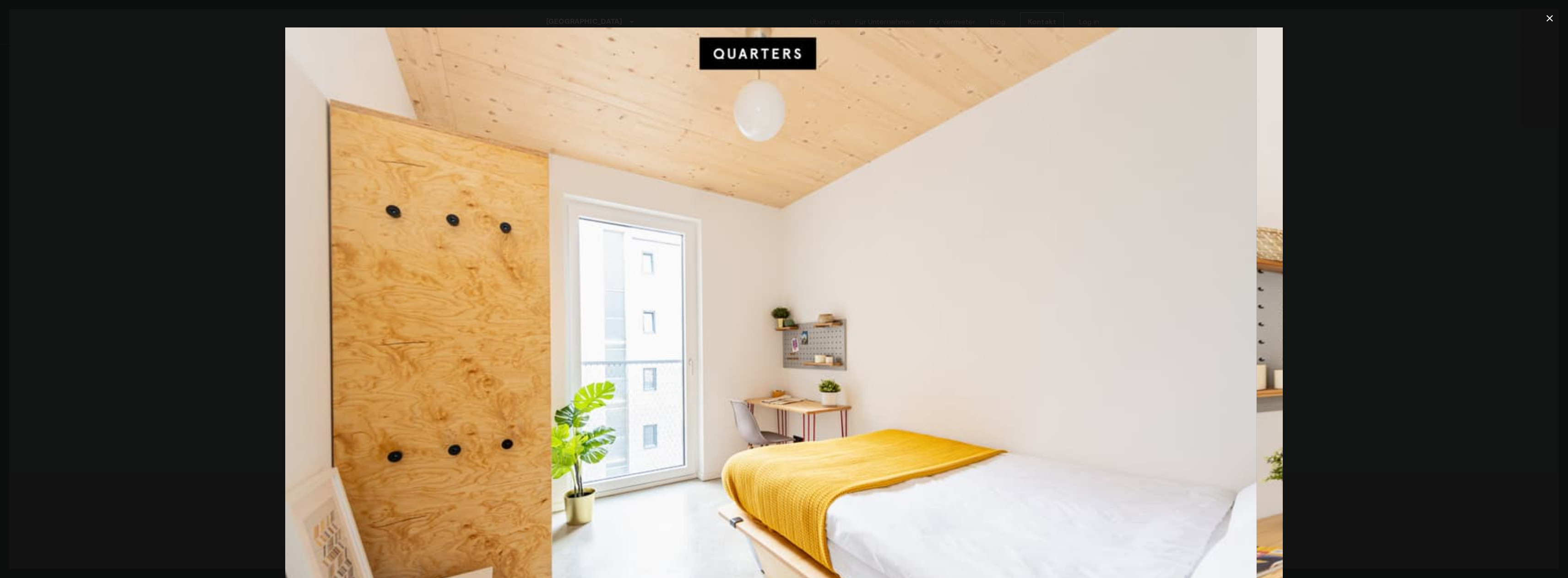
drag, startPoint x: 1083, startPoint y: 257, endPoint x: 509, endPoint y: 268, distance: 574.1
click at [524, 268] on img at bounding box center [758, 359] width 997 height 665
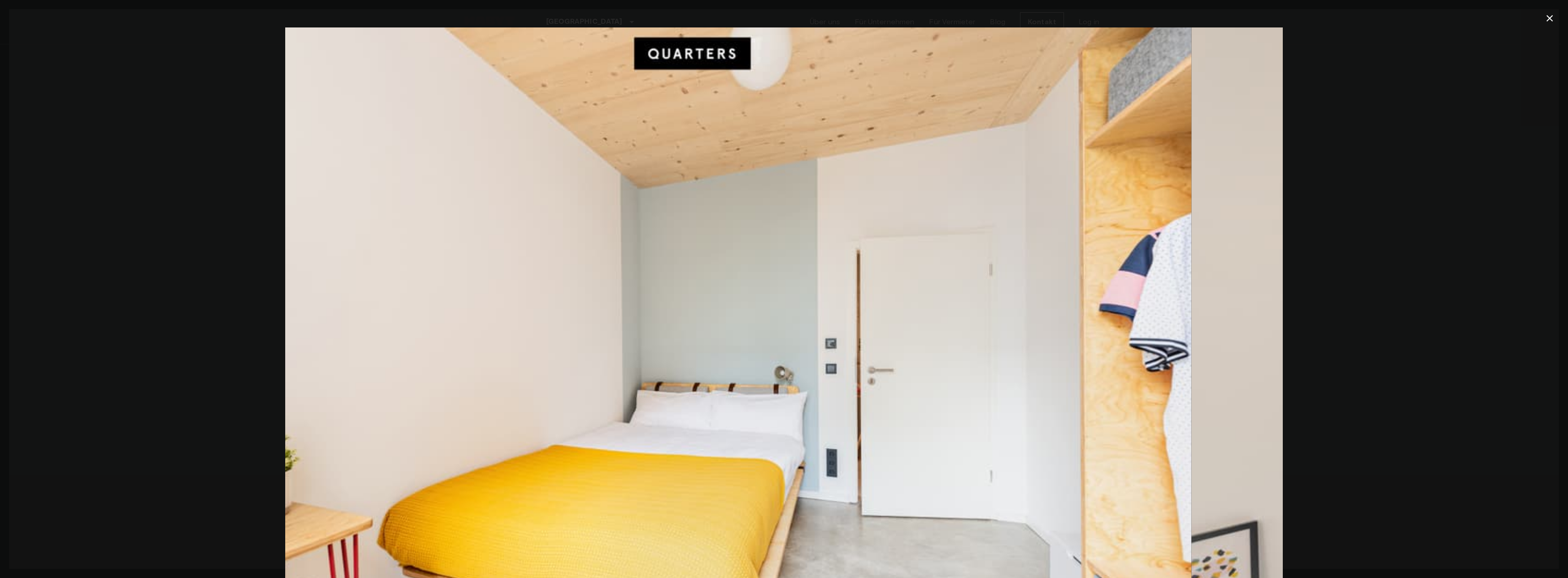
drag, startPoint x: 1019, startPoint y: 276, endPoint x: 407, endPoint y: 282, distance: 612.0
click at [431, 282] on img at bounding box center [692, 359] width 997 height 665
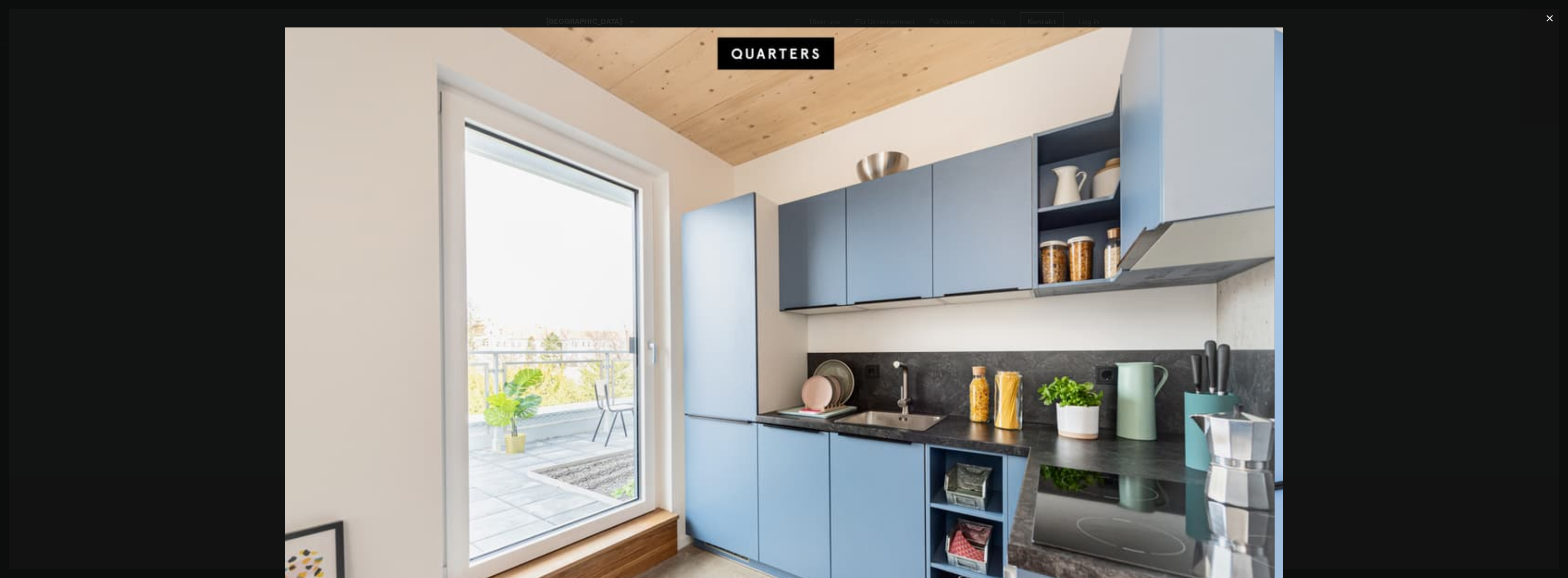
drag, startPoint x: 1014, startPoint y: 257, endPoint x: 492, endPoint y: 257, distance: 522.0
click at [499, 257] on img at bounding box center [776, 359] width 997 height 665
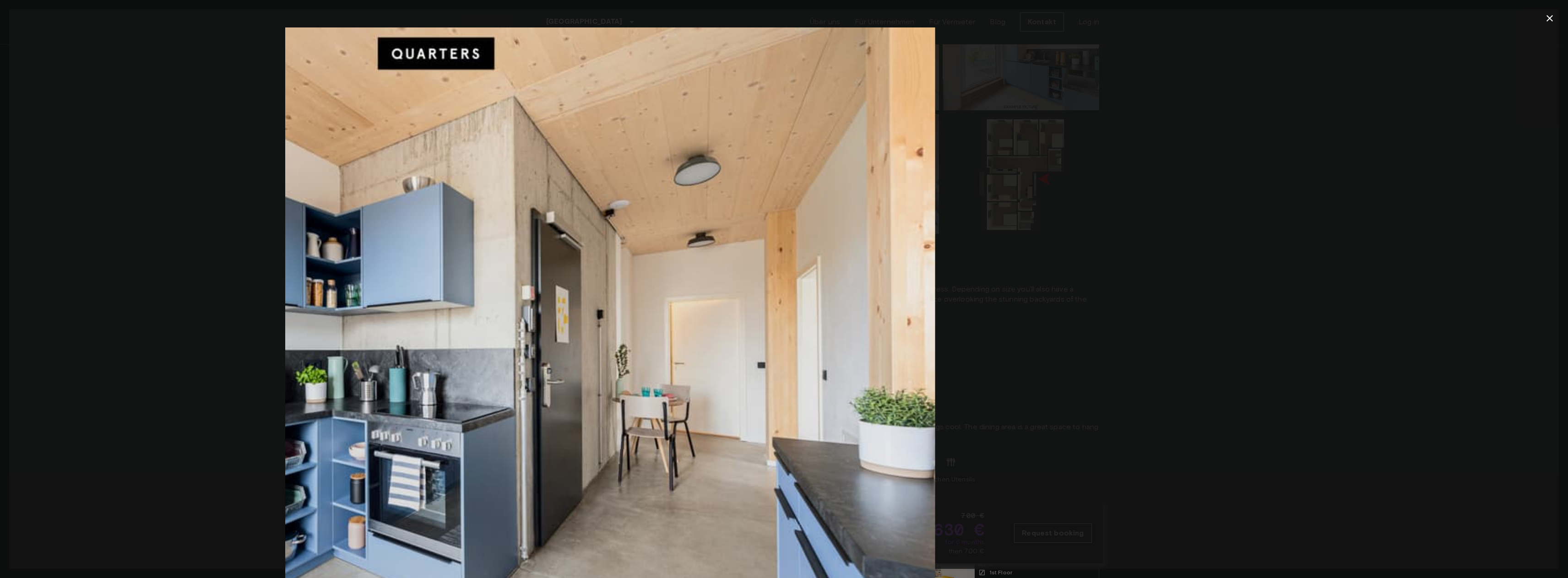
drag, startPoint x: 1079, startPoint y: 268, endPoint x: 621, endPoint y: 301, distance: 459.2
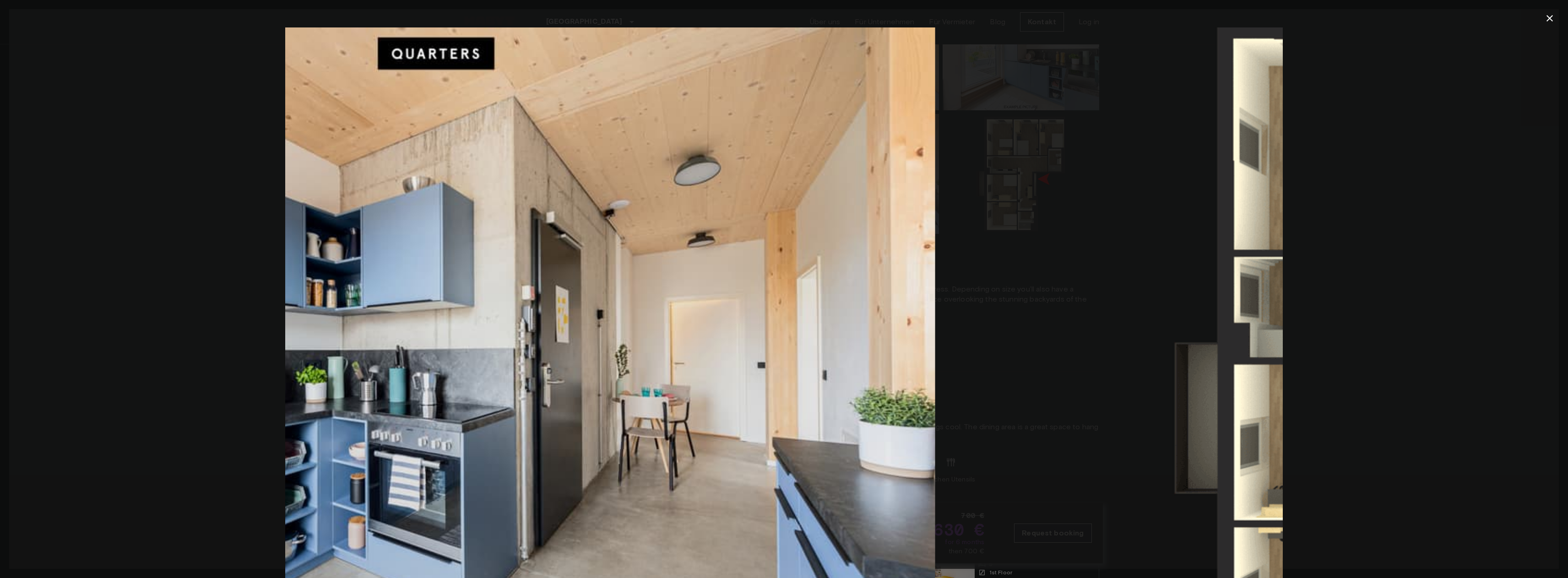
click at [635, 298] on img at bounding box center [436, 359] width 997 height 665
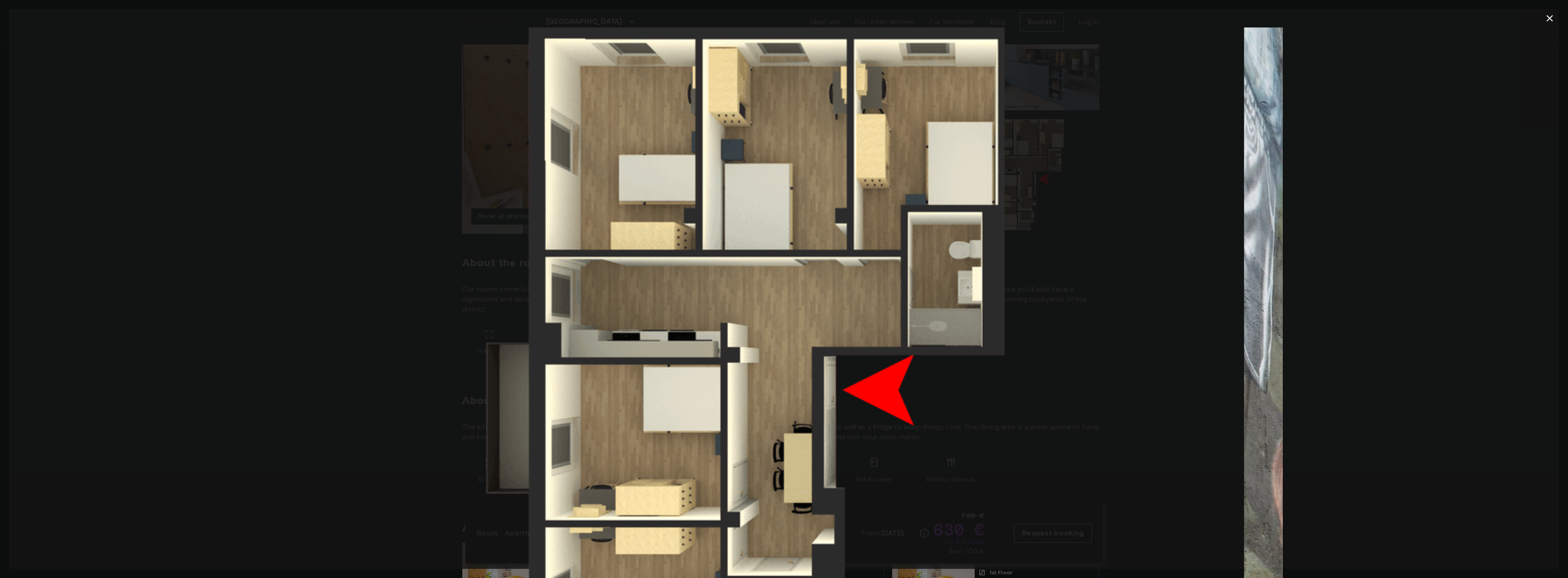
drag, startPoint x: 908, startPoint y: 288, endPoint x: 491, endPoint y: 294, distance: 417.0
click at [511, 292] on img at bounding box center [745, 359] width 997 height 665
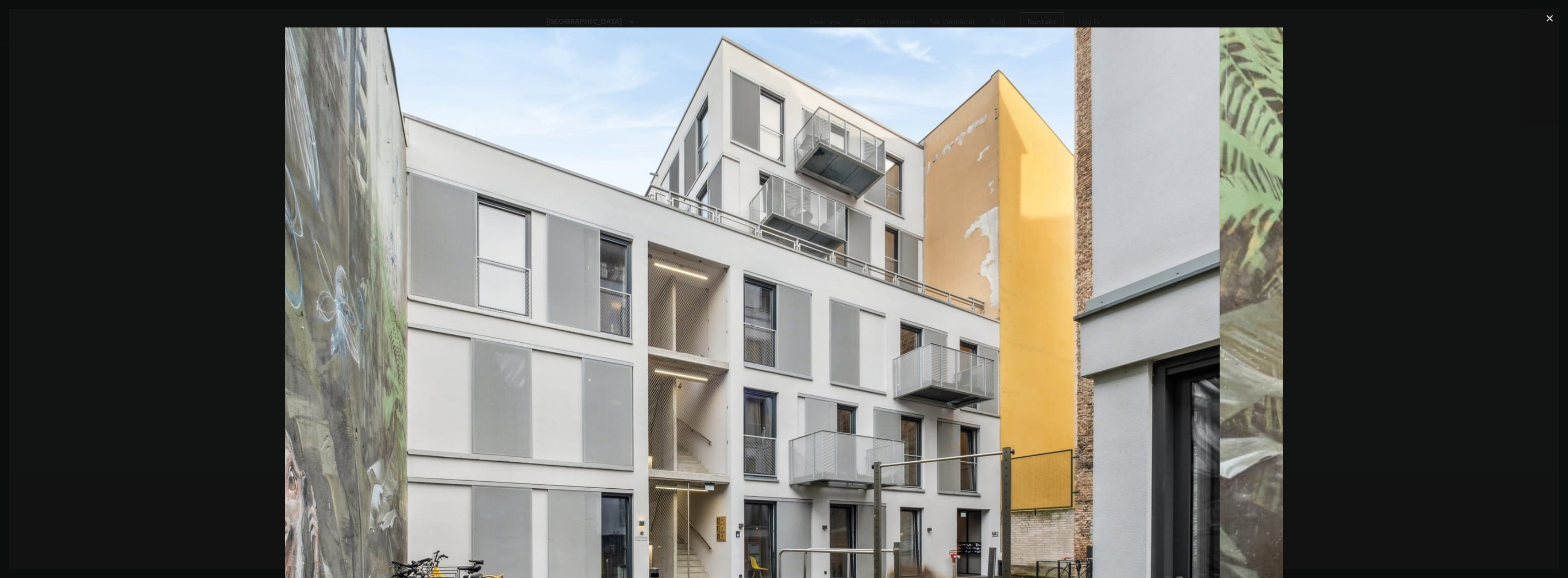
drag, startPoint x: 1053, startPoint y: 310, endPoint x: 659, endPoint y: 325, distance: 394.3
click at [688, 322] on img at bounding box center [721, 359] width 997 height 665
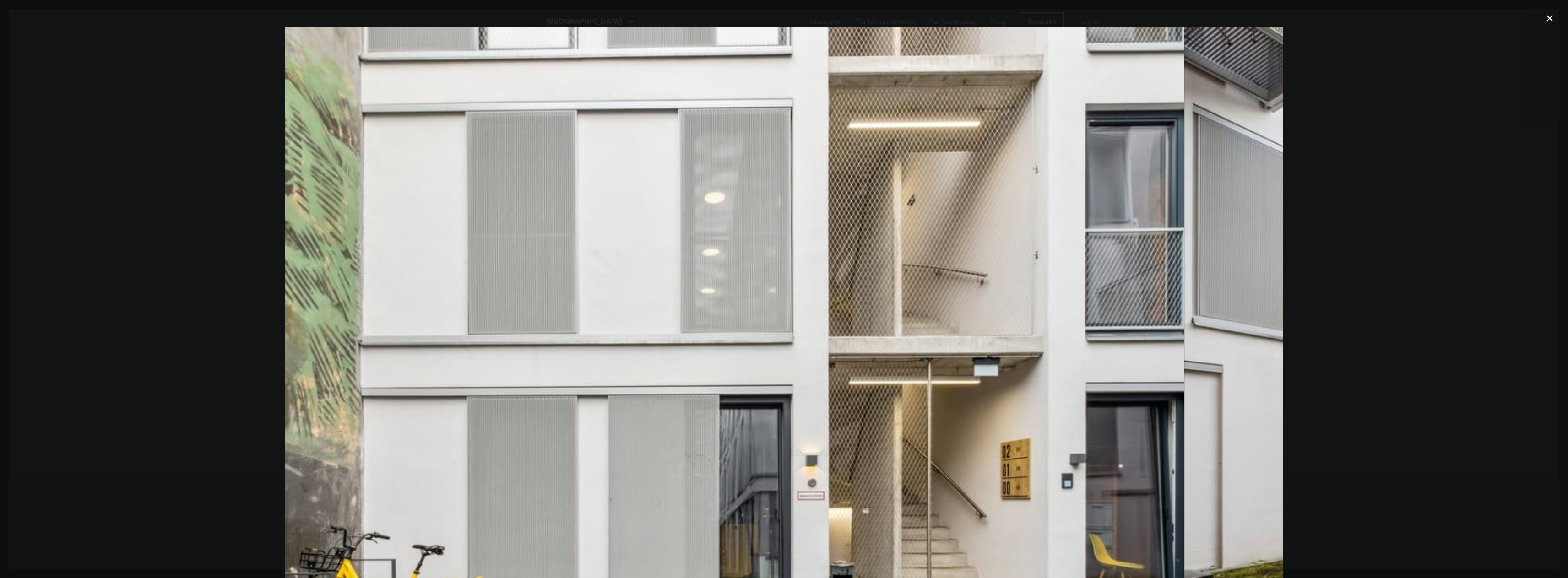
drag, startPoint x: 1009, startPoint y: 318, endPoint x: 692, endPoint y: 321, distance: 317.0
click at [766, 319] on img at bounding box center [686, 359] width 997 height 665
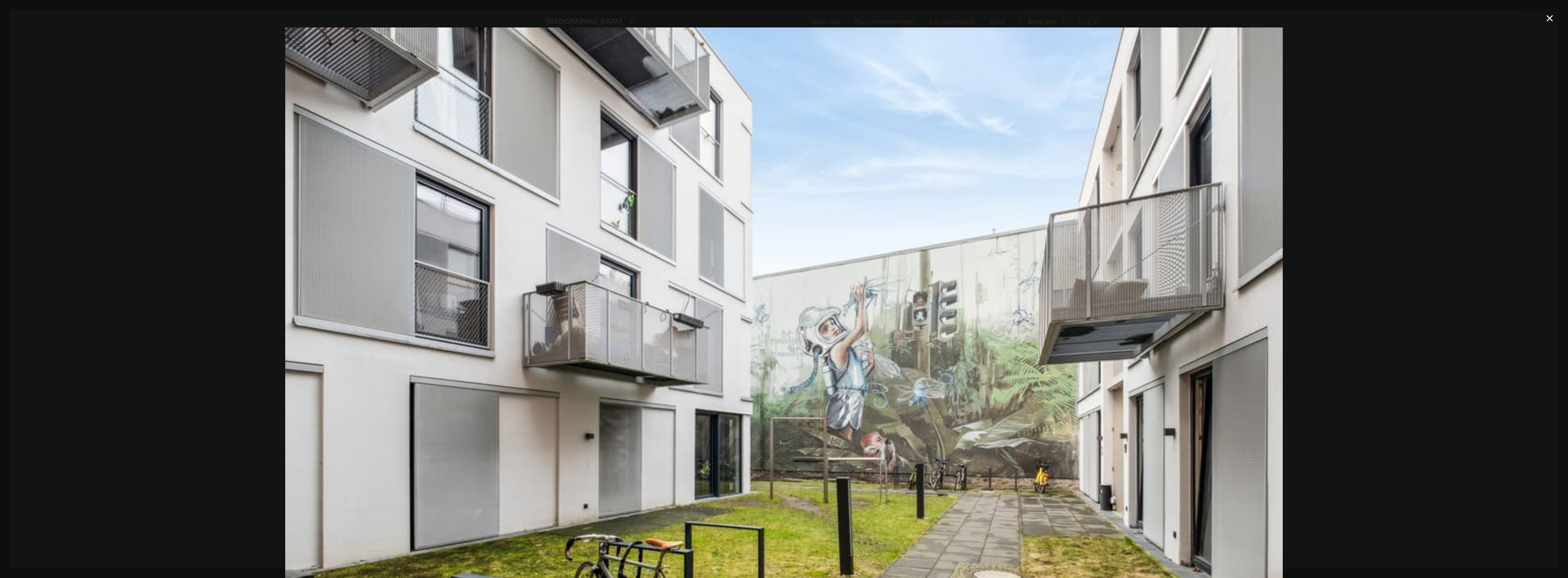
drag, startPoint x: 1011, startPoint y: 319, endPoint x: 685, endPoint y: 323, distance: 326.0
click at [692, 321] on img at bounding box center [784, 359] width 997 height 665
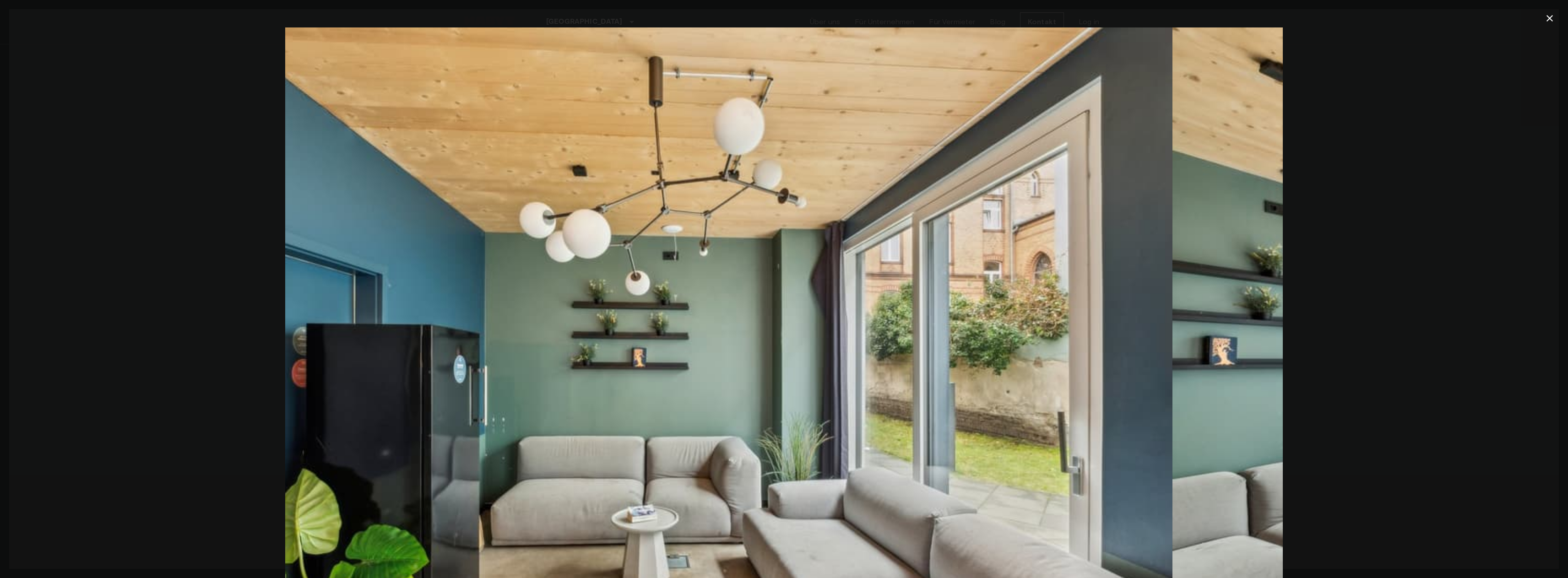
drag, startPoint x: 971, startPoint y: 311, endPoint x: 656, endPoint y: 319, distance: 315.1
click at [680, 318] on img at bounding box center [673, 359] width 997 height 665
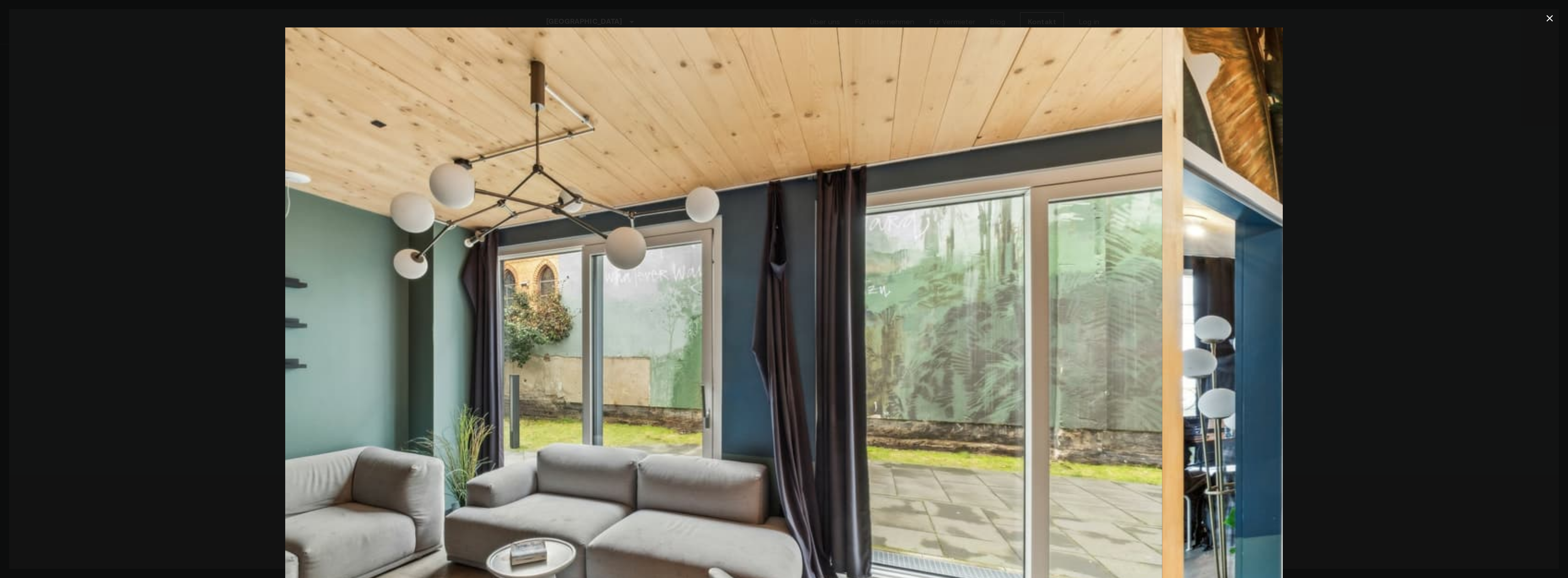
drag, startPoint x: 756, startPoint y: 314, endPoint x: 554, endPoint y: 322, distance: 202.2
click at [550, 319] on img at bounding box center [663, 359] width 997 height 665
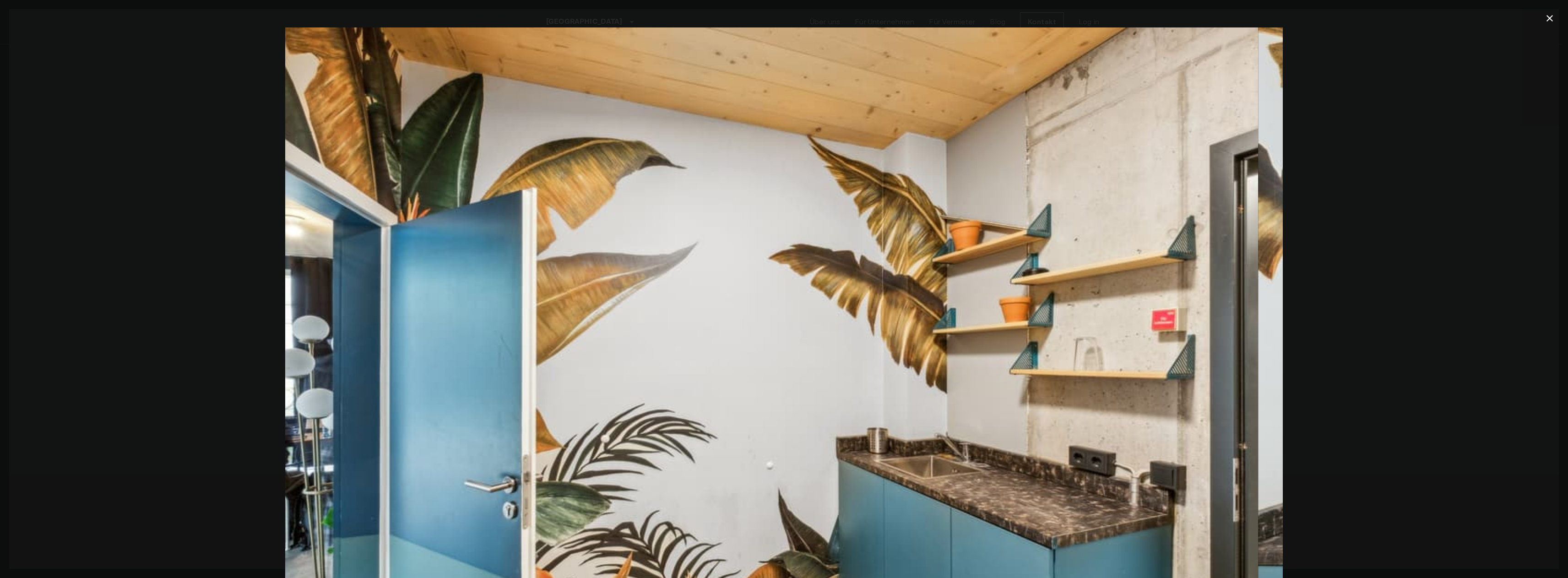
drag, startPoint x: 913, startPoint y: 305, endPoint x: 729, endPoint y: 324, distance: 185.0
click at [721, 324] on img at bounding box center [759, 359] width 997 height 665
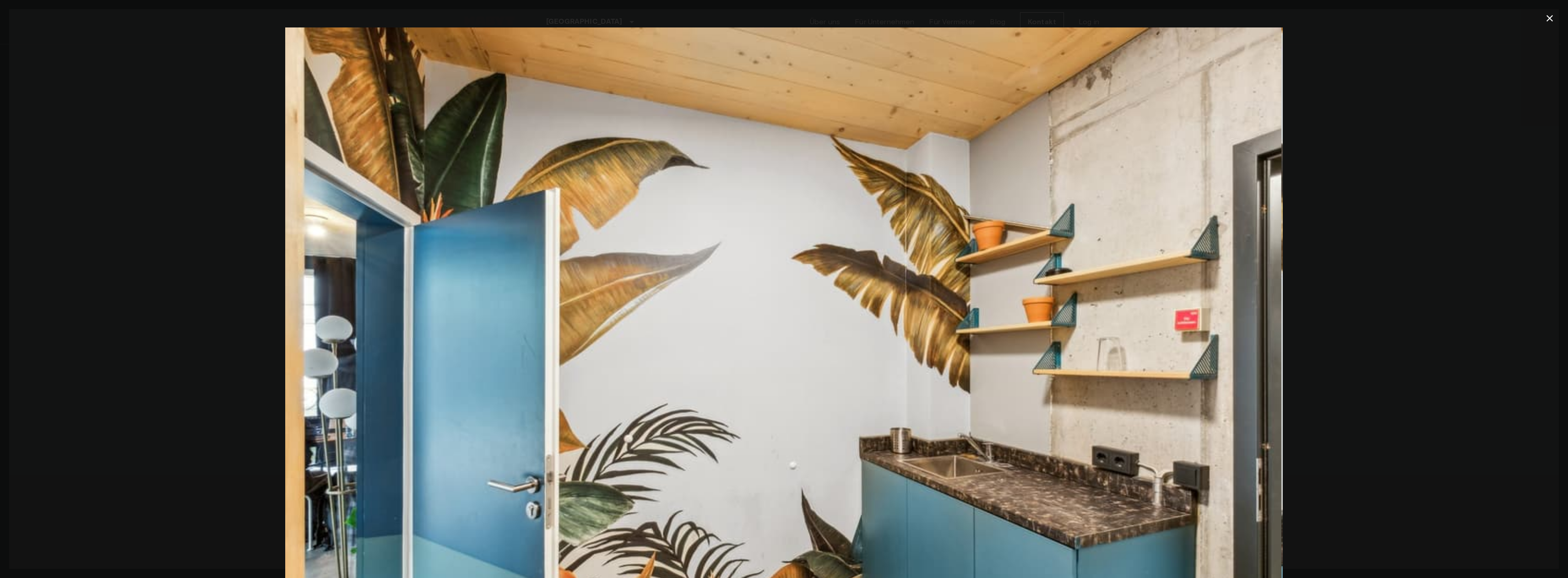
drag, startPoint x: 987, startPoint y: 274, endPoint x: 600, endPoint y: 331, distance: 391.2
click at [641, 329] on img at bounding box center [782, 359] width 997 height 665
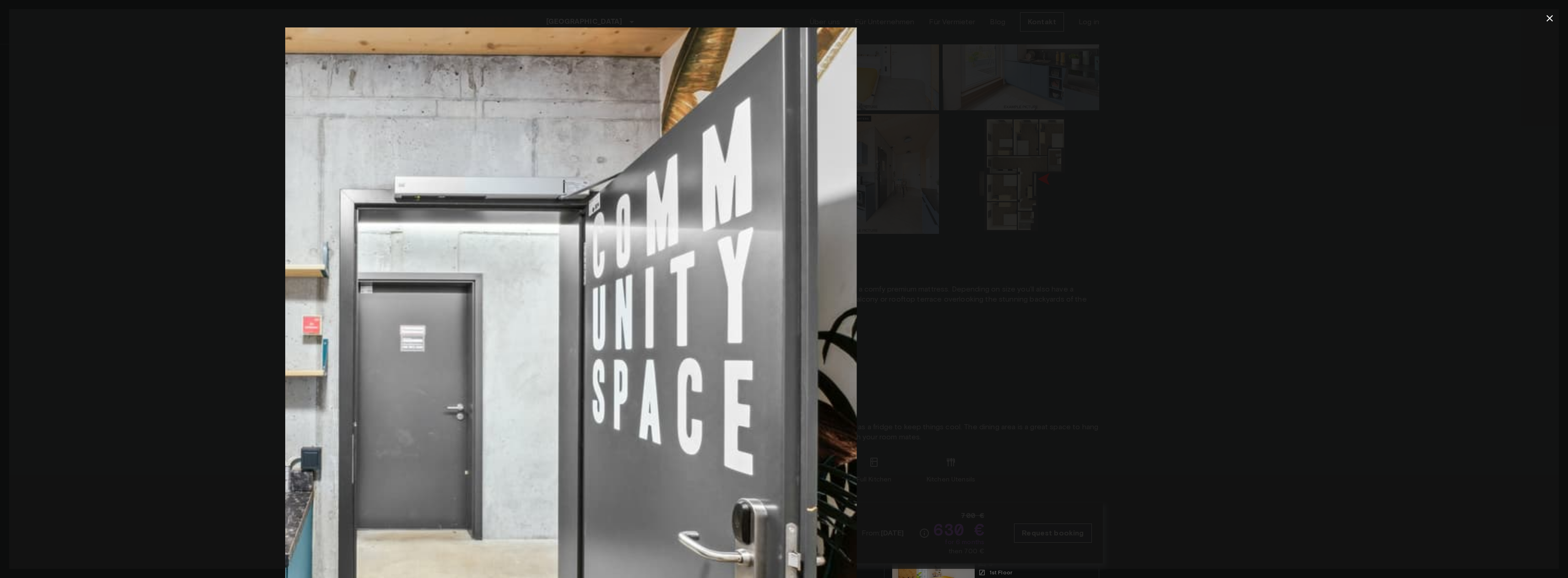
drag, startPoint x: 1008, startPoint y: 217, endPoint x: 593, endPoint y: 308, distance: 424.9
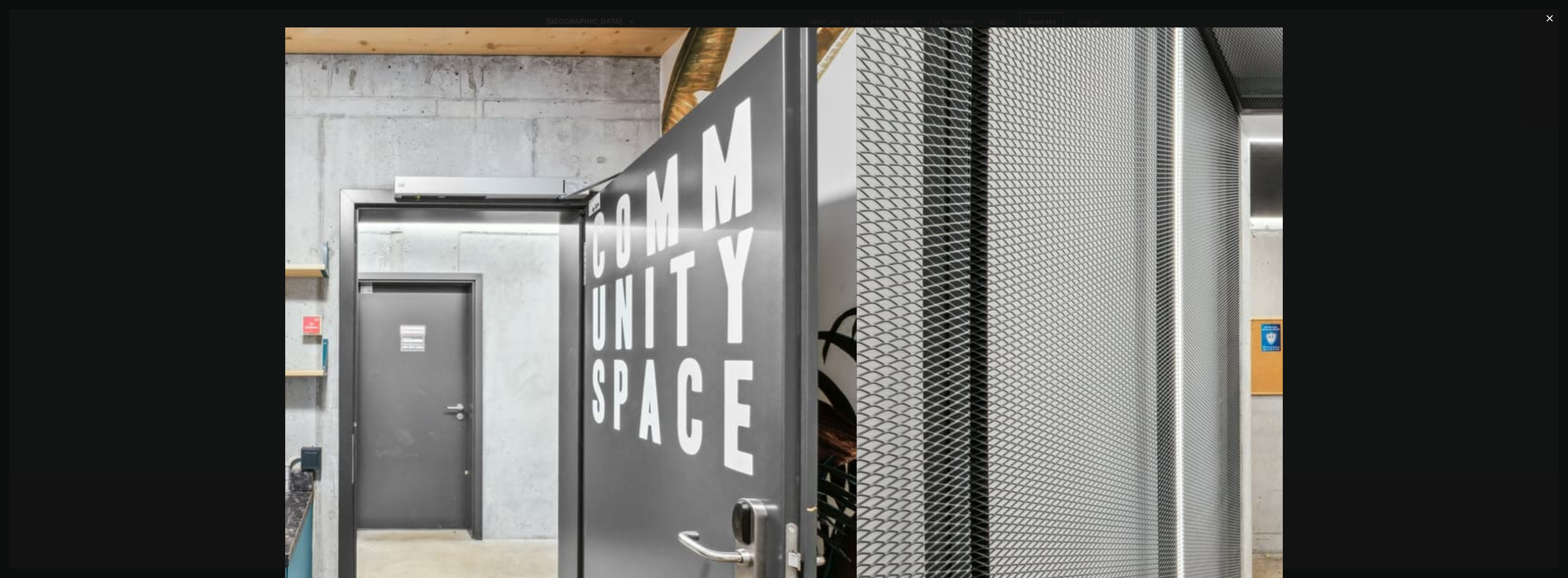
click at [544, 321] on img at bounding box center [357, 359] width 997 height 665
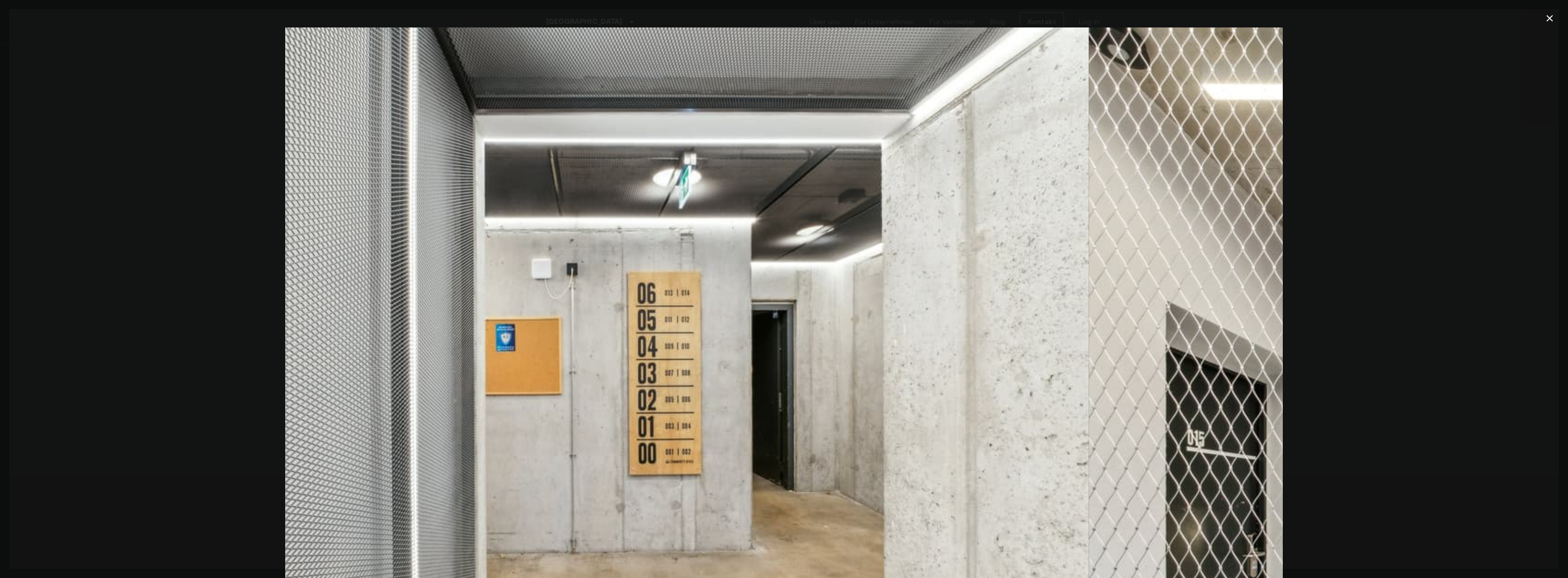
drag, startPoint x: 945, startPoint y: 270, endPoint x: 481, endPoint y: 282, distance: 464.2
click at [586, 280] on img at bounding box center [589, 359] width 997 height 665
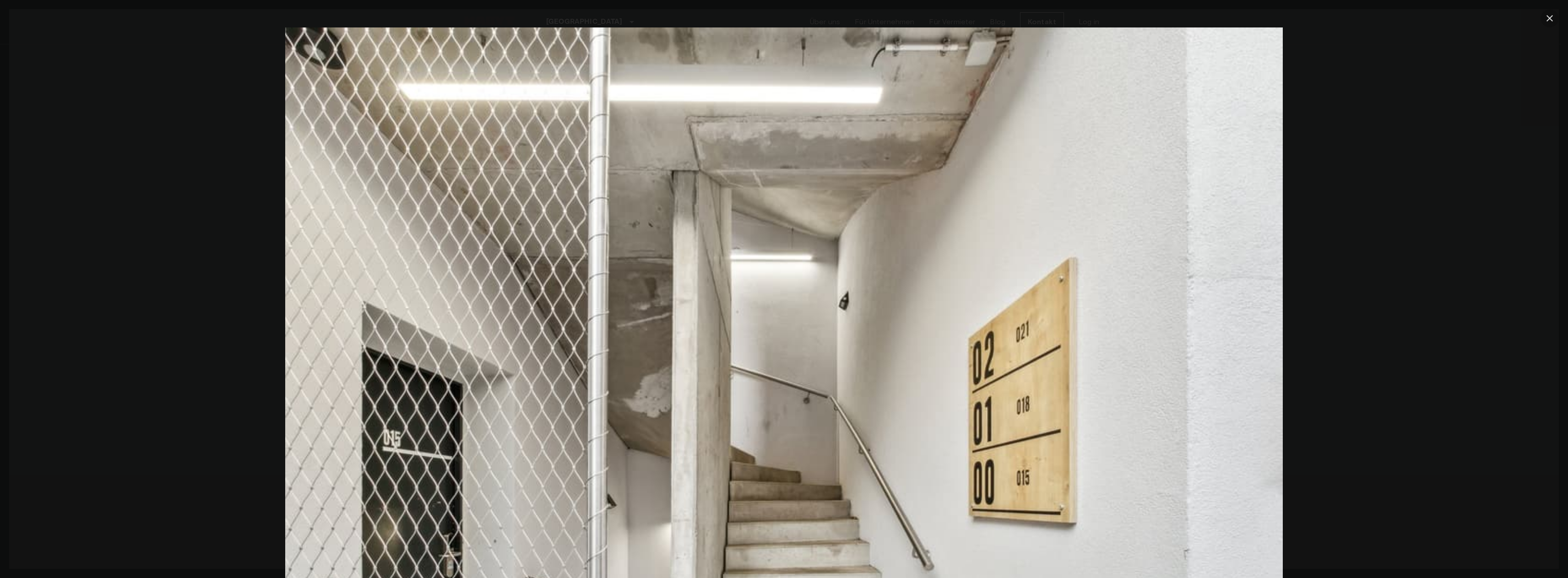
drag, startPoint x: 1547, startPoint y: 17, endPoint x: 1528, endPoint y: 30, distance: 23.0
click at [1548, 17] on icon "button" at bounding box center [1549, 18] width 11 height 11
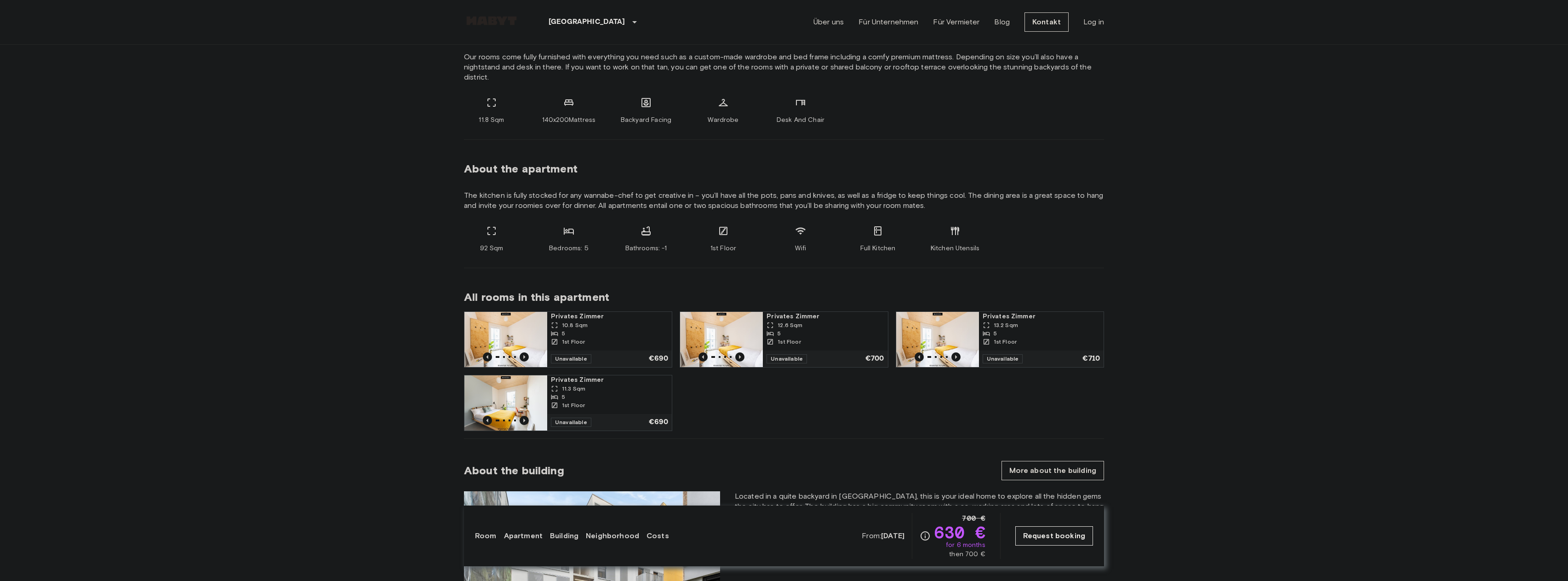
scroll to position [335, 0]
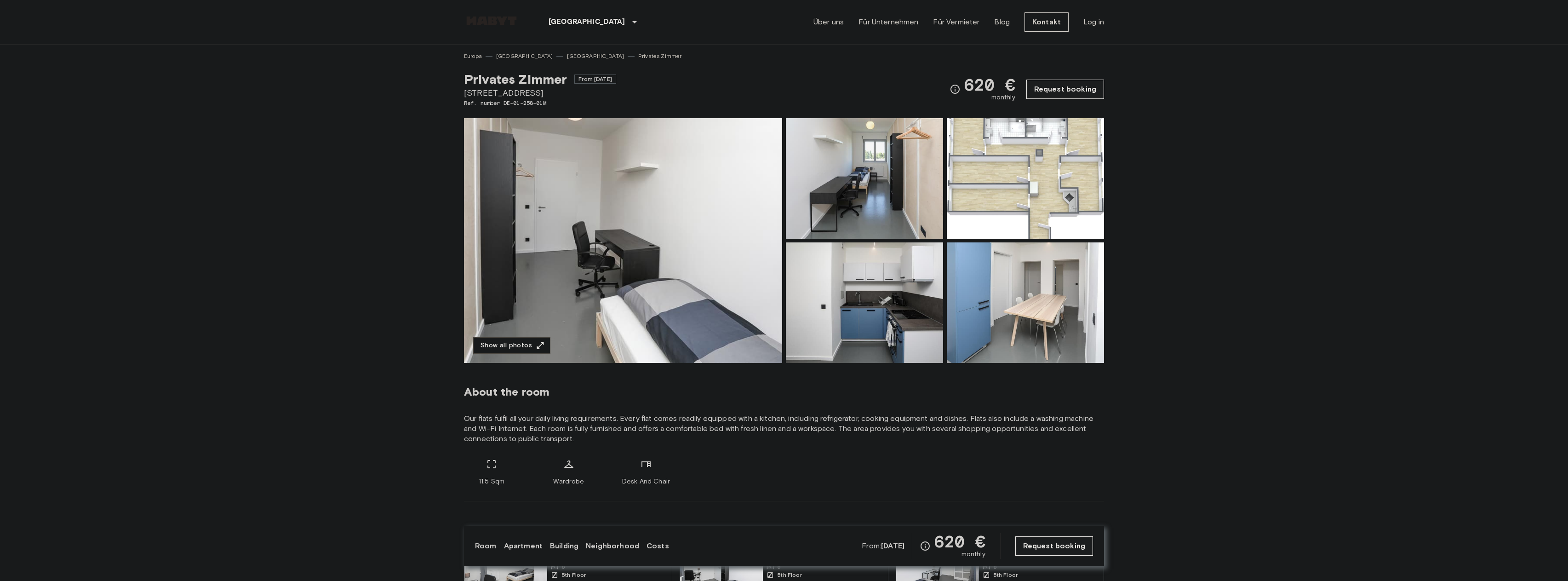
click at [711, 255] on img at bounding box center [623, 240] width 318 height 245
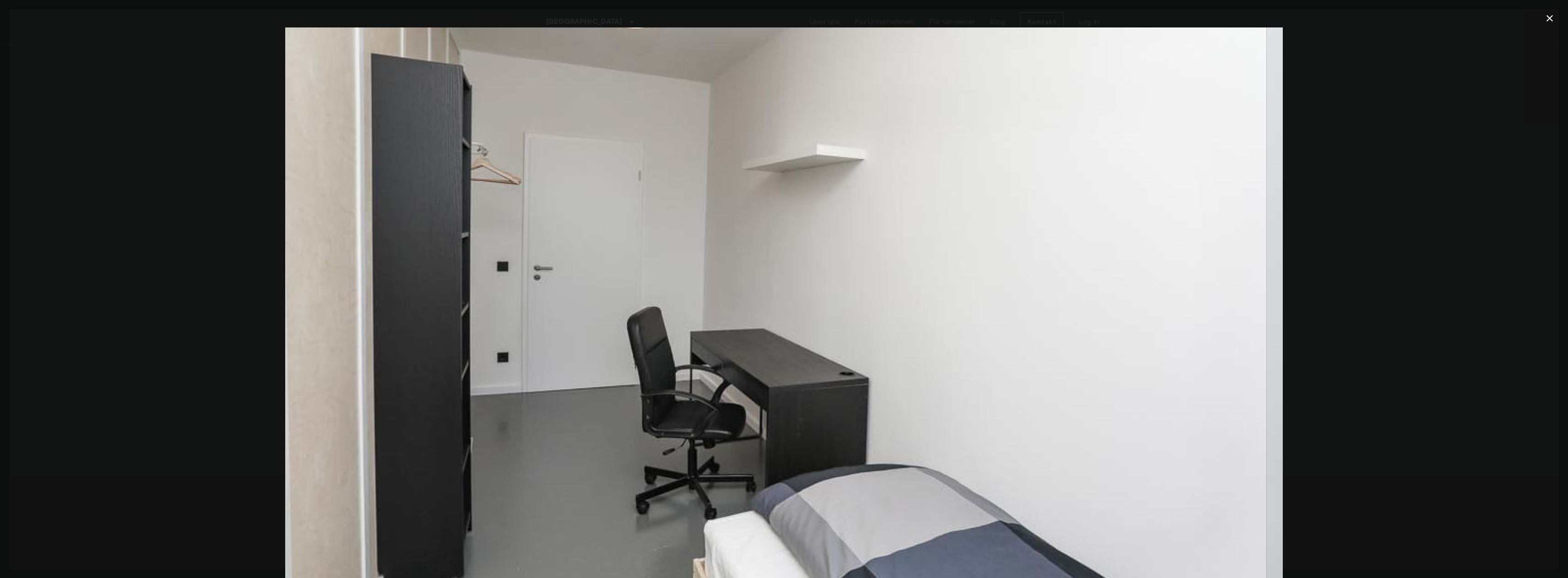
drag, startPoint x: 1046, startPoint y: 290, endPoint x: 544, endPoint y: 261, distance: 502.8
click at [664, 270] on img at bounding box center [767, 359] width 997 height 665
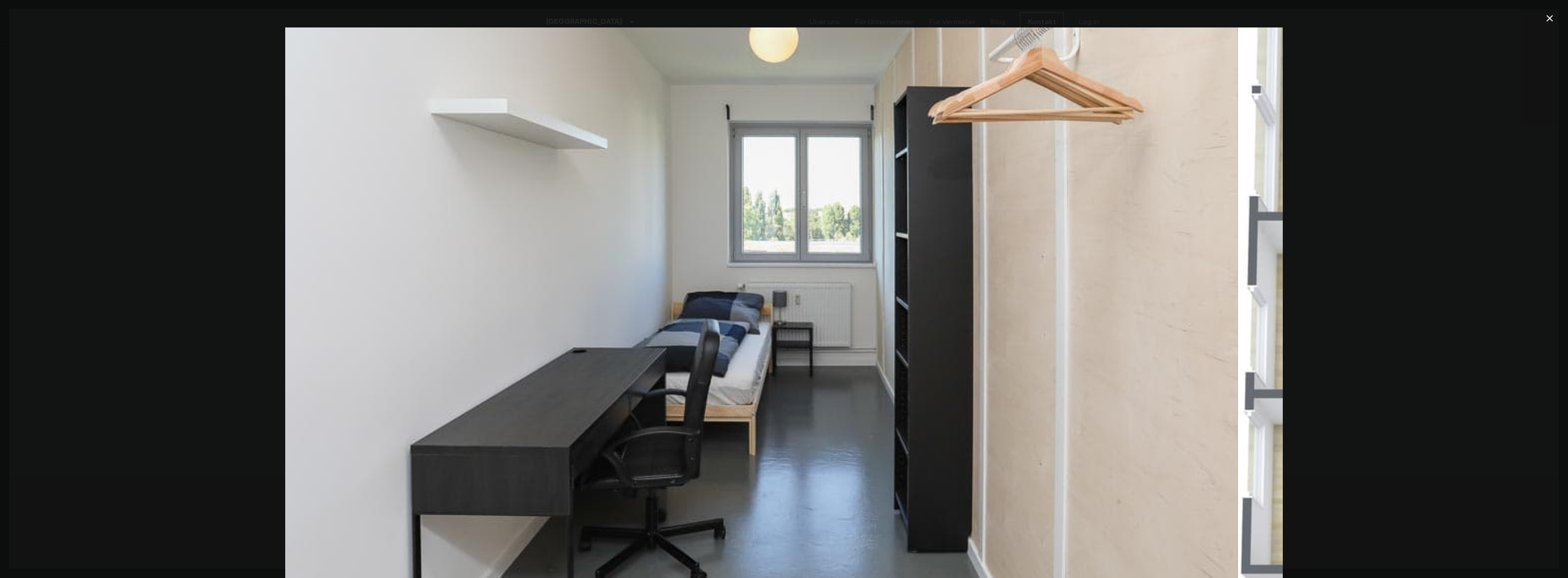
drag, startPoint x: 1089, startPoint y: 276, endPoint x: 686, endPoint y: 323, distance: 405.7
click at [755, 318] on img at bounding box center [739, 359] width 997 height 665
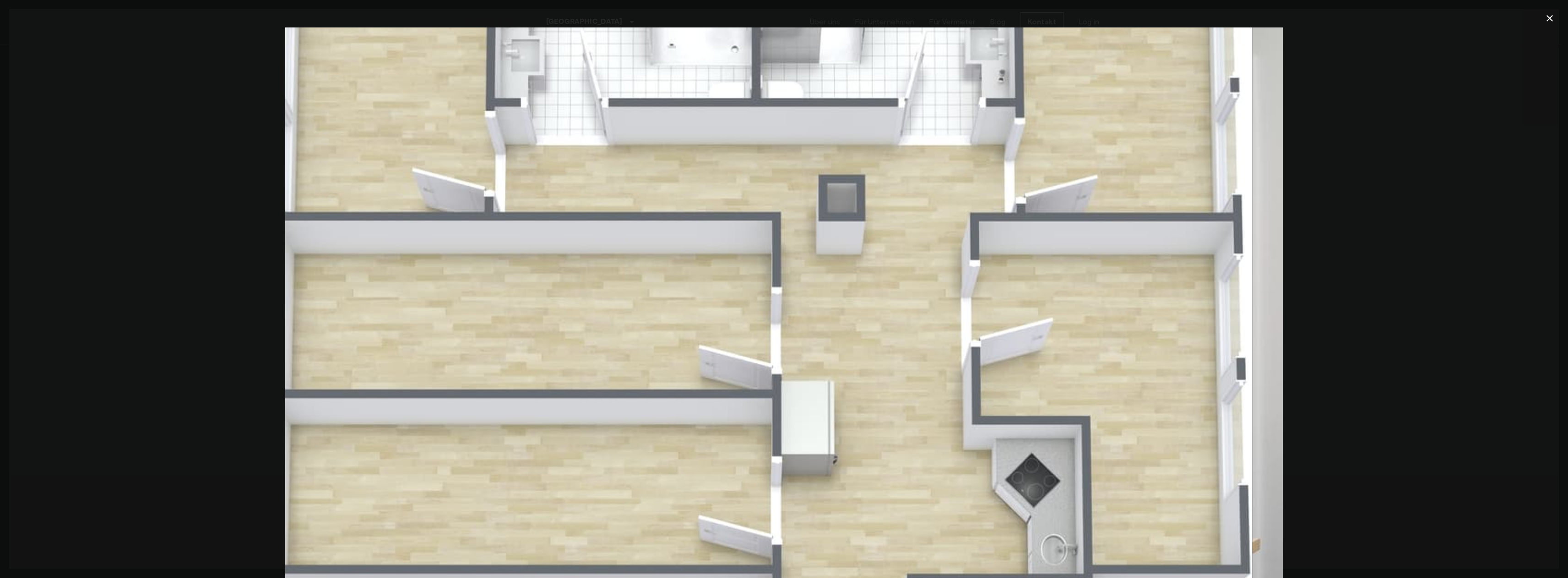
drag, startPoint x: 1073, startPoint y: 289, endPoint x: 699, endPoint y: 315, distance: 374.9
click at [710, 314] on img at bounding box center [753, 359] width 997 height 665
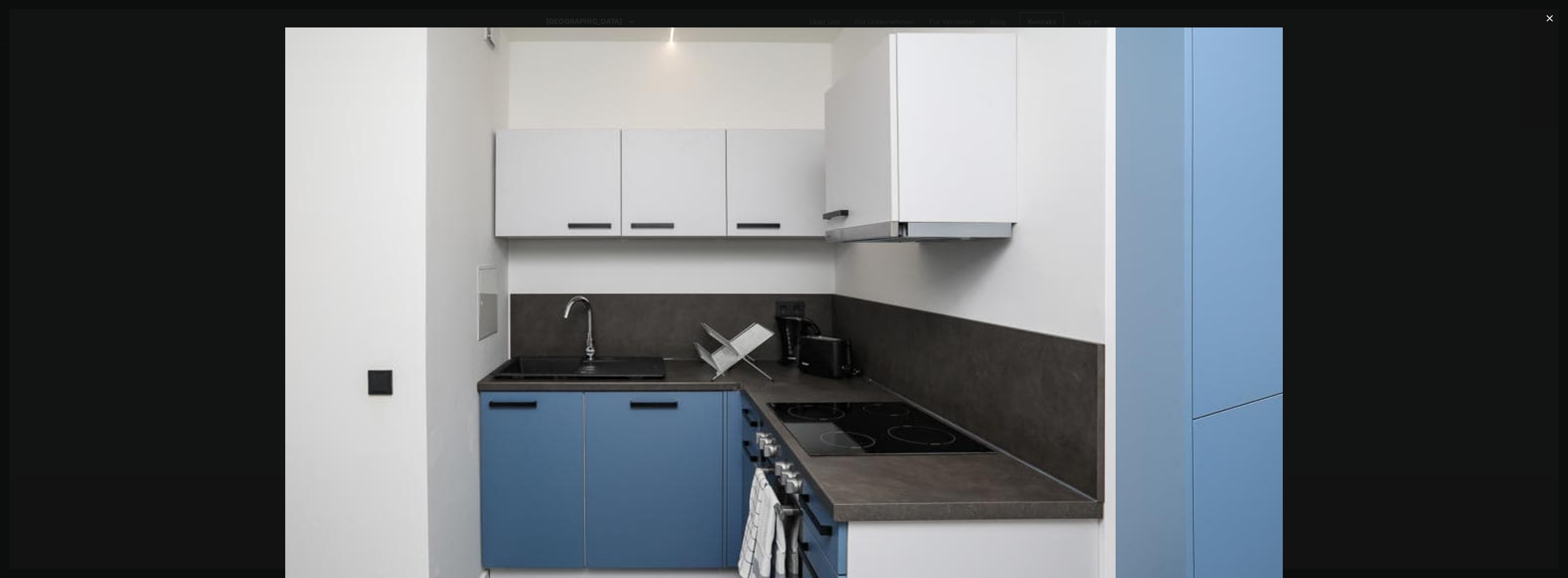
drag, startPoint x: 1027, startPoint y: 298, endPoint x: 532, endPoint y: 301, distance: 495.0
click at [749, 289] on img at bounding box center [616, 359] width 997 height 665
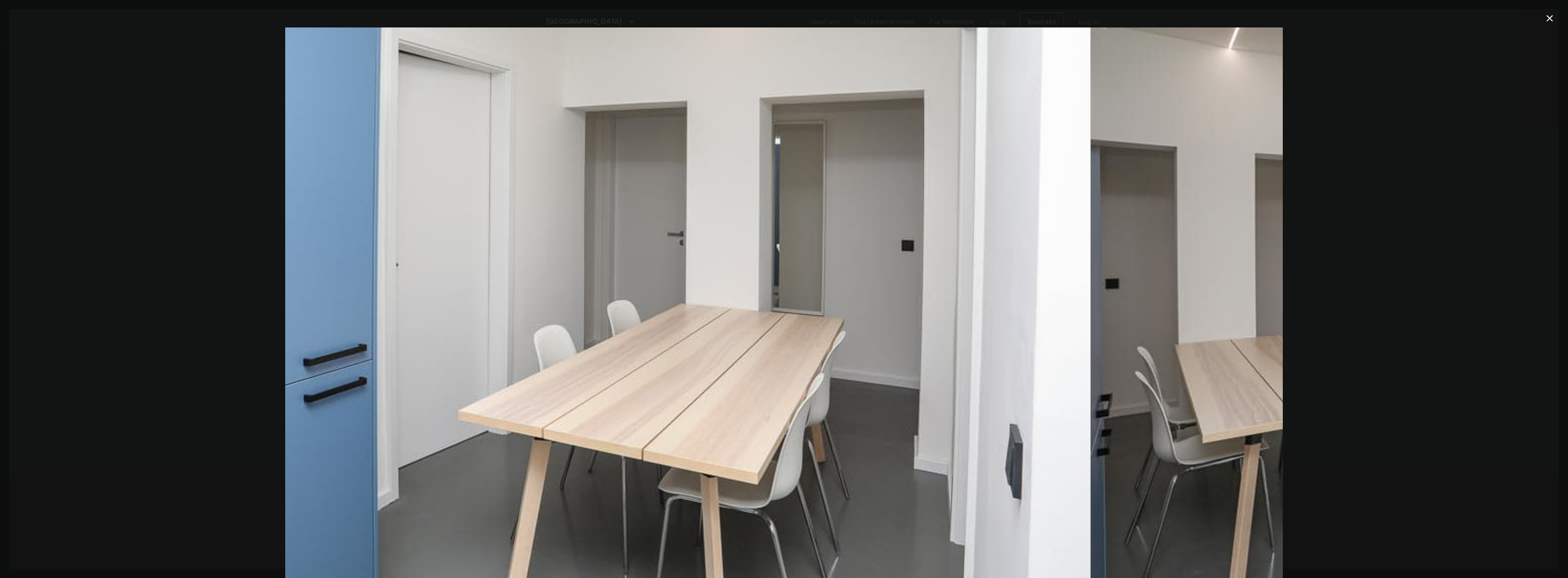
drag, startPoint x: 1051, startPoint y: 281, endPoint x: 658, endPoint y: 276, distance: 393.0
click at [660, 276] on img at bounding box center [591, 359] width 997 height 665
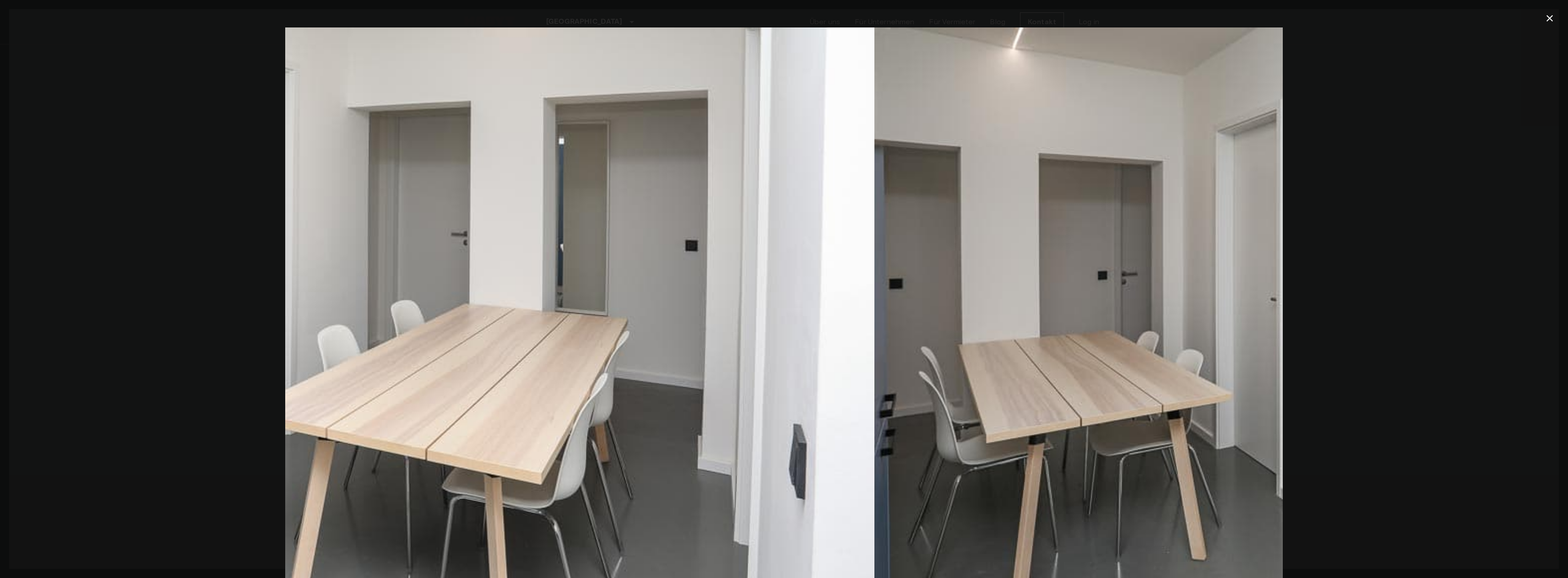
drag, startPoint x: 938, startPoint y: 258, endPoint x: 455, endPoint y: 266, distance: 483.1
click at [585, 260] on img at bounding box center [375, 359] width 997 height 665
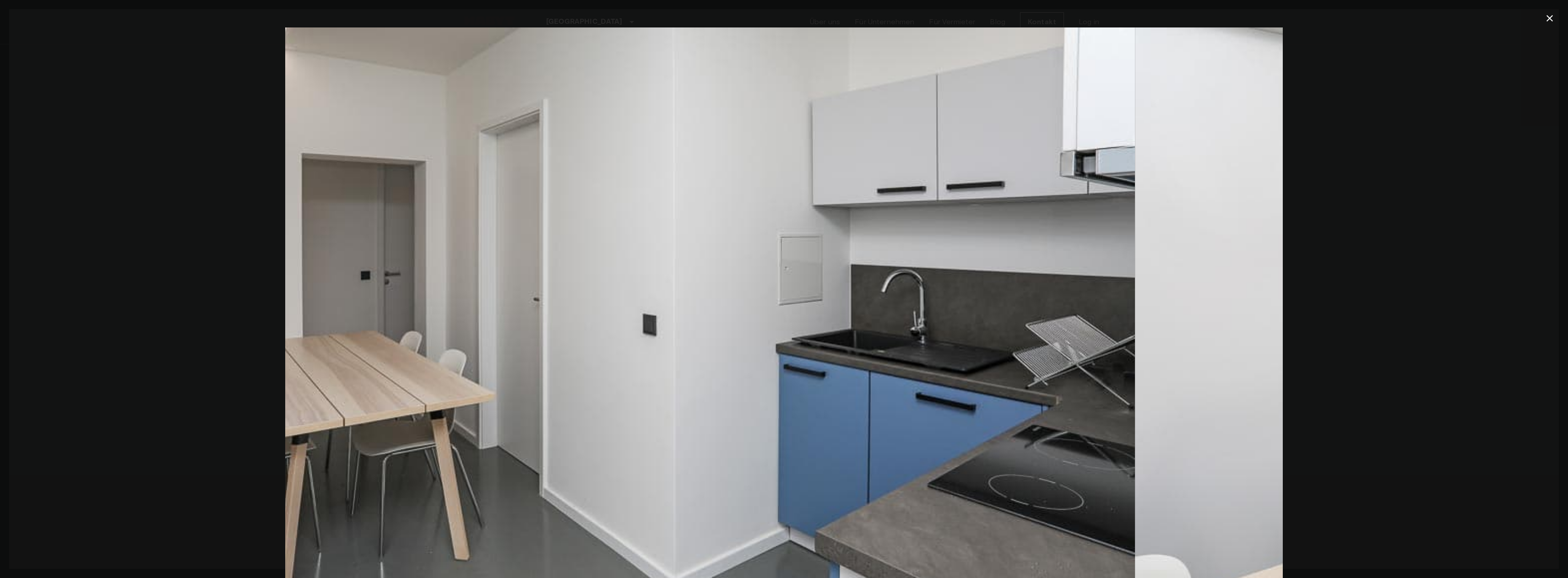
drag, startPoint x: 945, startPoint y: 251, endPoint x: 569, endPoint y: 257, distance: 376.0
click at [644, 253] on img at bounding box center [636, 359] width 997 height 665
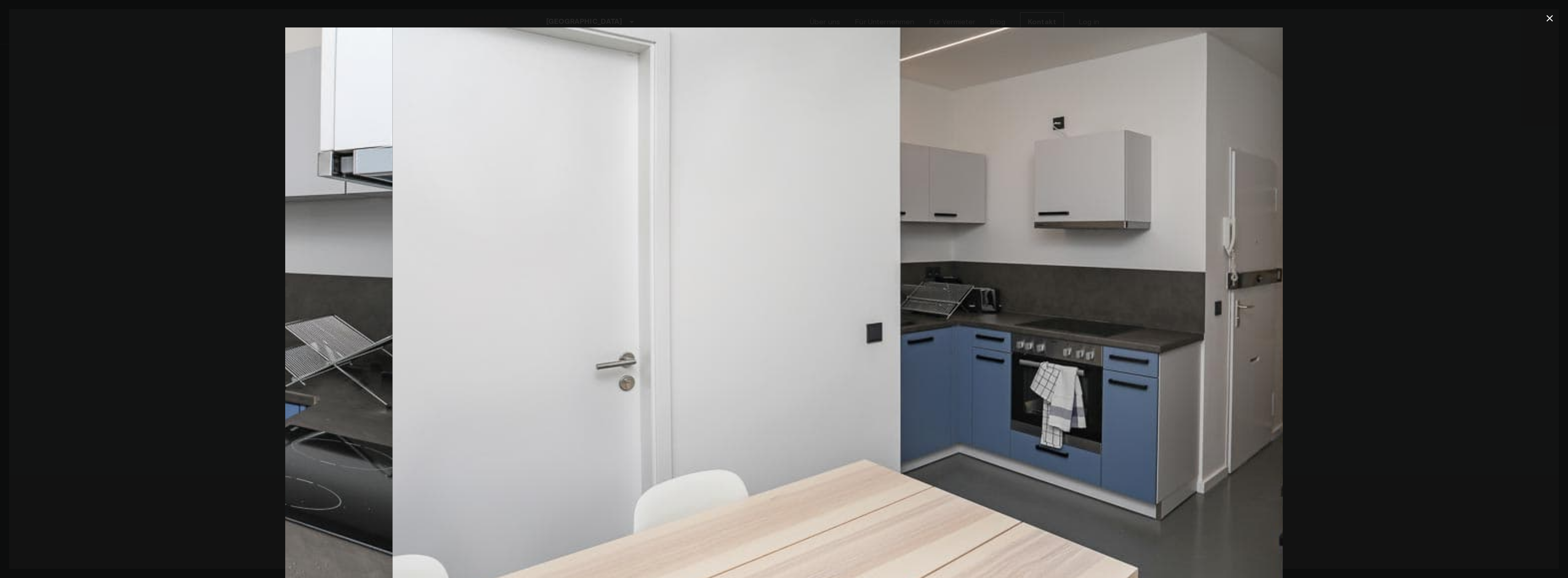
drag, startPoint x: 955, startPoint y: 252, endPoint x: 36, endPoint y: 268, distance: 919.1
click at [50, 268] on div at bounding box center [784, 359] width 1549 height 665
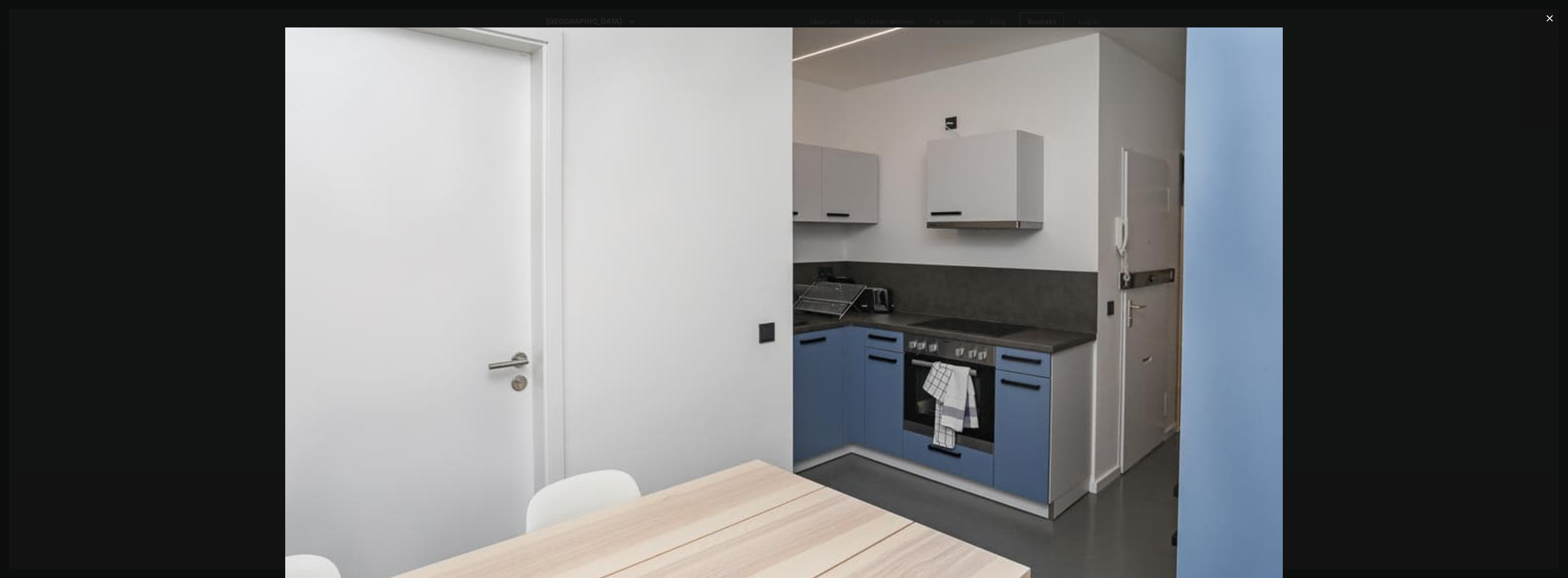
drag, startPoint x: 514, startPoint y: 220, endPoint x: 208, endPoint y: 237, distance: 306.5
click at [231, 236] on div at bounding box center [784, 359] width 1549 height 665
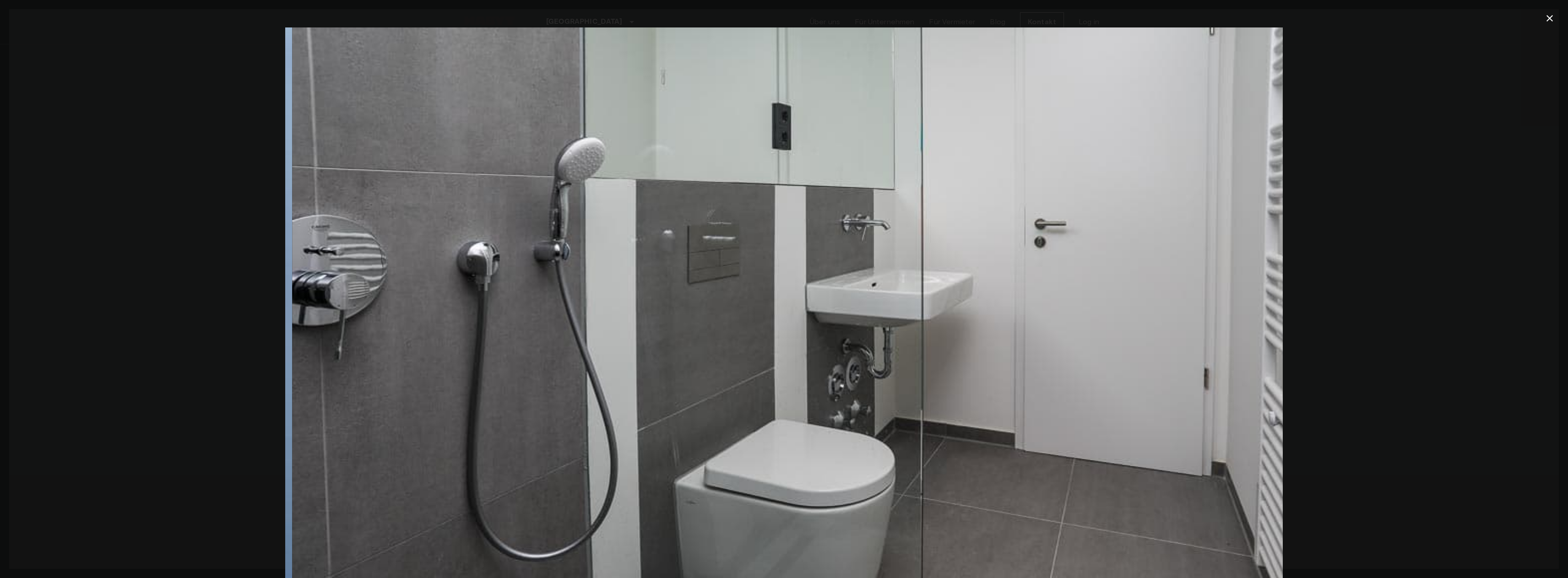
drag, startPoint x: 593, startPoint y: 198, endPoint x: 1296, endPoint y: 175, distance: 703.4
click at [1141, 198] on img at bounding box center [790, 359] width 997 height 665
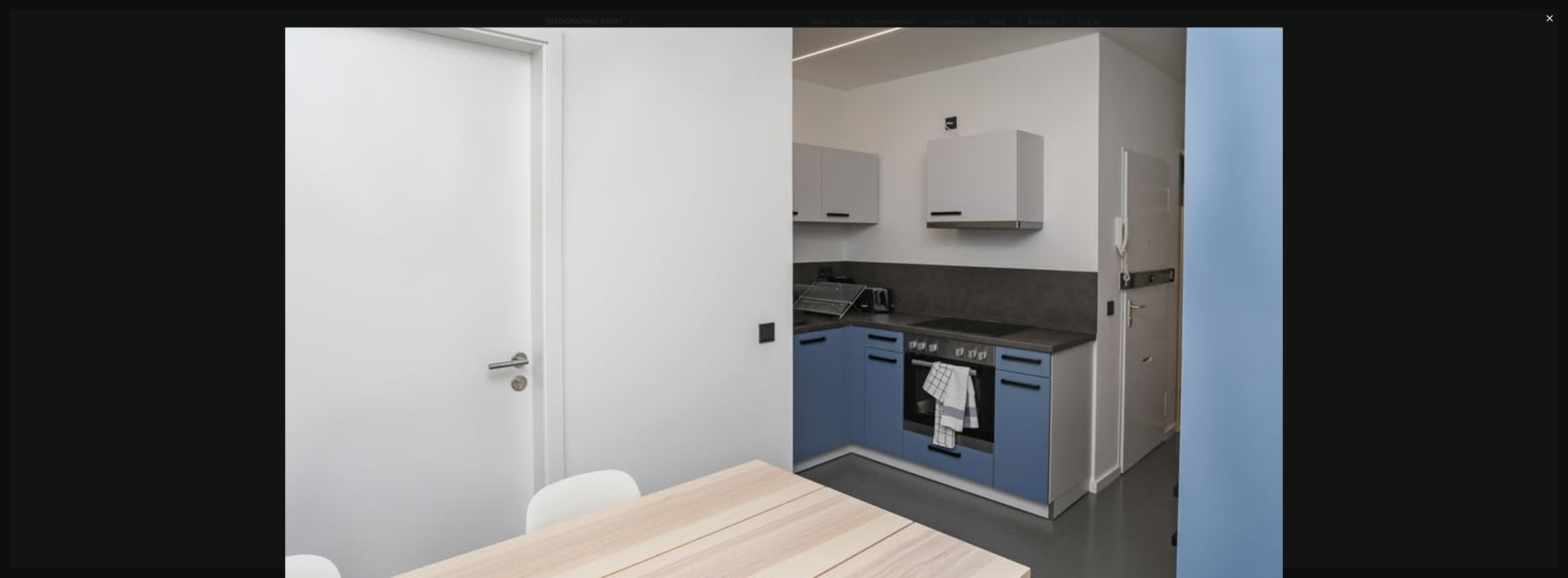
drag, startPoint x: 1255, startPoint y: 180, endPoint x: 332, endPoint y: 234, distance: 924.6
click at [420, 227] on img at bounding box center [784, 359] width 997 height 665
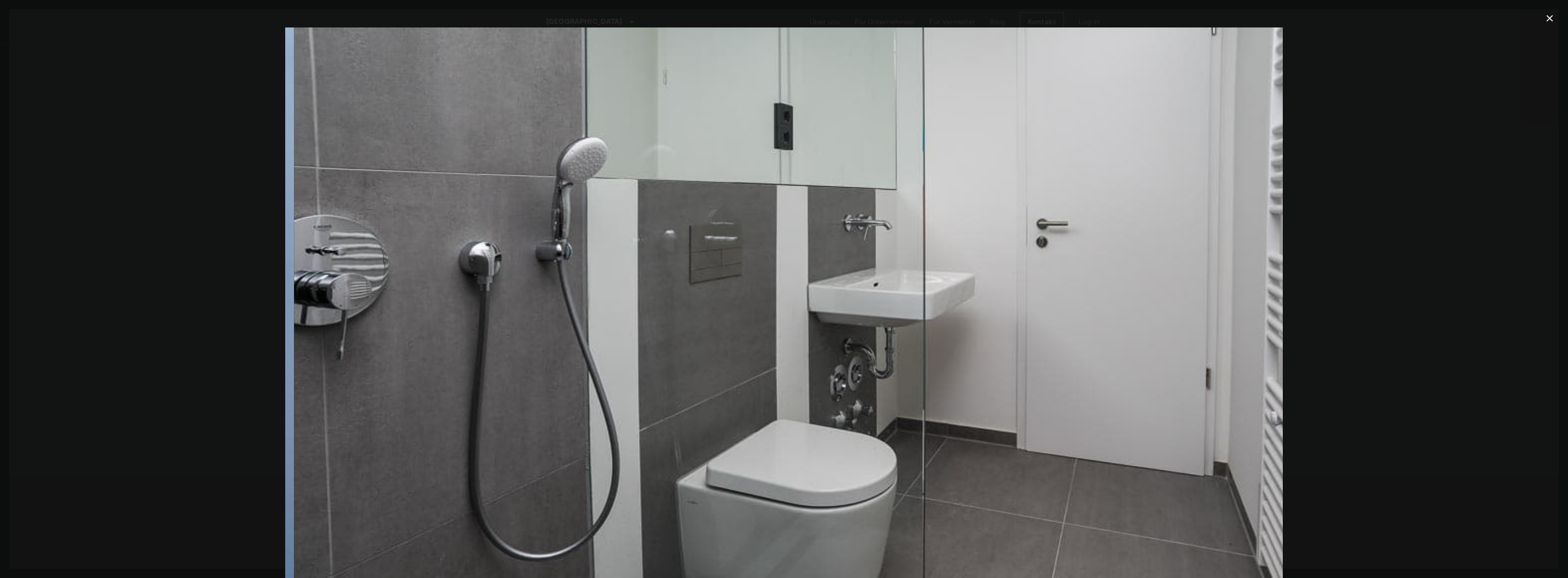
drag, startPoint x: 319, startPoint y: 239, endPoint x: 1211, endPoint y: 170, distance: 894.7
click at [1132, 191] on img at bounding box center [792, 359] width 997 height 665
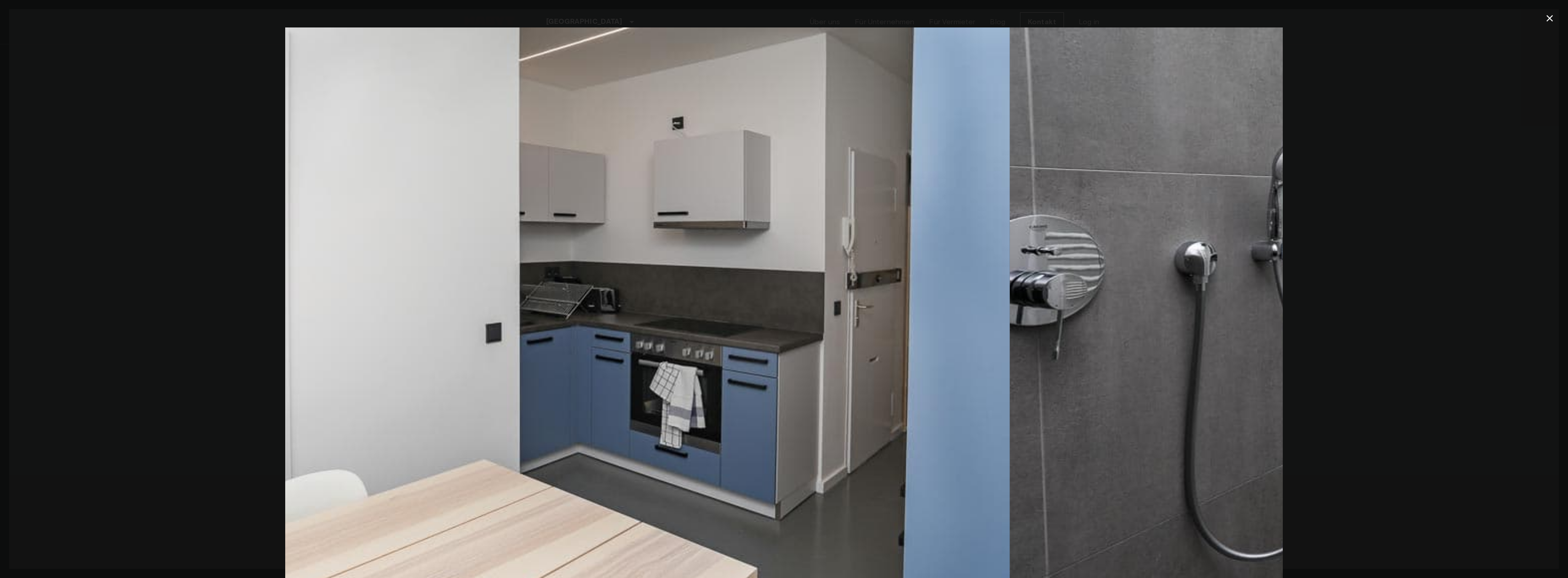
drag, startPoint x: 1168, startPoint y: 165, endPoint x: 353, endPoint y: 186, distance: 815.3
click at [355, 186] on img at bounding box center [511, 359] width 997 height 665
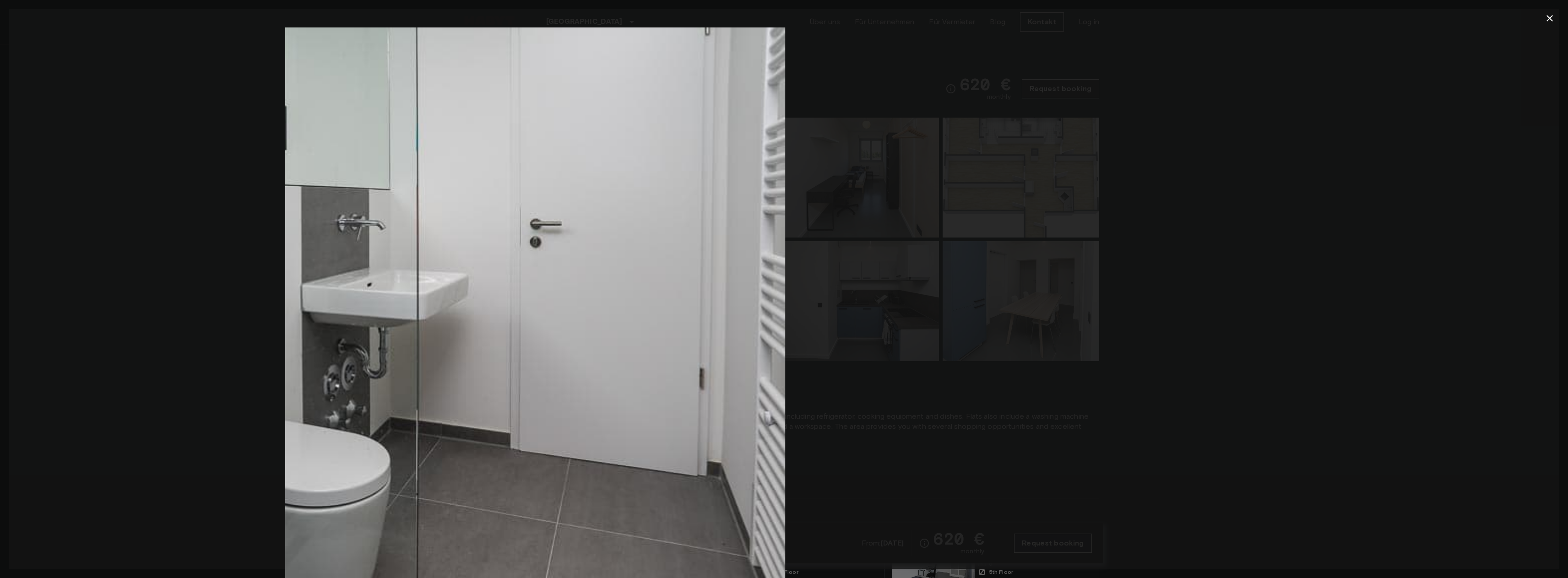
drag, startPoint x: 1036, startPoint y: 229, endPoint x: 178, endPoint y: 257, distance: 858.5
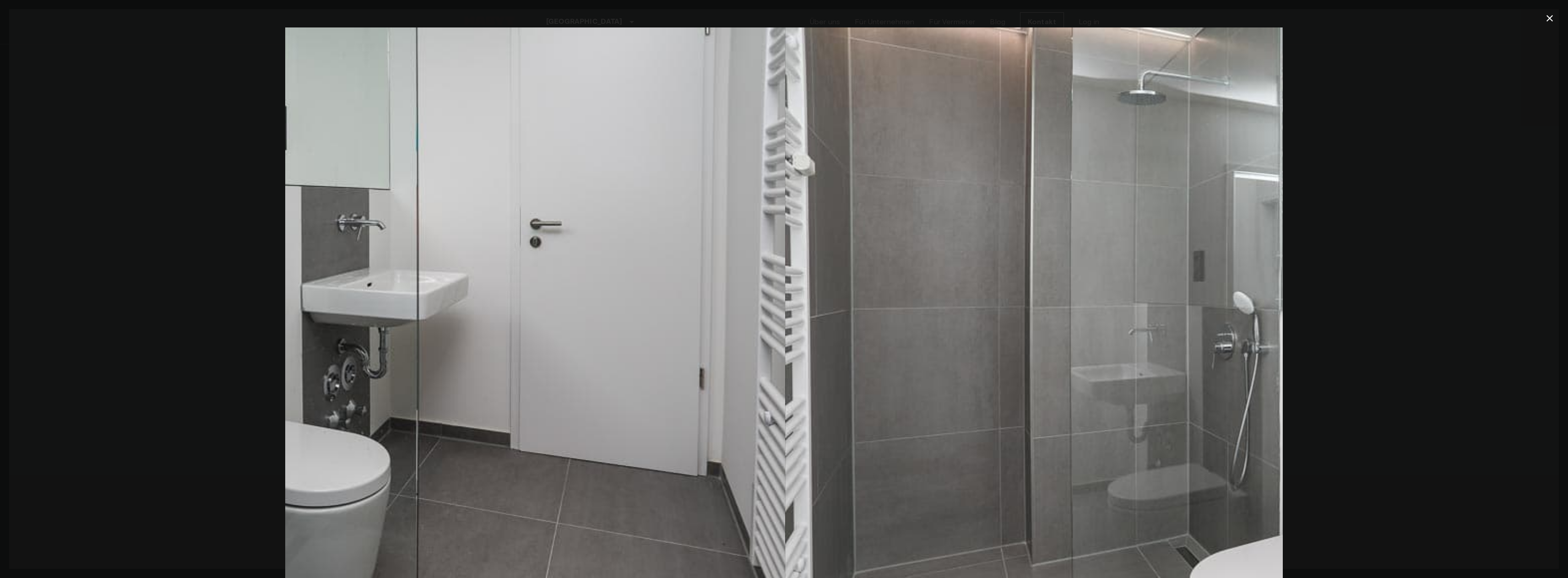
click at [178, 257] on div at bounding box center [784, 359] width 1549 height 665
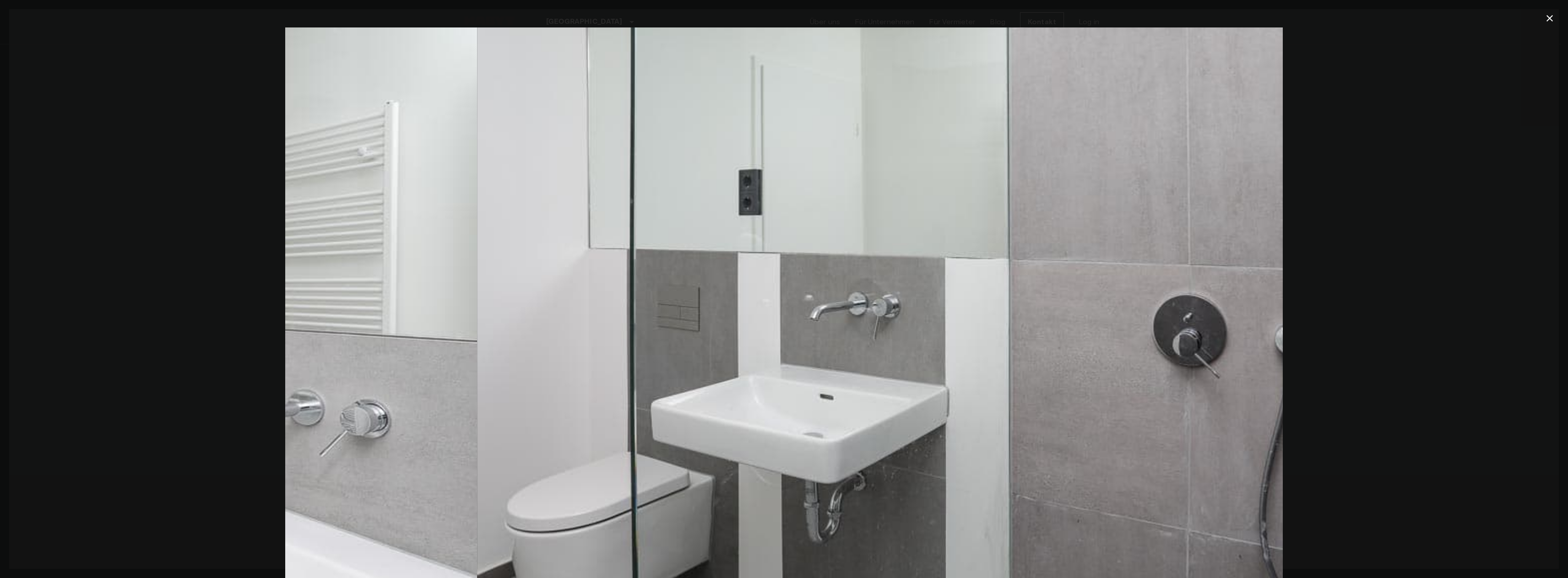
drag, startPoint x: 913, startPoint y: 259, endPoint x: 51, endPoint y: 270, distance: 862.1
click at [60, 271] on div at bounding box center [784, 359] width 1549 height 665
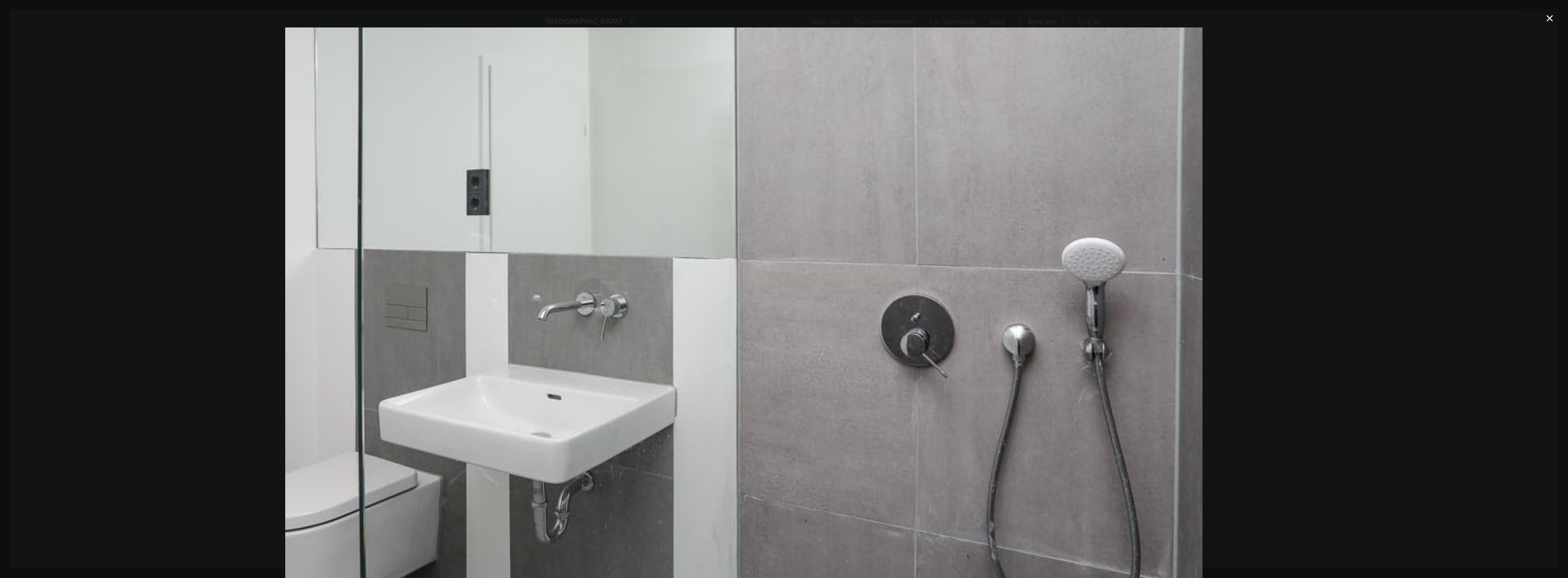
drag, startPoint x: 1258, startPoint y: 209, endPoint x: 542, endPoint y: 258, distance: 717.7
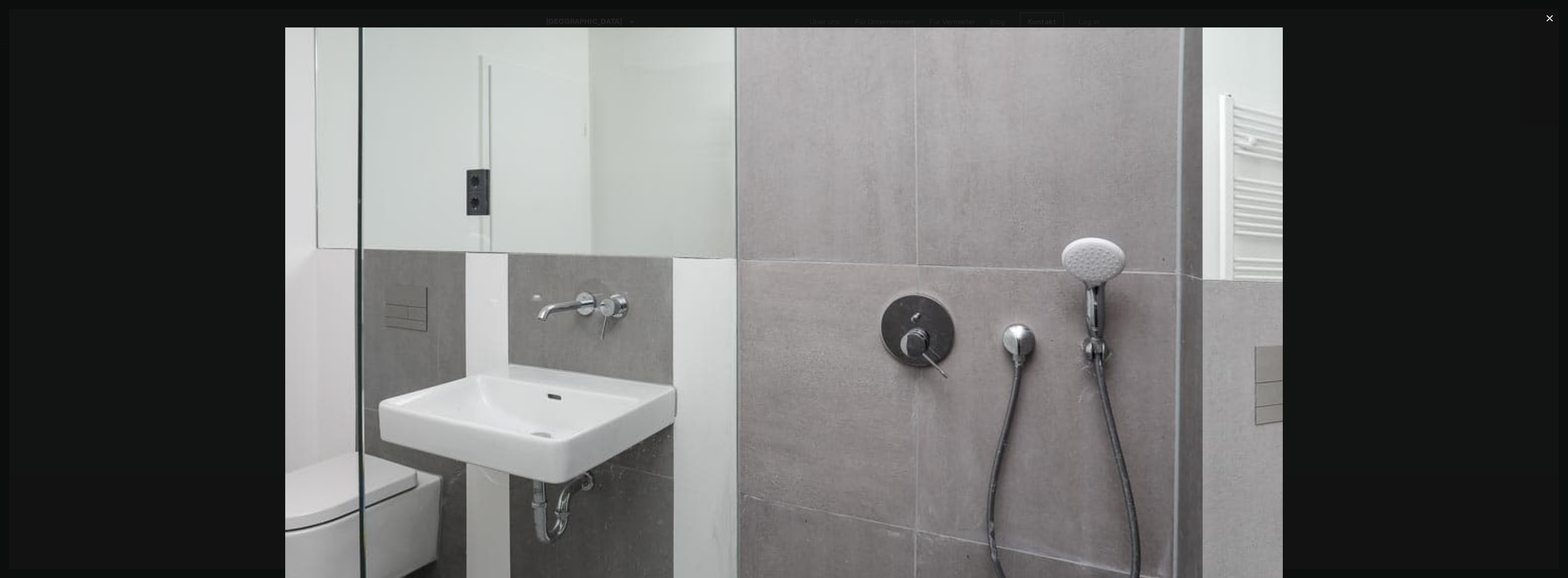
click at [550, 258] on img at bounding box center [703, 359] width 997 height 665
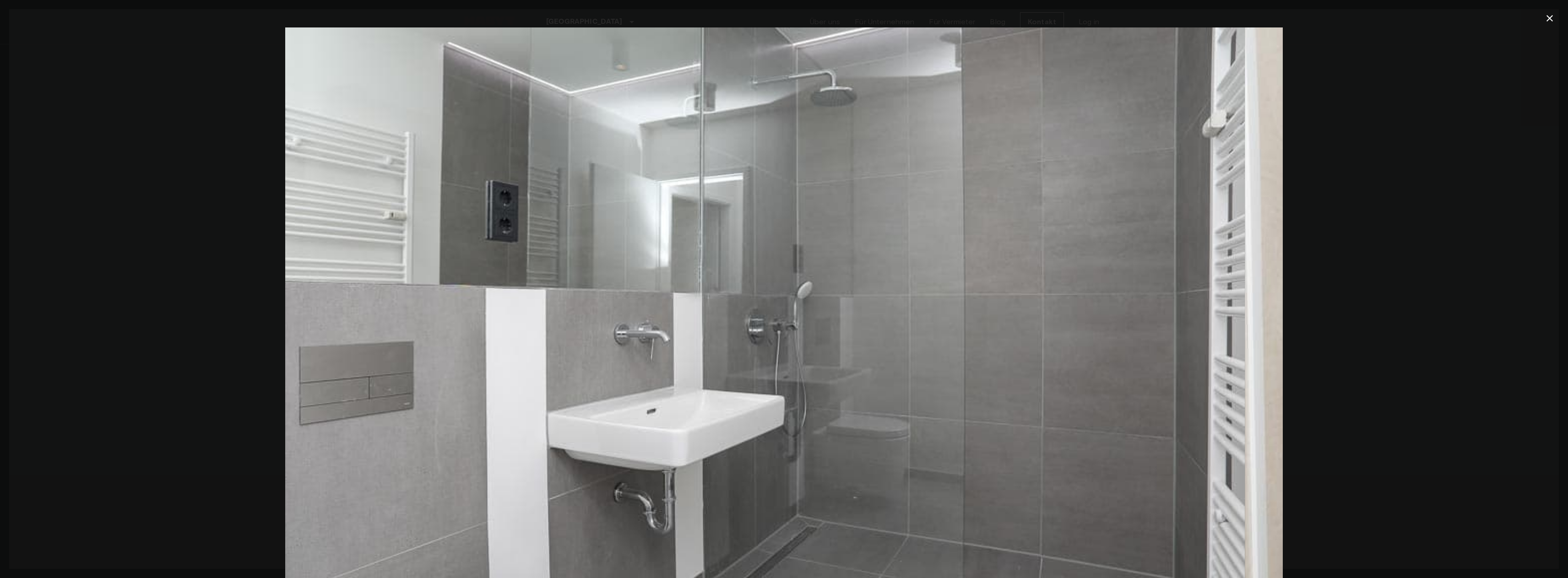
drag, startPoint x: 1272, startPoint y: 202, endPoint x: 905, endPoint y: 205, distance: 367.0
click at [1098, 198] on img at bounding box center [745, 359] width 997 height 665
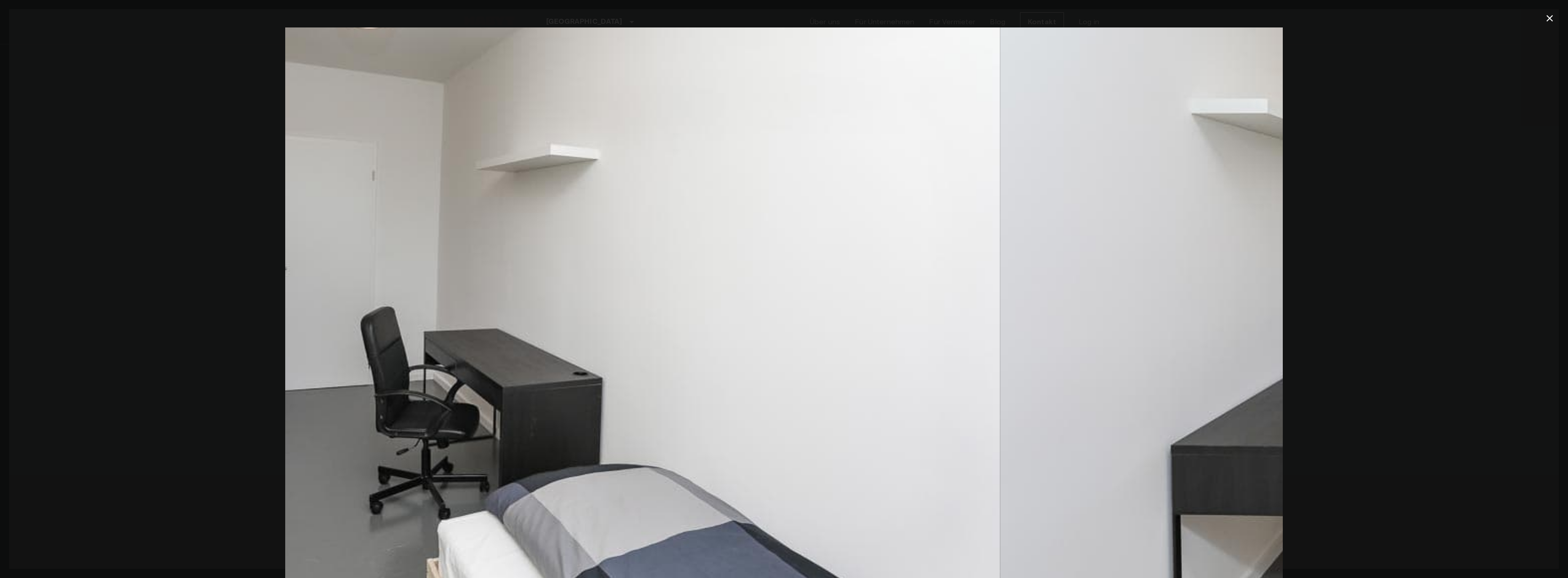
drag, startPoint x: 1148, startPoint y: 186, endPoint x: 752, endPoint y: 186, distance: 396.0
click at [813, 193] on img at bounding box center [501, 359] width 997 height 665
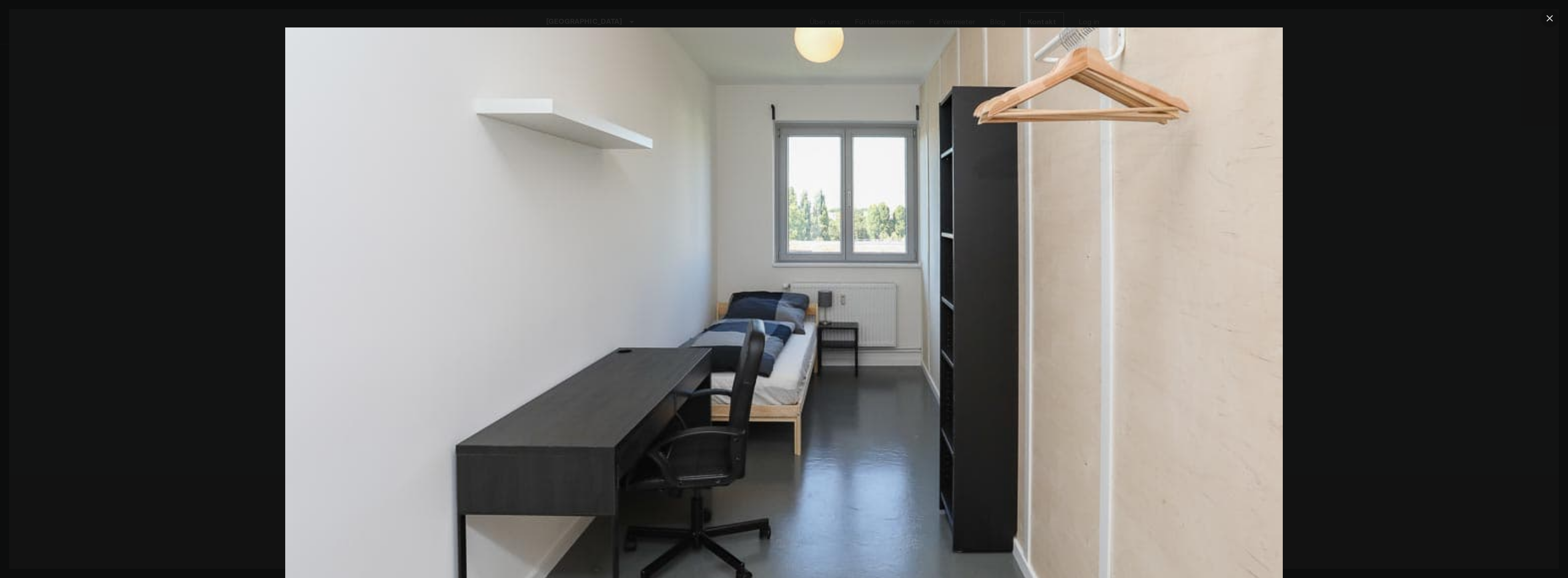
drag, startPoint x: 1553, startPoint y: 15, endPoint x: 1395, endPoint y: 19, distance: 158.1
click at [1549, 16] on icon "button" at bounding box center [1549, 18] width 11 height 11
